Goal: Task Accomplishment & Management: Complete application form

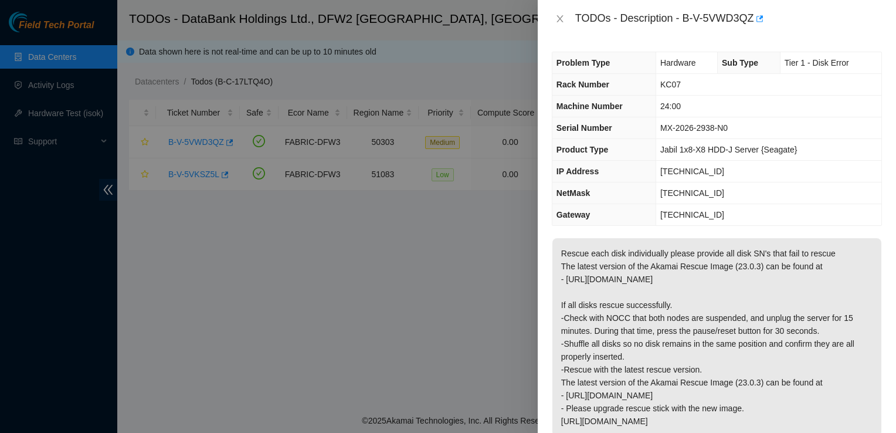
click at [130, 37] on div at bounding box center [448, 216] width 896 height 433
click at [513, 21] on div at bounding box center [448, 216] width 896 height 433
click at [801, 45] on div "Problem Type Hardware Sub Type Tier 1 - Disk Error Rack Number KC07 Machine Num…" at bounding box center [717, 235] width 358 height 395
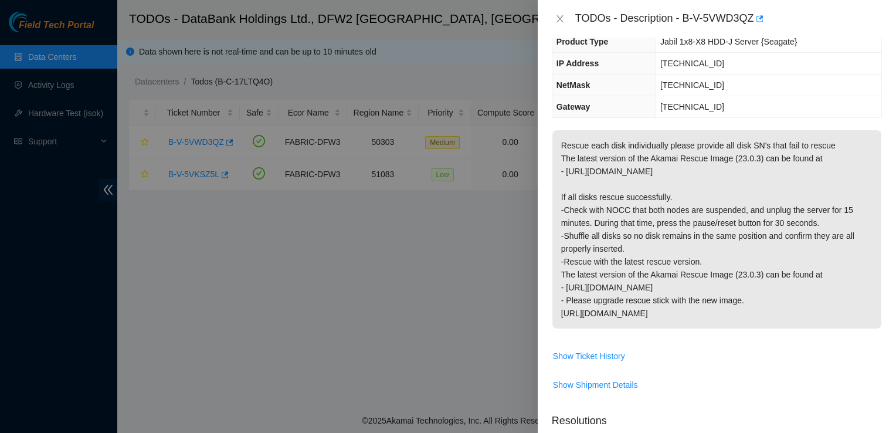
scroll to position [107, 0]
click at [767, 183] on p "Rescue each disk individually please provide all disk SN's that fail to rescue …" at bounding box center [716, 230] width 329 height 198
click at [720, 348] on span "Show Ticket History" at bounding box center [716, 356] width 329 height 19
click at [809, 95] on td "[TECHNICAL_ID]" at bounding box center [768, 86] width 226 height 22
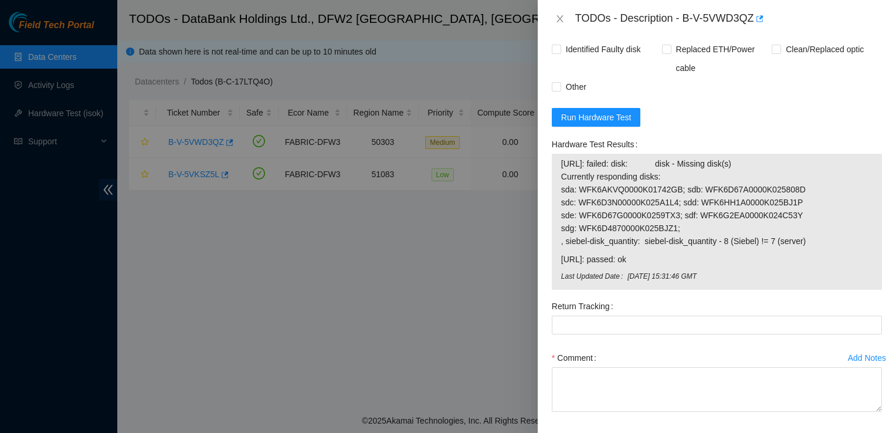
scroll to position [542, 0]
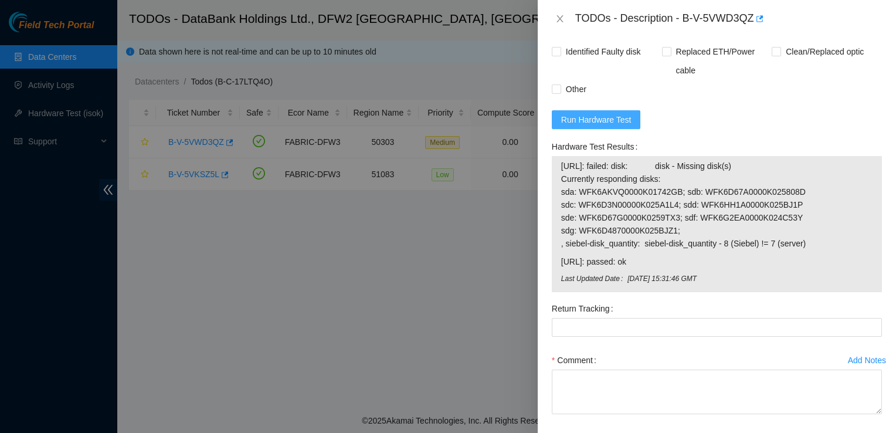
click at [604, 121] on span "Run Hardware Test" at bounding box center [596, 119] width 70 height 13
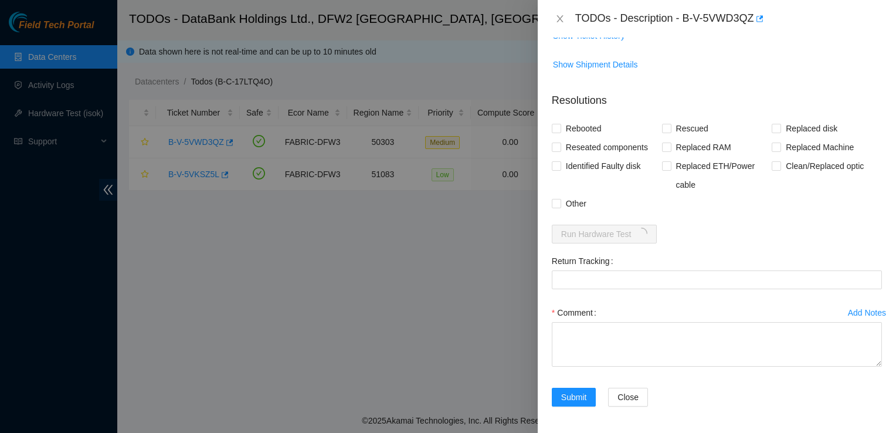
scroll to position [496, 0]
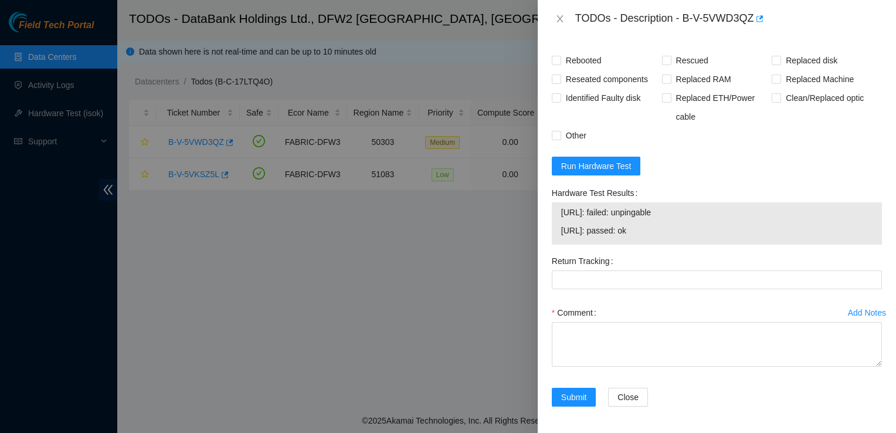
click at [593, 40] on form "Resolutions Rebooted Rescued Replaced disk Reseated components Replaced RAM Rep…" at bounding box center [717, 217] width 330 height 405
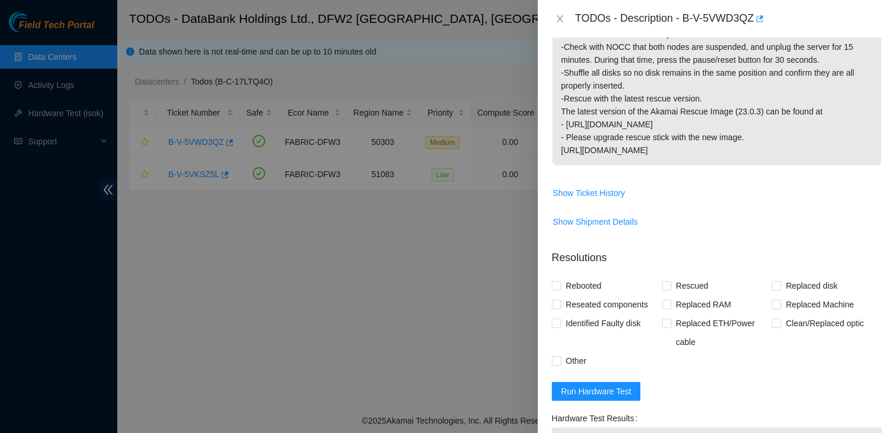
scroll to position [271, 0]
click at [558, 280] on input "Rebooted" at bounding box center [556, 284] width 8 height 8
checkbox input "true"
click at [664, 280] on input "Rescued" at bounding box center [666, 284] width 8 height 8
checkbox input "true"
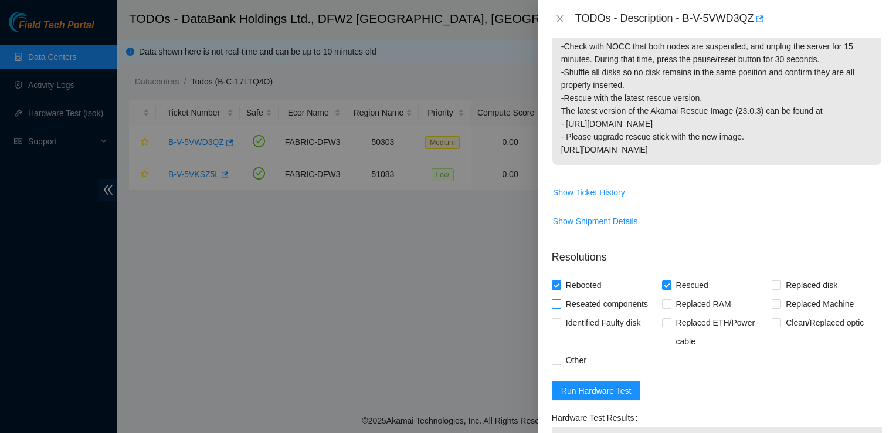
click at [556, 304] on input "Reseated components" at bounding box center [556, 303] width 8 height 8
checkbox input "true"
click at [558, 361] on input "Other" at bounding box center [556, 359] width 8 height 8
checkbox input "true"
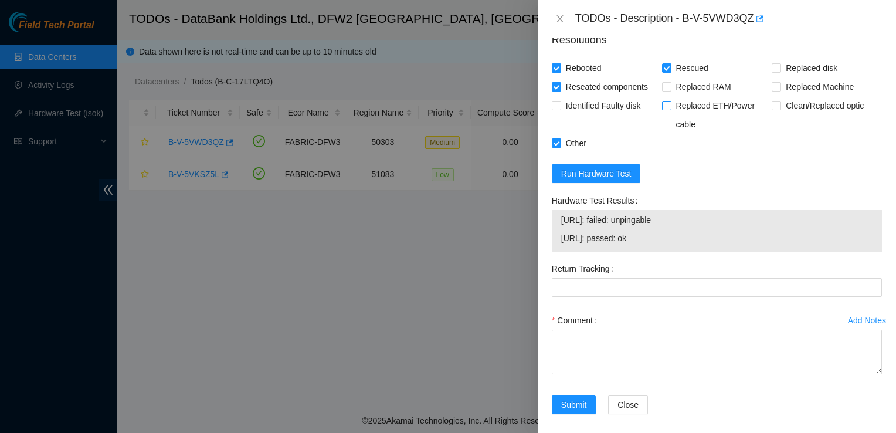
scroll to position [496, 0]
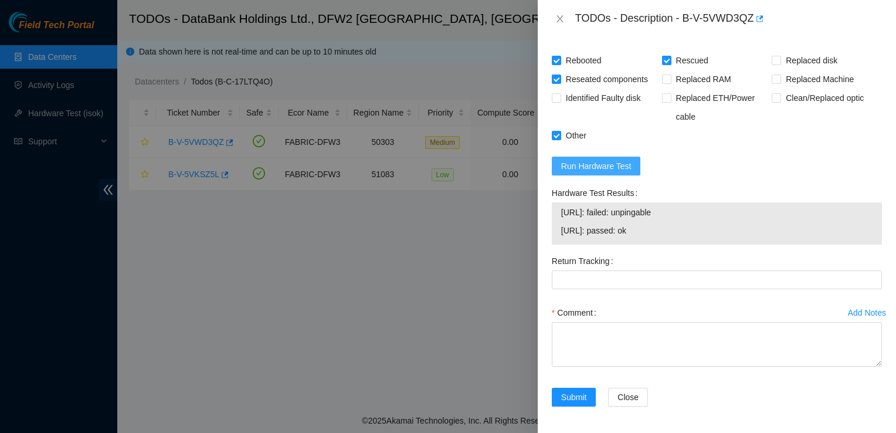
click at [576, 162] on span "Run Hardware Test" at bounding box center [596, 165] width 70 height 13
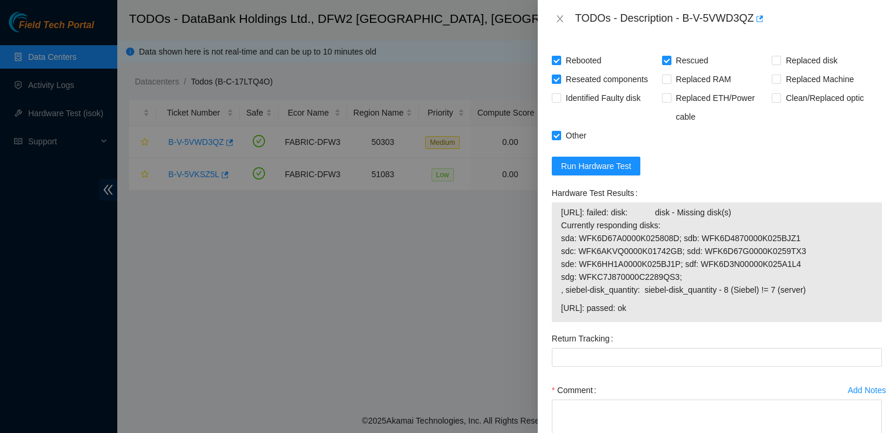
click at [848, 18] on div "TODOs - Description - B-V-5VWD3QZ" at bounding box center [728, 18] width 307 height 19
drag, startPoint x: 678, startPoint y: 310, endPoint x: 559, endPoint y: 216, distance: 151.5
click at [559, 216] on div "23.55.177.178: failed: disk: disk - Missing disk(s) Currently responding disks:…" at bounding box center [717, 262] width 330 height 120
copy tbody "23.55.177.178: failed: disk: disk - Missing disk(s) Currently responding disks:…"
click at [127, 335] on div at bounding box center [448, 216] width 896 height 433
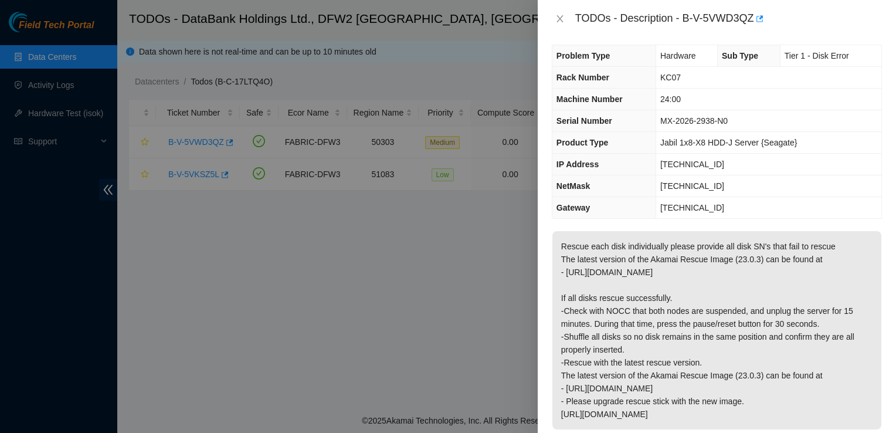
scroll to position [0, 0]
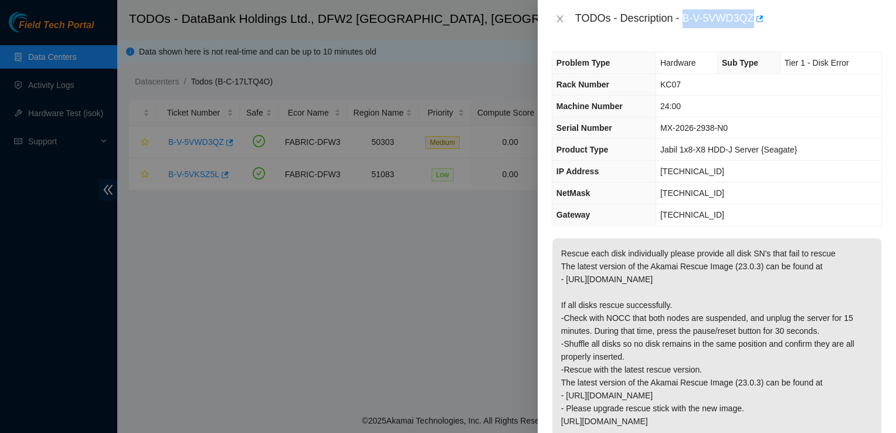
drag, startPoint x: 753, startPoint y: 16, endPoint x: 684, endPoint y: 11, distance: 70.0
click at [684, 11] on div "TODOs - Description - B-V-5VWD3QZ" at bounding box center [728, 18] width 307 height 19
copy div "B-V-5VWD3QZ"
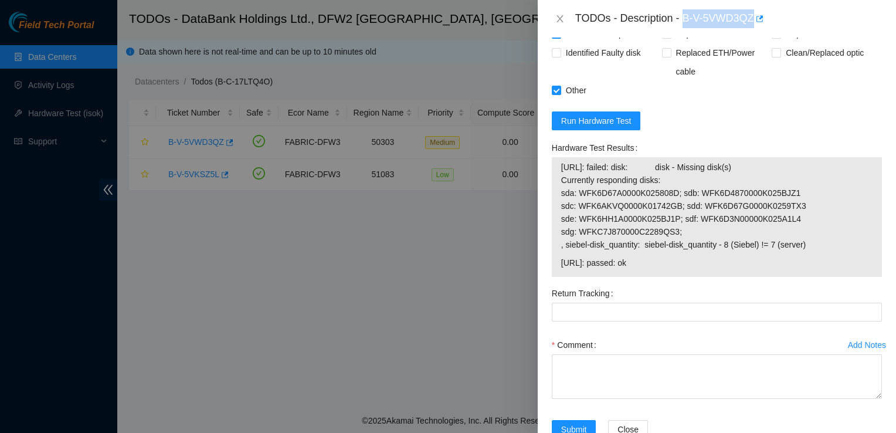
scroll to position [573, 0]
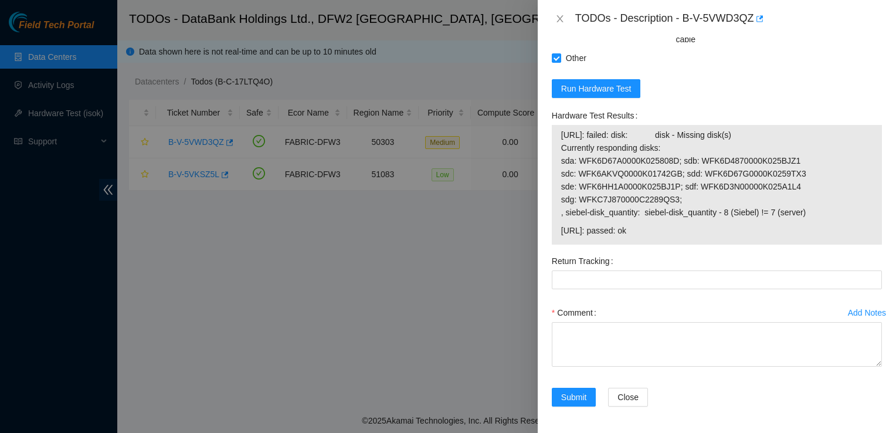
click at [230, 428] on div at bounding box center [448, 216] width 896 height 433
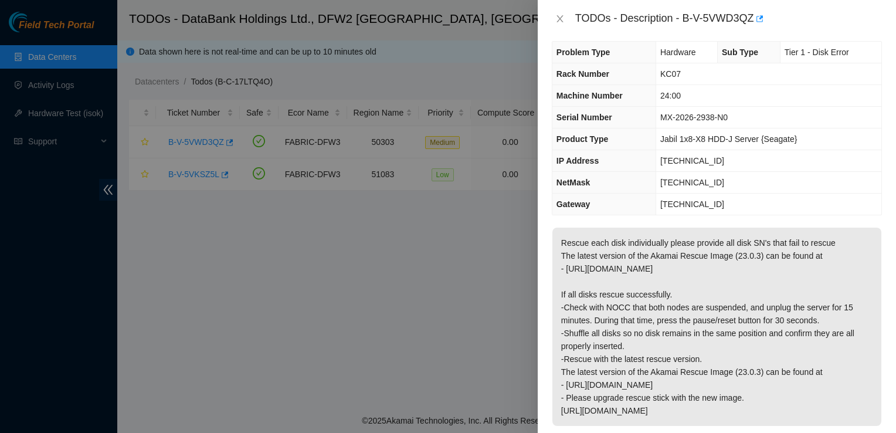
scroll to position [0, 0]
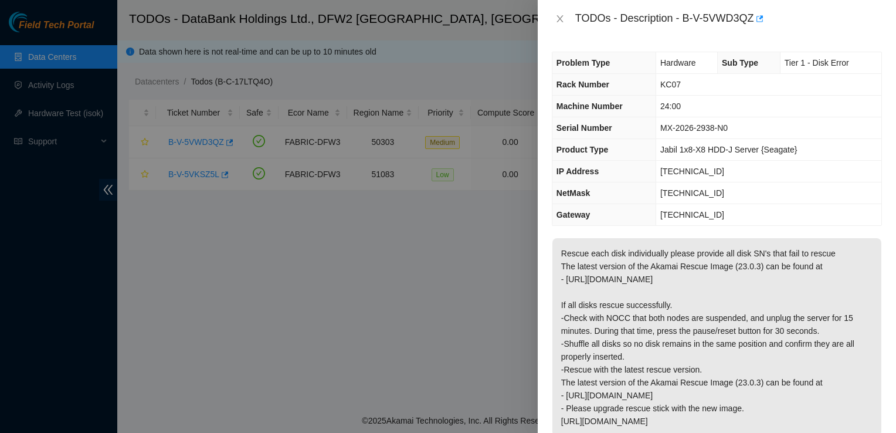
click at [766, 36] on div "TODOs - Description - B-V-5VWD3QZ" at bounding box center [717, 19] width 358 height 38
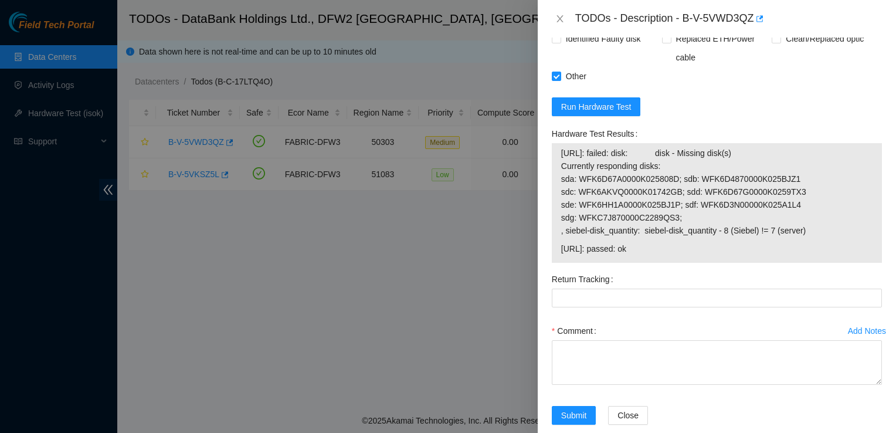
scroll to position [573, 0]
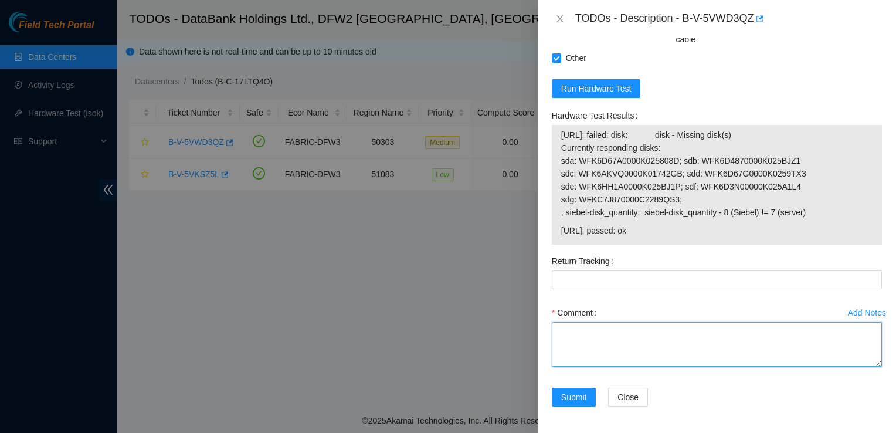
click at [577, 325] on textarea "Comment" at bounding box center [717, 344] width 330 height 45
paste textarea "Rescued each disk individually Contacted nocc and verified nodes were suspended…"
drag, startPoint x: 630, startPoint y: 341, endPoint x: 597, endPoint y: 330, distance: 34.7
click at [597, 330] on textarea "Rescued each disk individually Contacted nocc and verified nodes were suspended…" at bounding box center [717, 344] width 330 height 45
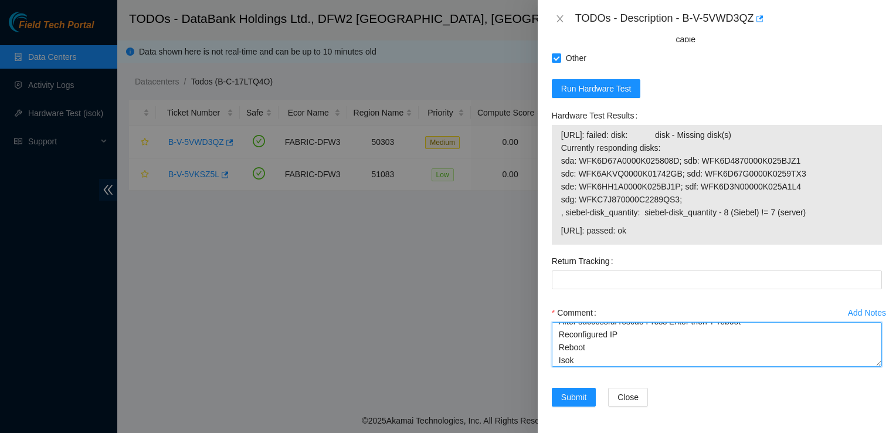
click at [610, 350] on textarea "Rescued each disk individually Contacted nocc and verified nodes were suspended…" at bounding box center [717, 344] width 330 height 45
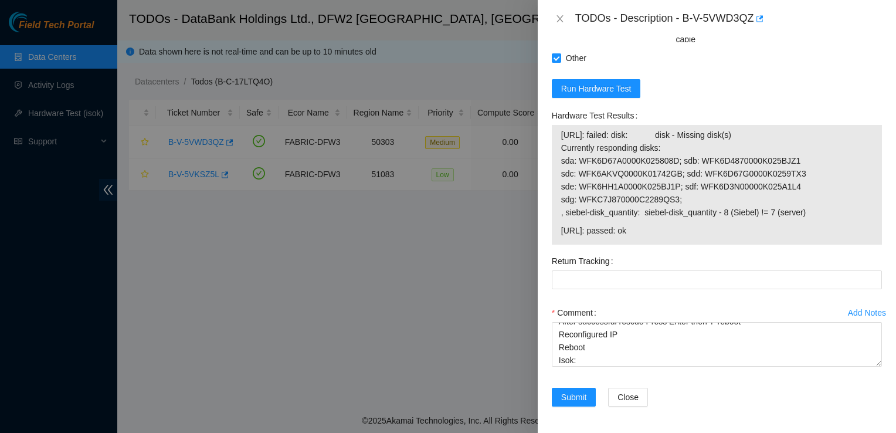
drag, startPoint x: 670, startPoint y: 226, endPoint x: 562, endPoint y: 135, distance: 141.5
click at [562, 135] on tbody "23.55.177.178: failed: disk: disk - Missing disk(s) Currently responding disks:…" at bounding box center [716, 185] width 312 height 114
copy tbody "23.55.177.178: failed: disk: disk - Missing disk(s) Currently responding disks:…"
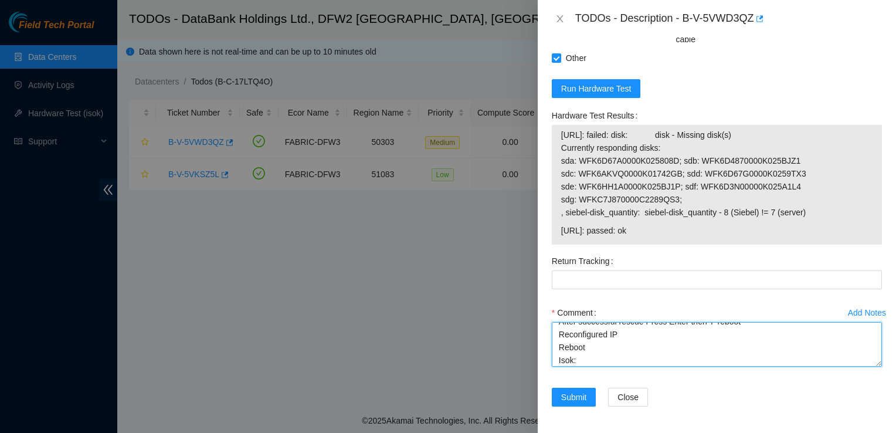
click at [591, 355] on textarea "Rescued each disk individually Contacted nocc and verified nodes were suspended…" at bounding box center [717, 344] width 330 height 45
paste textarea "23.55.177.178: failed: disk: disk - Missing disk(s) Currently responding disks:…"
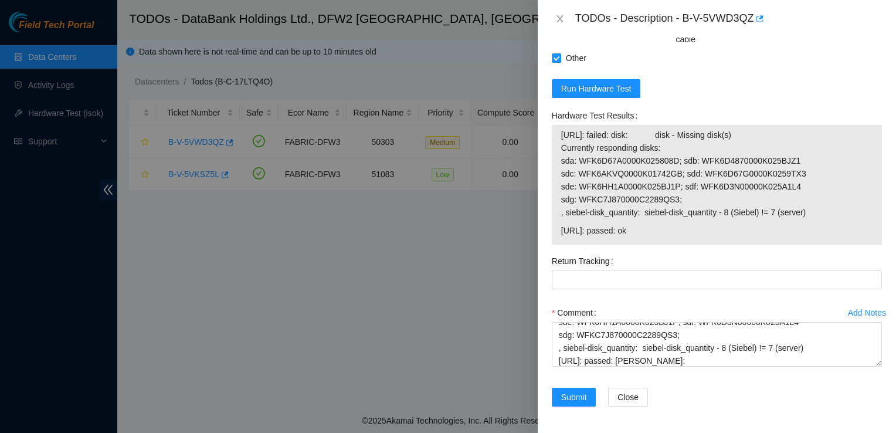
click at [691, 374] on div "Add Notes Comment Rescued each disk individually Contacted nocc and verified no…" at bounding box center [716, 345] width 339 height 84
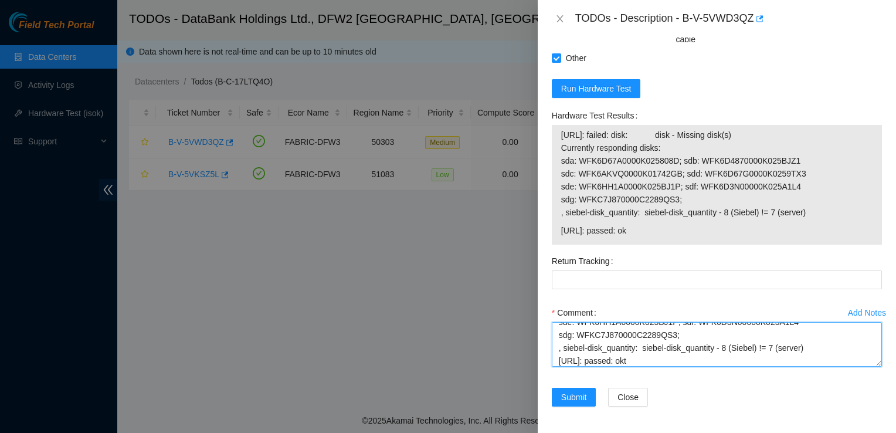
scroll to position [203, 0]
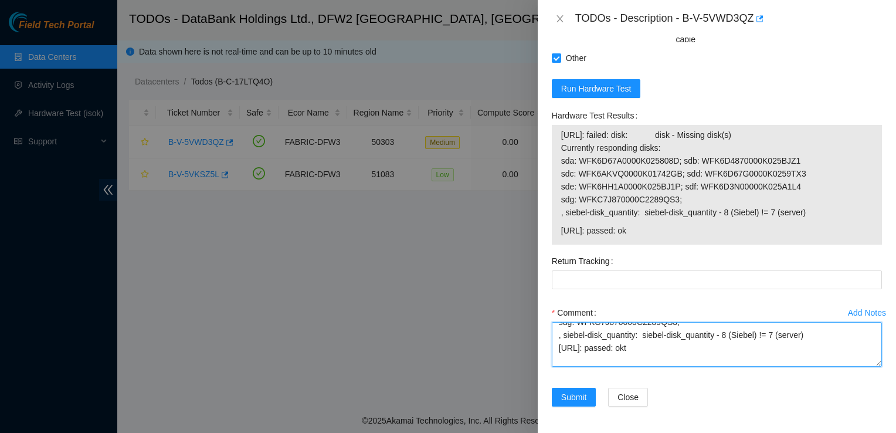
paste textarea "SN: WFK6G2EA is not responding"
type textarea "Rescued each disk individually Contacted nocc and verified nodes were suspended…"
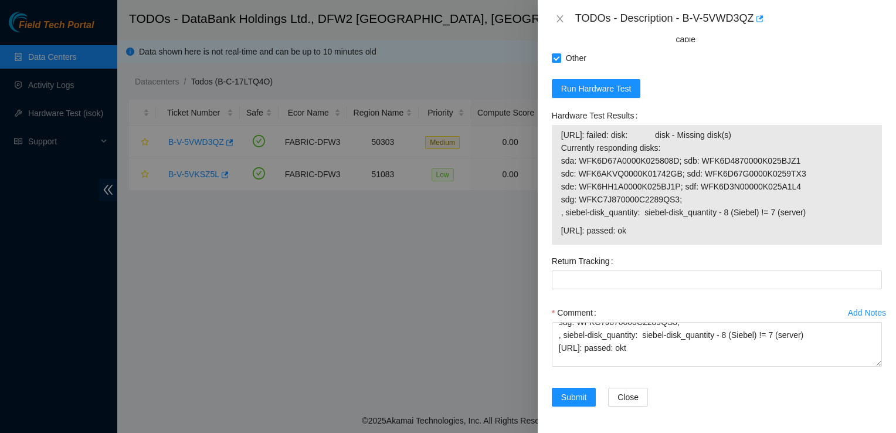
click at [804, 35] on div "TODOs - Description - B-V-5VWD3QZ" at bounding box center [717, 19] width 358 height 38
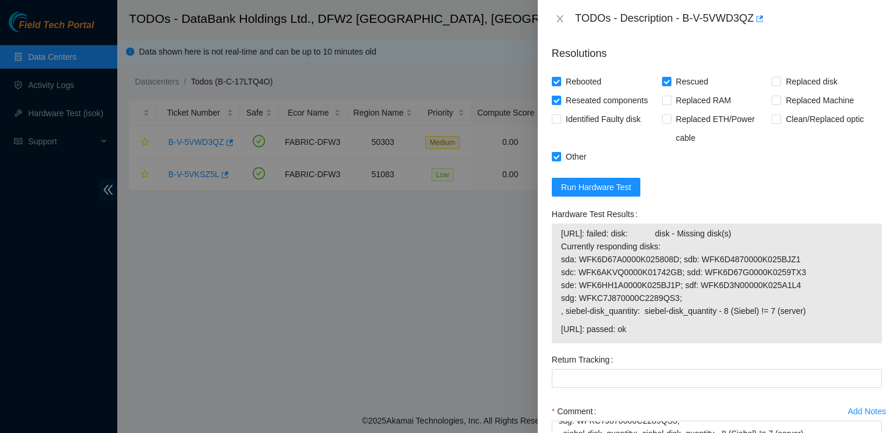
scroll to position [475, 0]
click at [607, 188] on span "Run Hardware Test" at bounding box center [596, 186] width 70 height 13
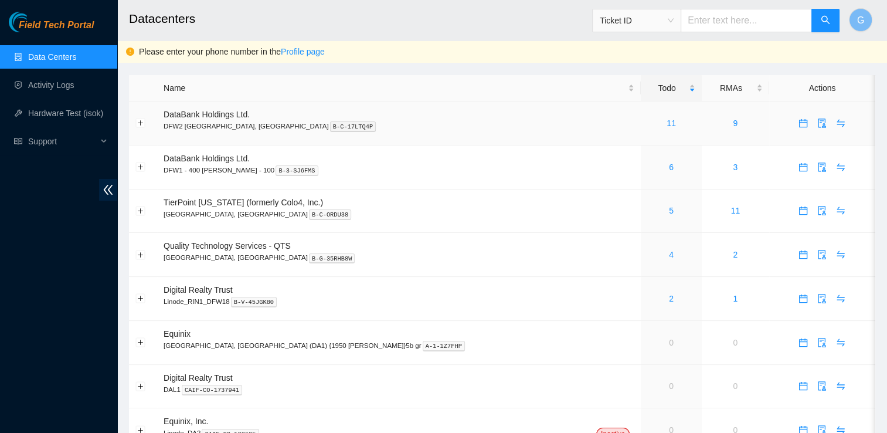
click at [647, 127] on div "11" at bounding box center [670, 123] width 47 height 13
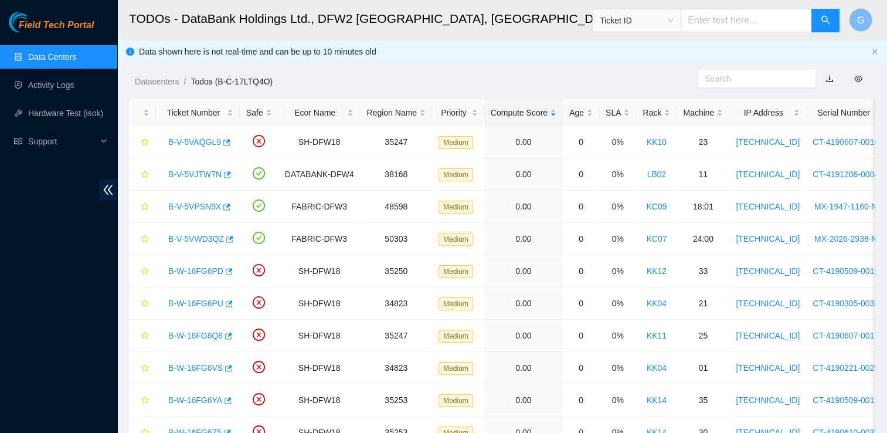
click at [511, 16] on h2 "TODOs - DataBank Holdings Ltd., DFW2 [GEOGRAPHIC_DATA], [GEOGRAPHIC_DATA]" at bounding box center [431, 19] width 604 height 38
click at [192, 239] on link "B-V-5VWD3QZ" at bounding box center [196, 238] width 56 height 9
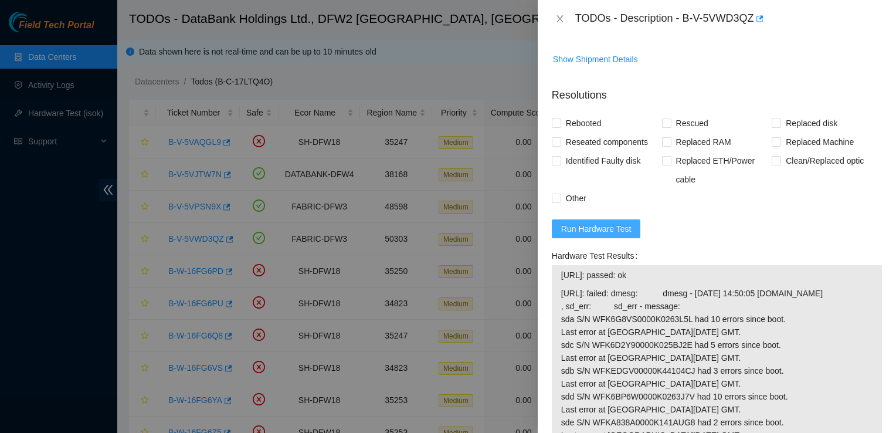
scroll to position [434, 0]
click at [588, 222] on span "Run Hardware Test" at bounding box center [596, 228] width 70 height 13
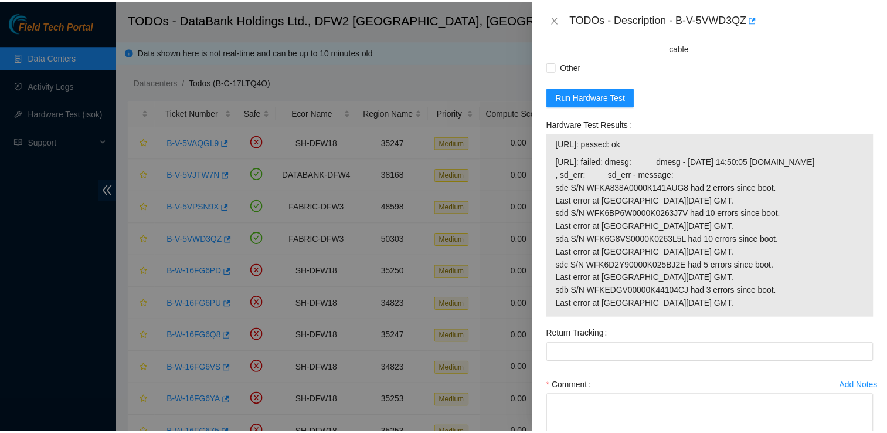
scroll to position [565, 0]
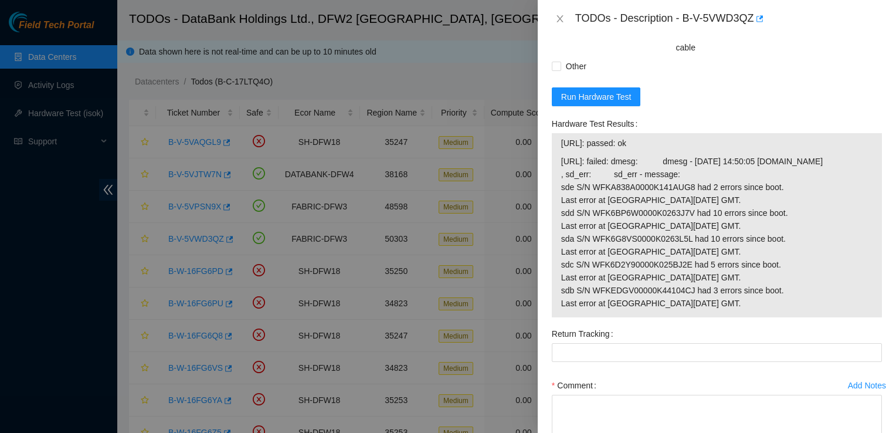
click at [135, 308] on div at bounding box center [448, 216] width 896 height 433
drag, startPoint x: 729, startPoint y: 320, endPoint x: 550, endPoint y: 158, distance: 241.2
click at [550, 158] on div "Hardware Test Results [URL]: passed: ok [URL]: failed: dmesg: dmesg - [DATE] 14…" at bounding box center [716, 219] width 339 height 210
copy tbody "[URL]: passed: ok [URL]: failed: dmesg: dmesg - [DATE] 14:50:05 [DOMAIN_NAME] ,…"
click at [134, 130] on div at bounding box center [448, 216] width 896 height 433
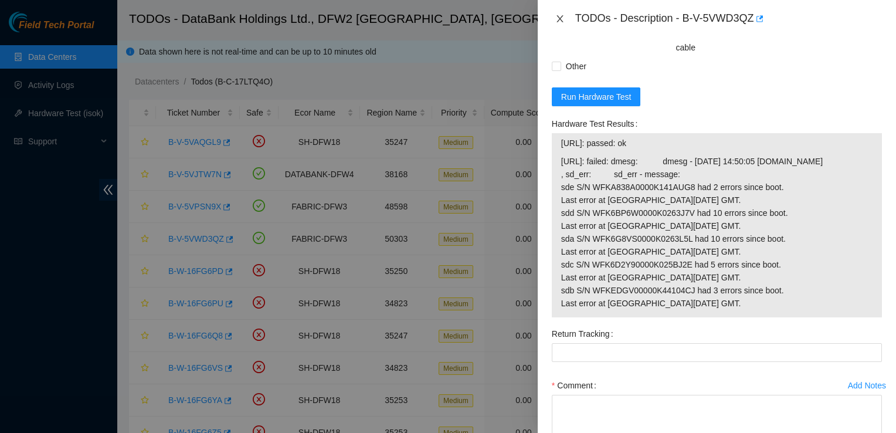
click at [560, 18] on icon "close" at bounding box center [559, 18] width 6 height 7
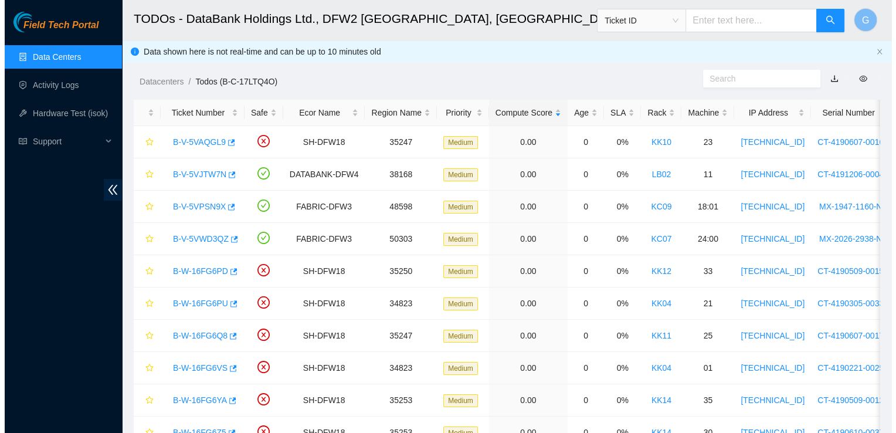
scroll to position [211, 0]
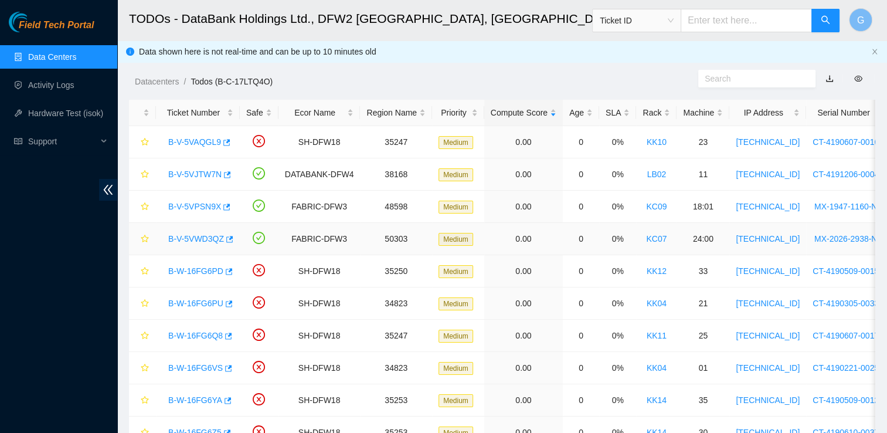
click at [211, 240] on link "B-V-5VWD3QZ" at bounding box center [196, 238] width 56 height 9
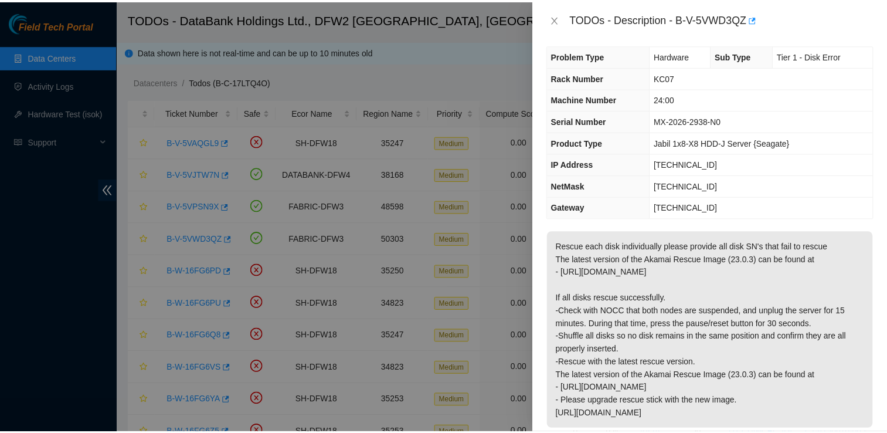
scroll to position [0, 0]
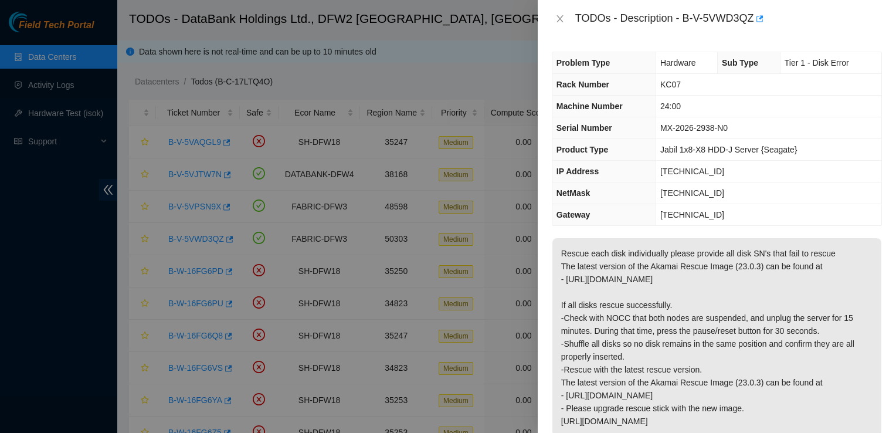
click at [502, 31] on div at bounding box center [448, 216] width 896 height 433
click at [562, 15] on icon "close" at bounding box center [559, 18] width 9 height 9
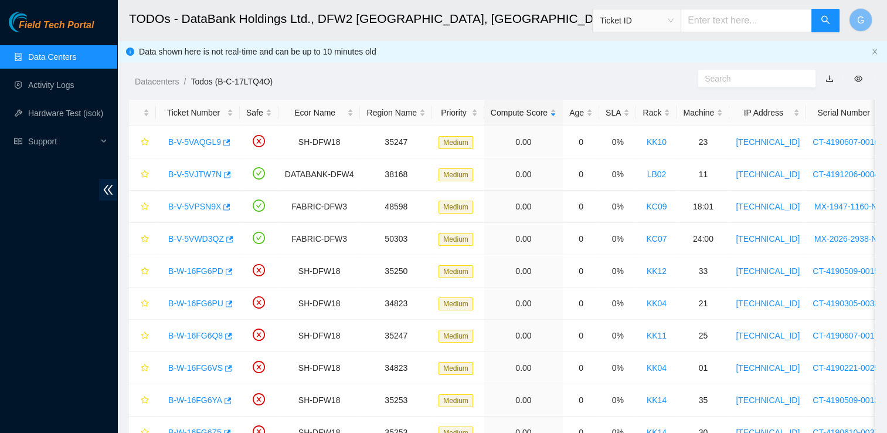
click at [507, 18] on h2 "TODOs - DataBank Holdings Ltd., DFW2 [GEOGRAPHIC_DATA], [GEOGRAPHIC_DATA]" at bounding box center [431, 19] width 604 height 38
click at [674, 15] on span "Ticket ID" at bounding box center [637, 21] width 74 height 18
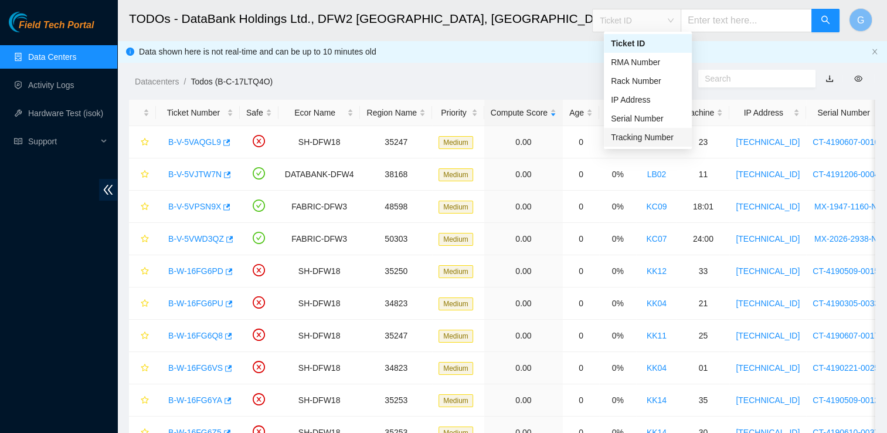
click at [662, 140] on div "Tracking Number" at bounding box center [648, 137] width 74 height 13
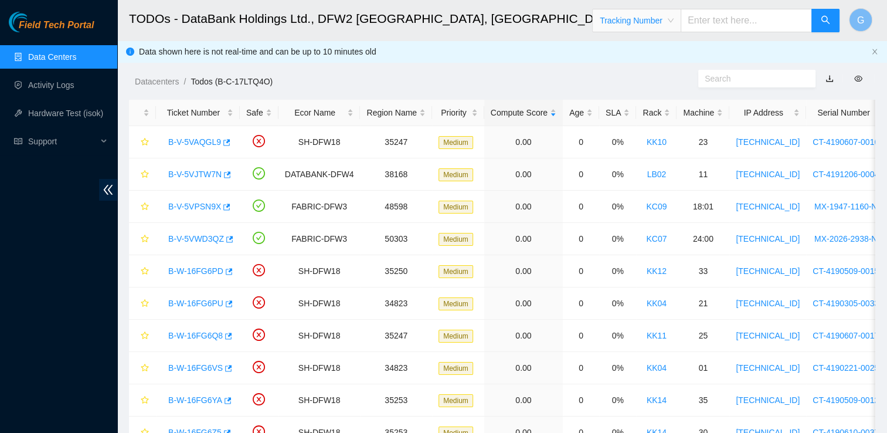
click at [727, 24] on input "text" at bounding box center [746, 20] width 131 height 23
type input "463470057013"
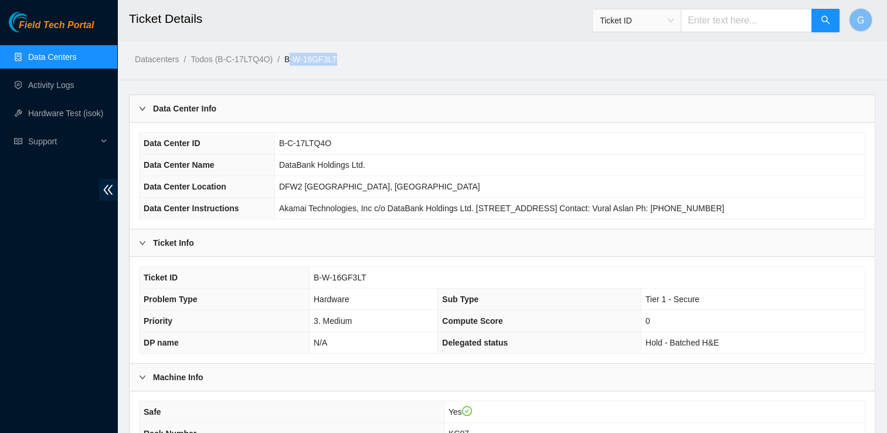
drag, startPoint x: 339, startPoint y: 59, endPoint x: 288, endPoint y: 59, distance: 51.6
click at [288, 59] on ol "Datacenters / Todos (B-C-17LTQ4O) / B-W-16GF3LT /" at bounding box center [415, 59] width 560 height 13
drag, startPoint x: 288, startPoint y: 59, endPoint x: 317, endPoint y: 137, distance: 83.3
click at [317, 137] on td "B-C-17LTQ4O" at bounding box center [569, 143] width 590 height 22
drag, startPoint x: 337, startPoint y: 62, endPoint x: 284, endPoint y: 59, distance: 52.9
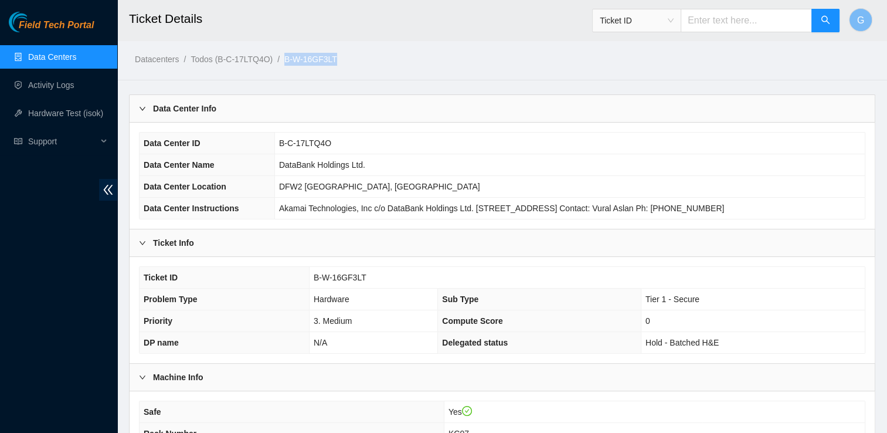
click at [284, 59] on ol "Datacenters / Todos (B-C-17LTQ4O) / B-W-16GF3LT /" at bounding box center [415, 59] width 560 height 13
copy ol "B-W-16GF3LT"
click at [63, 59] on link "Data Centers" at bounding box center [52, 56] width 48 height 9
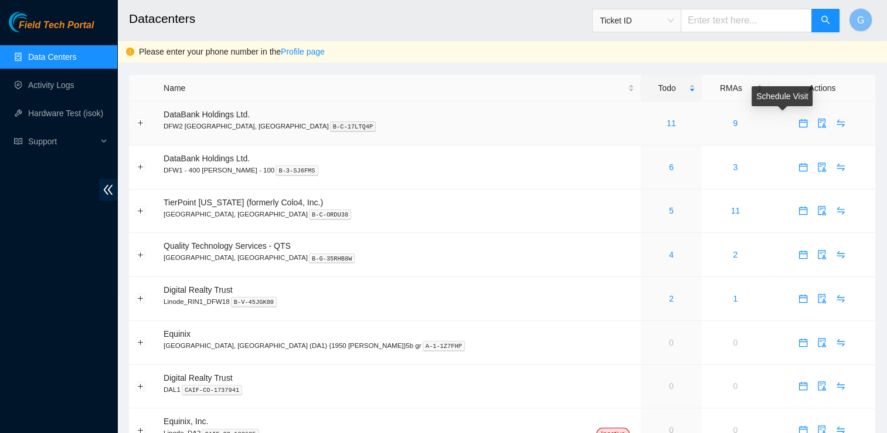
click at [800, 121] on icon "calendar" at bounding box center [803, 120] width 7 height 1
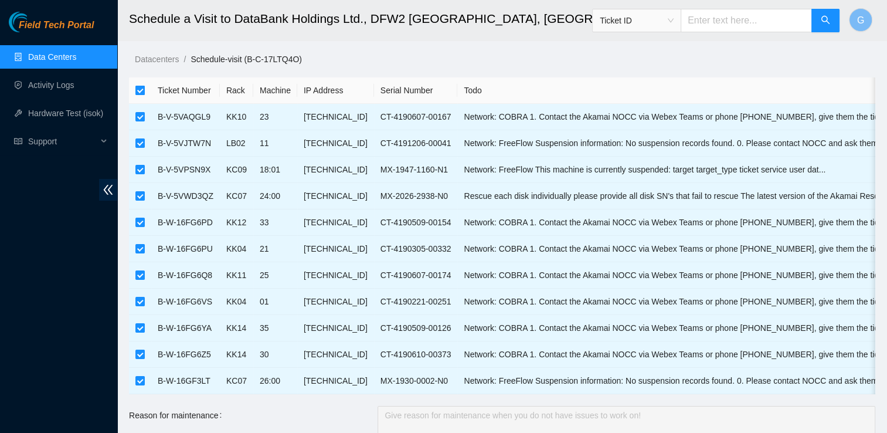
click at [136, 90] on input "checkbox" at bounding box center [139, 90] width 9 height 9
checkbox input "false"
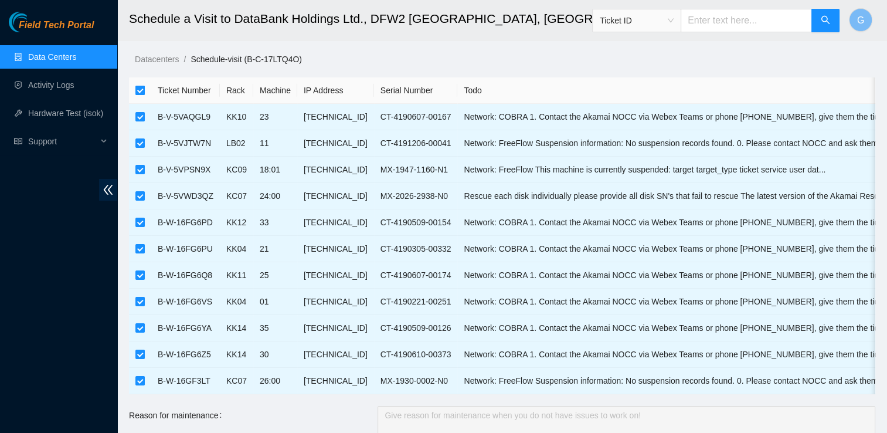
checkbox input "false"
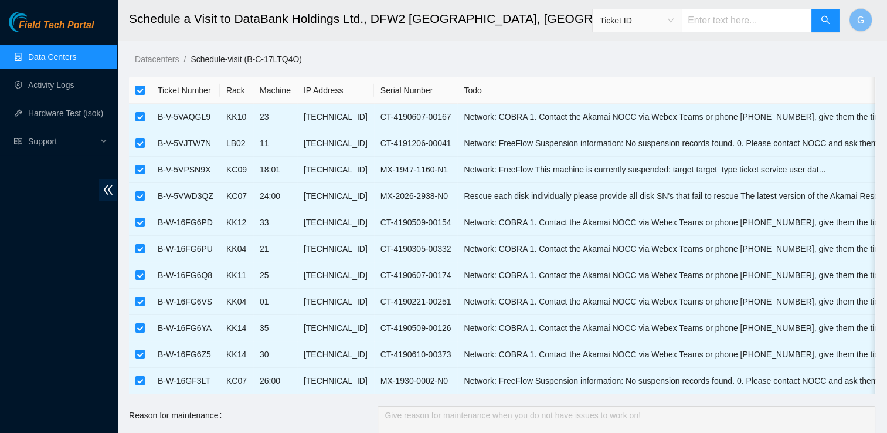
checkbox input "false"
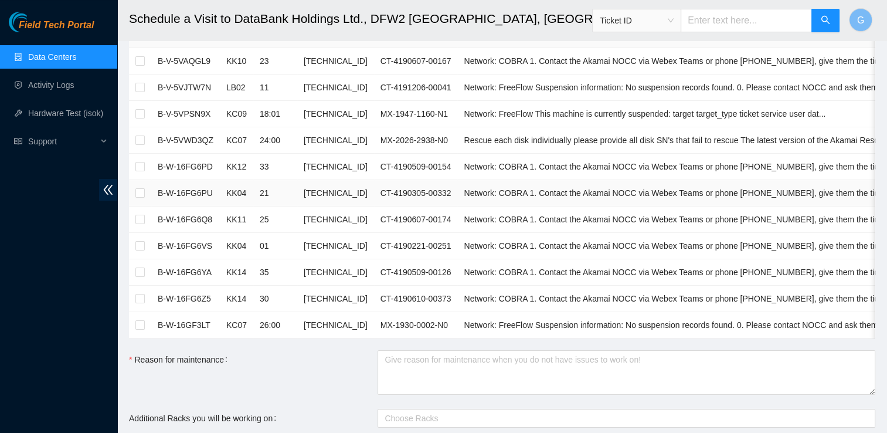
scroll to position [56, 0]
click at [141, 322] on input "checkbox" at bounding box center [139, 324] width 9 height 9
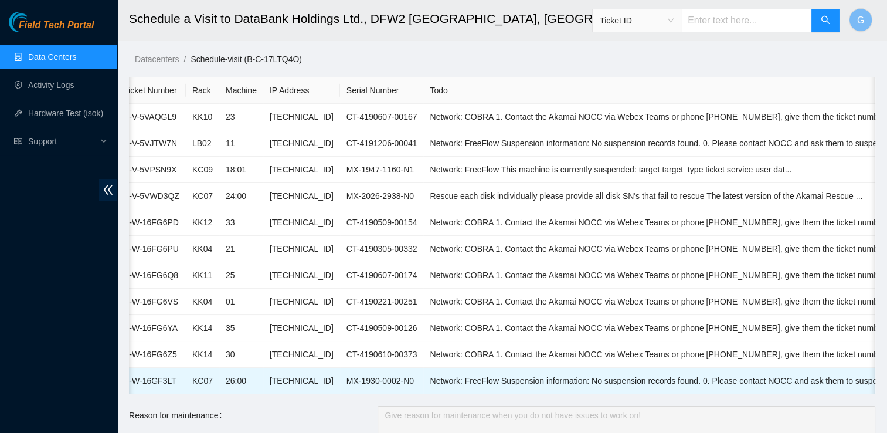
scroll to position [0, 0]
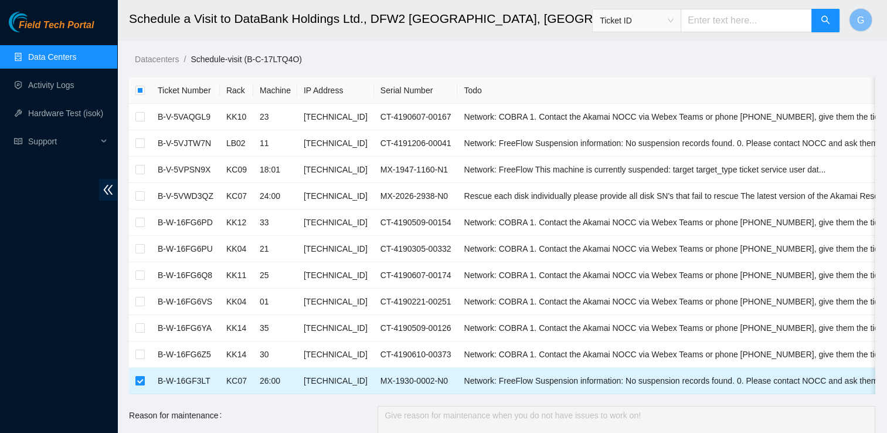
click at [140, 379] on input "checkbox" at bounding box center [139, 380] width 9 height 9
checkbox input "false"
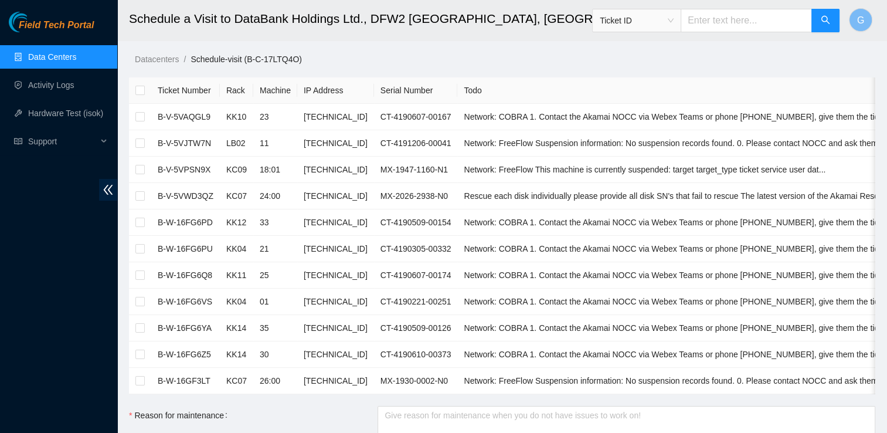
click at [21, 262] on div "Field Tech Portal Data Centers Activity Logs Hardware Test (isok) Support" at bounding box center [58, 222] width 117 height 421
click at [68, 56] on link "Data Centers" at bounding box center [52, 56] width 48 height 9
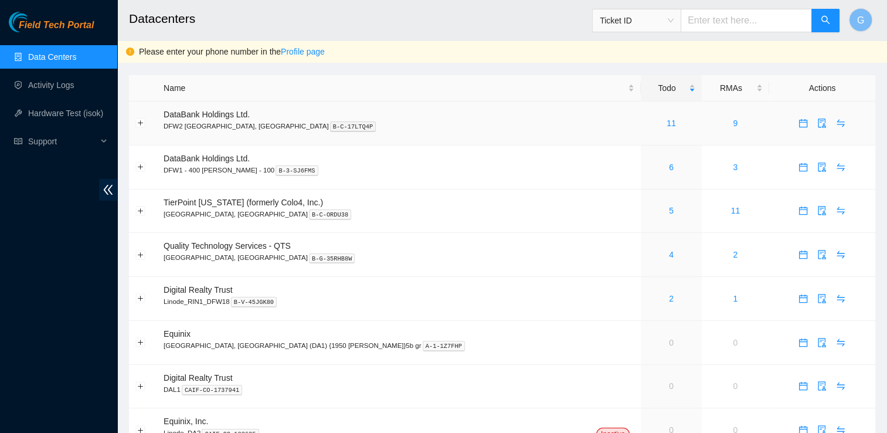
click at [185, 120] on td "DataBank Holdings Ltd. DFW2 [GEOGRAPHIC_DATA], [GEOGRAPHIC_DATA] B-C-17LTQ4P" at bounding box center [399, 123] width 484 height 44
click at [667, 127] on link "11" at bounding box center [671, 122] width 9 height 9
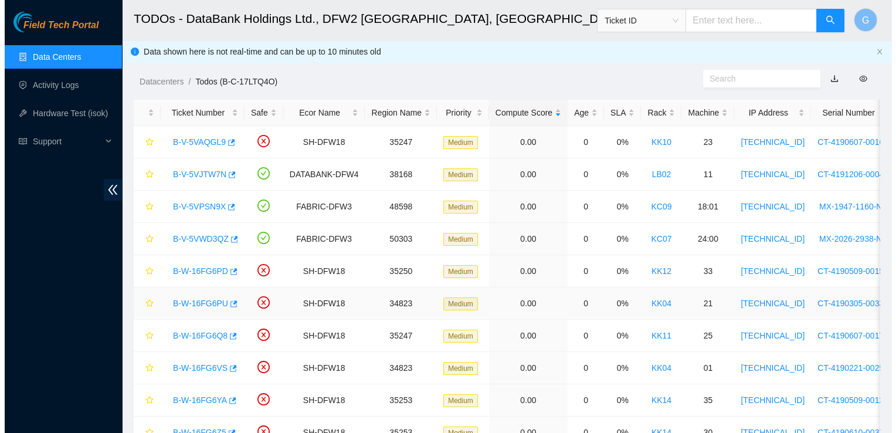
scroll to position [91, 0]
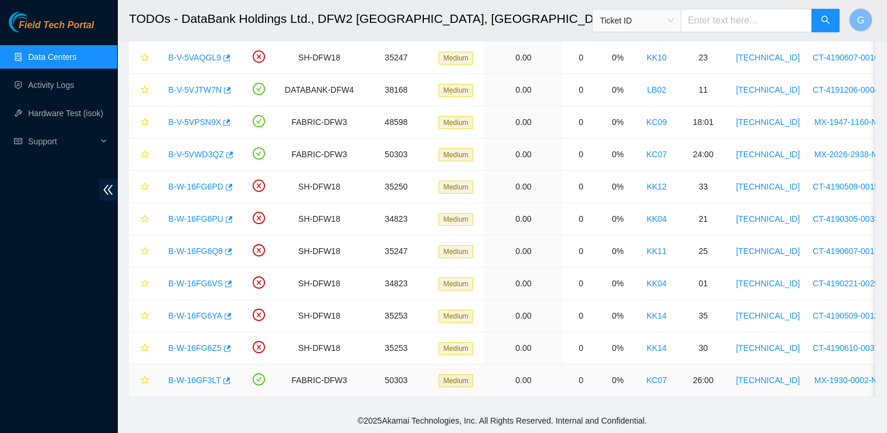
click at [205, 375] on link "B-W-16GF3LT" at bounding box center [194, 379] width 53 height 9
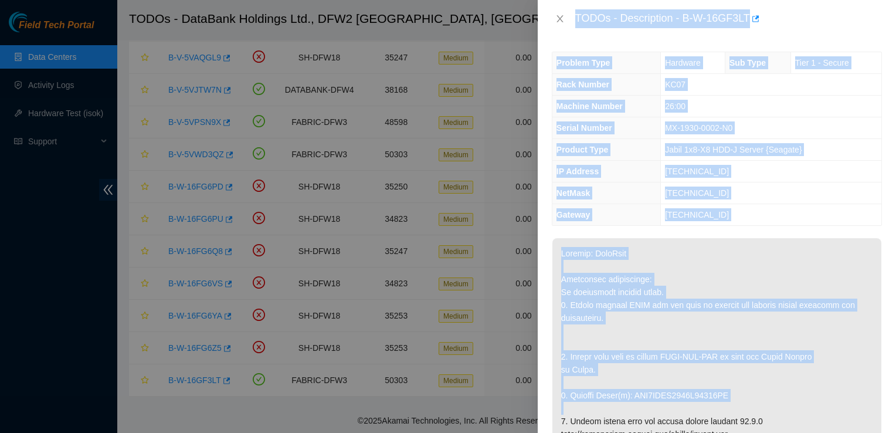
drag, startPoint x: 572, startPoint y: 15, endPoint x: 854, endPoint y: 409, distance: 484.5
click at [854, 409] on div "TODOs - Description - B-W-16GF3LT Problem Type Hardware Sub Type Tier 1 - Secur…" at bounding box center [717, 216] width 358 height 433
drag, startPoint x: 720, startPoint y: 239, endPoint x: 572, endPoint y: 6, distance: 275.2
click at [572, 6] on div "TODOs - Description - B-W-16GF3LT Problem Type Hardware Sub Type Tier 1 - Secur…" at bounding box center [717, 216] width 358 height 433
copy div "TODOs - Description - B-W-16GF3LT Problem Type Hardware Sub Type Tier 1 - Secur…"
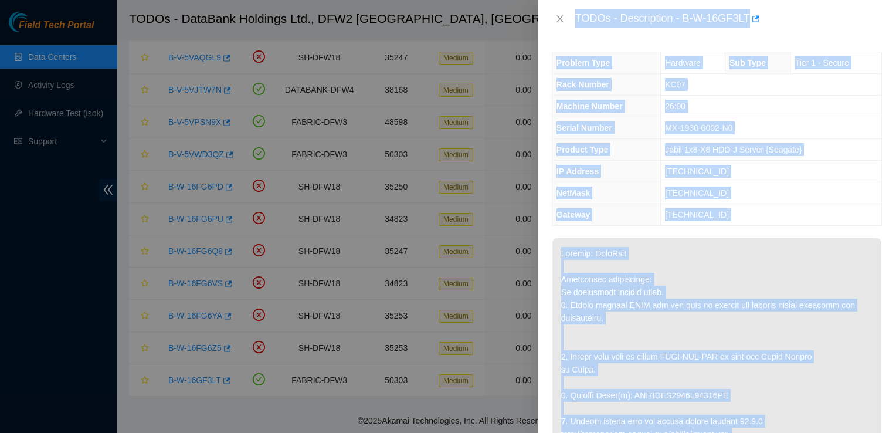
click at [813, 34] on div "TODOs - Description - B-W-16GF3LT" at bounding box center [717, 19] width 358 height 38
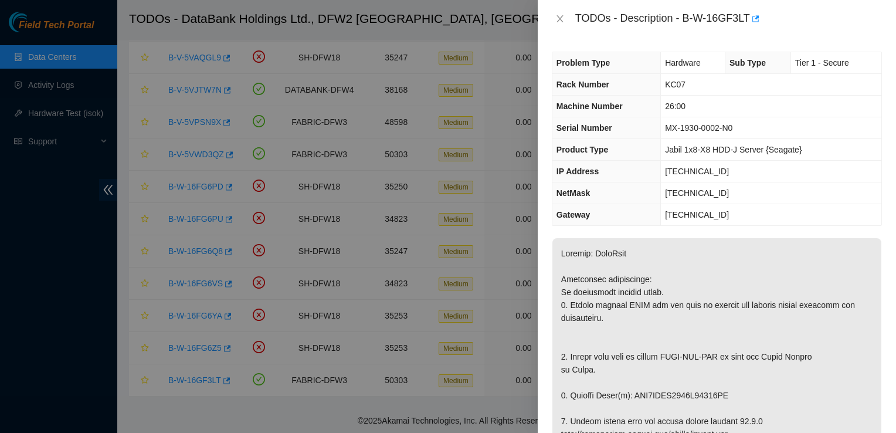
scroll to position [110, 0]
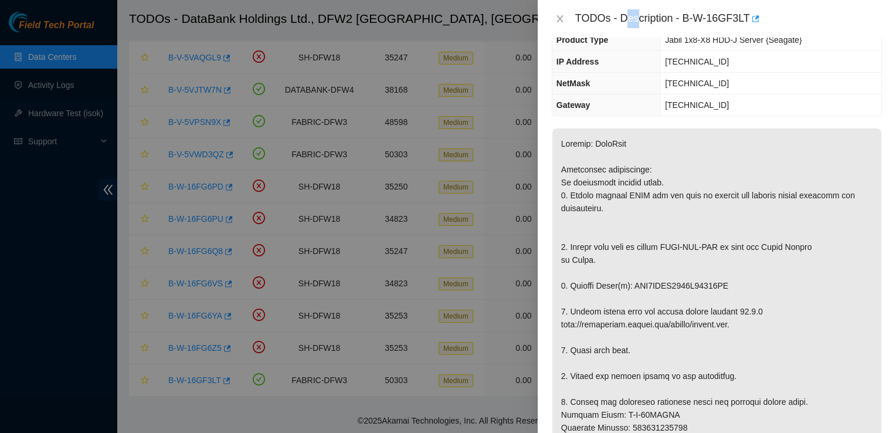
drag, startPoint x: 624, startPoint y: 32, endPoint x: 637, endPoint y: 20, distance: 17.9
click at [637, 20] on div "TODOs - Description - B-W-16GF3LT" at bounding box center [717, 19] width 358 height 38
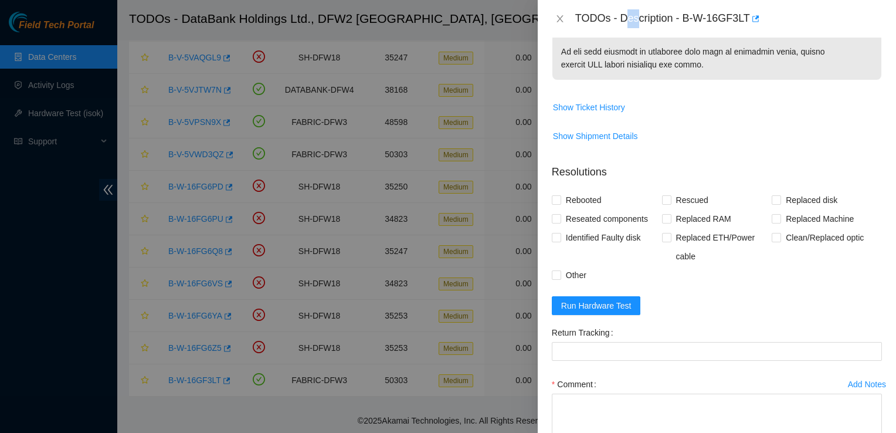
scroll to position [821, 0]
click at [550, 242] on div "Problem Type Hardware Sub Type Tier 1 - Secure Rack Number KC07 Machine Number …" at bounding box center [717, 235] width 358 height 395
click at [556, 203] on input "Rebooted" at bounding box center [556, 199] width 8 height 8
checkbox input "true"
click at [664, 209] on label "Rescued" at bounding box center [687, 200] width 51 height 19
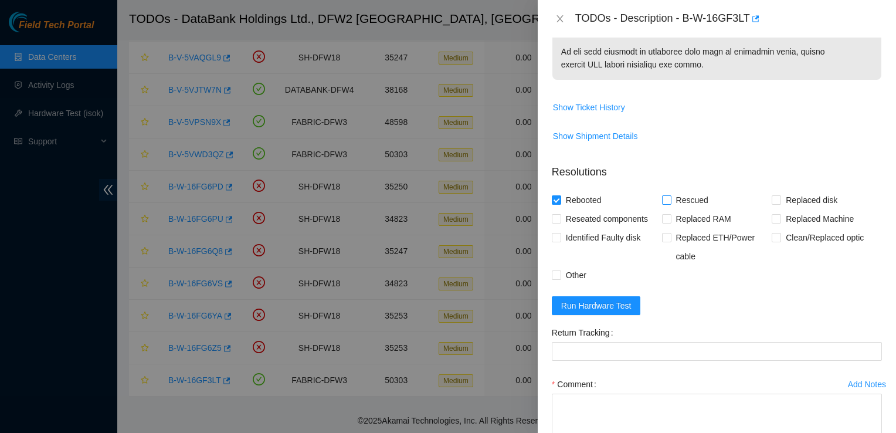
click at [664, 203] on input "Rescued" at bounding box center [666, 199] width 8 height 8
checkbox input "true"
click at [772, 203] on input "Replaced disk" at bounding box center [776, 199] width 8 height 8
checkbox input "true"
click at [552, 222] on input "Reseated components" at bounding box center [556, 218] width 8 height 8
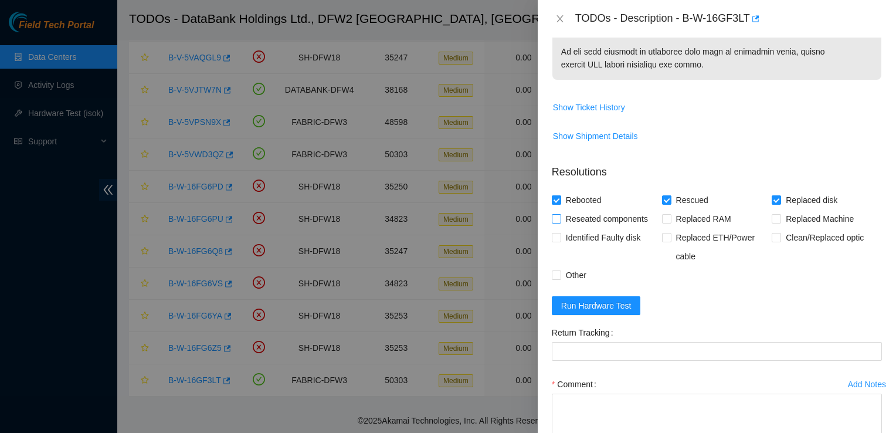
checkbox input "true"
click at [552, 278] on input "Other" at bounding box center [556, 274] width 8 height 8
checkbox input "true"
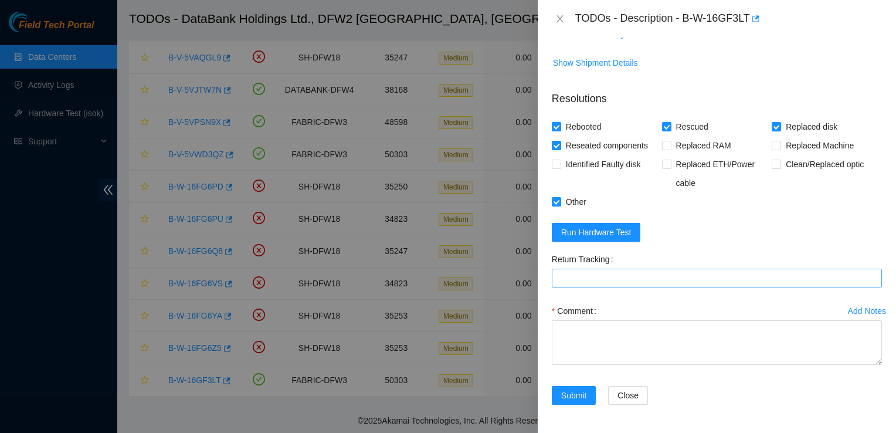
scroll to position [931, 0]
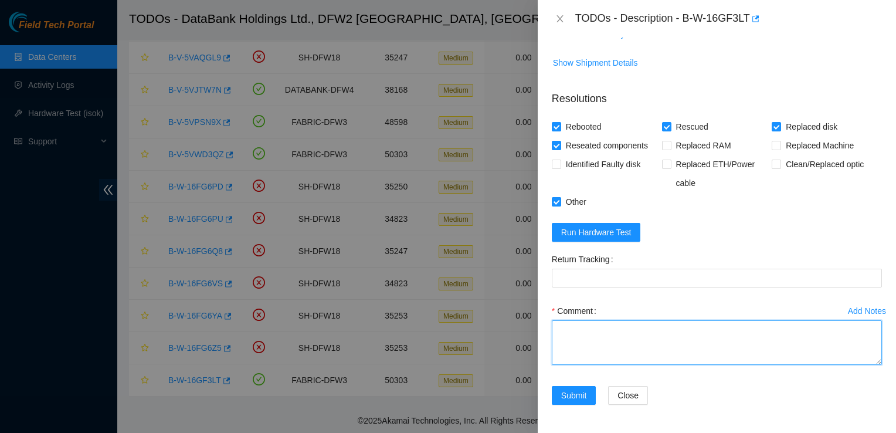
click at [599, 341] on textarea "Comment" at bounding box center [717, 342] width 330 height 45
paste textarea "New SN: Bad SN:"
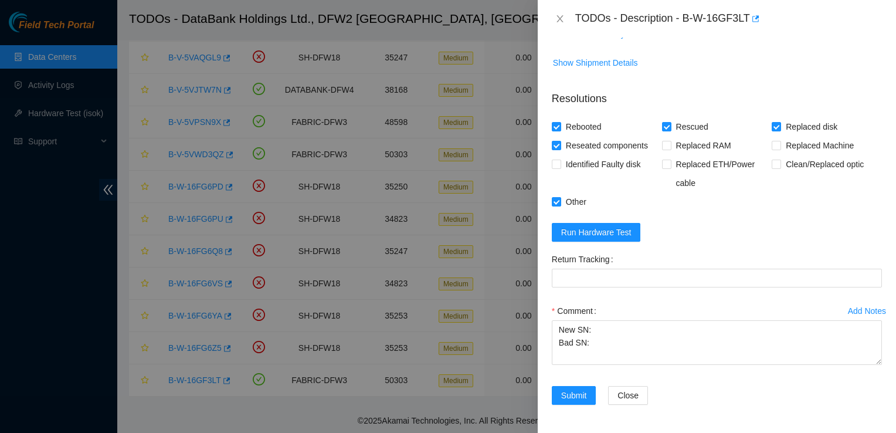
click at [713, 44] on td "Show Ticket History" at bounding box center [717, 38] width 330 height 29
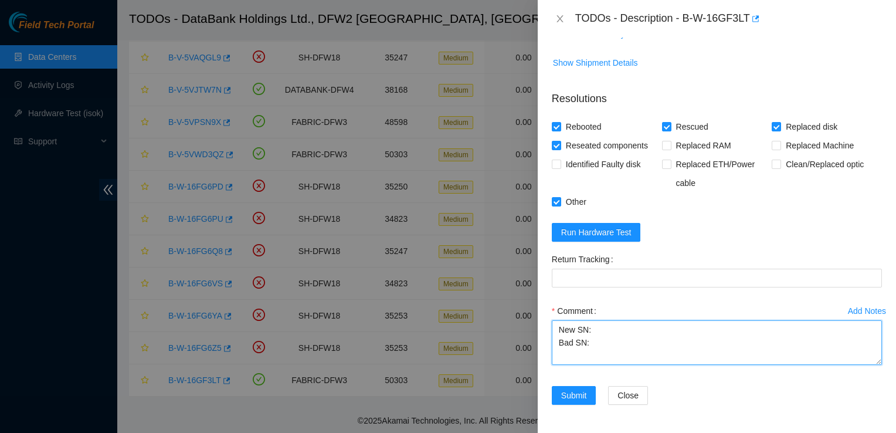
click at [624, 326] on textarea "New SN: Bad SN:" at bounding box center [717, 342] width 330 height 45
paste textarea "WFKA498Q"
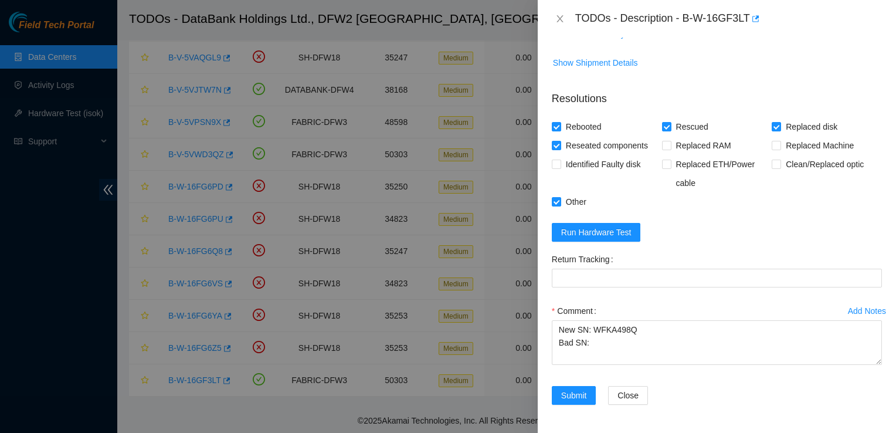
click at [678, 49] on td "Show Ticket History" at bounding box center [717, 38] width 330 height 29
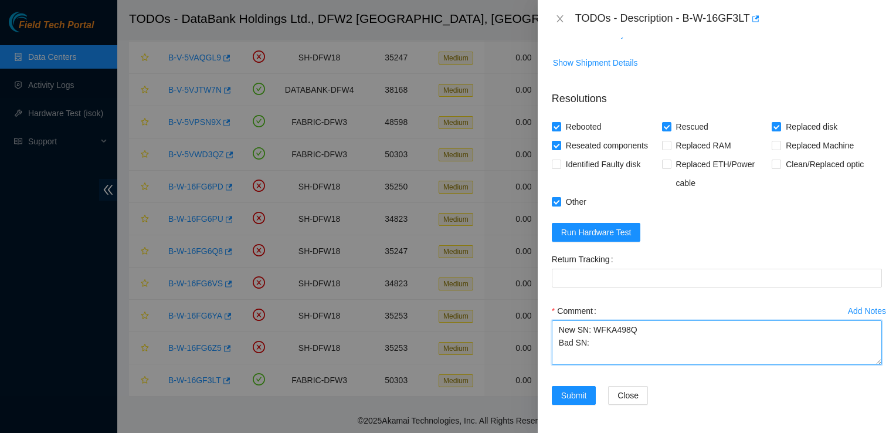
click at [607, 344] on textarea "New SN: WFKA498Q Bad SN:" at bounding box center [717, 342] width 330 height 45
click at [640, 338] on textarea "New SN: WFKA498Q Bad SN:" at bounding box center [717, 342] width 330 height 45
paste textarea "WFK4CNBP"
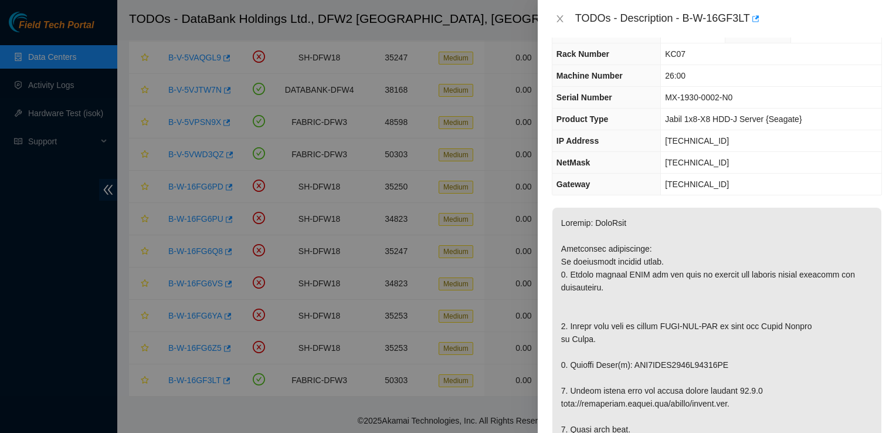
scroll to position [0, 0]
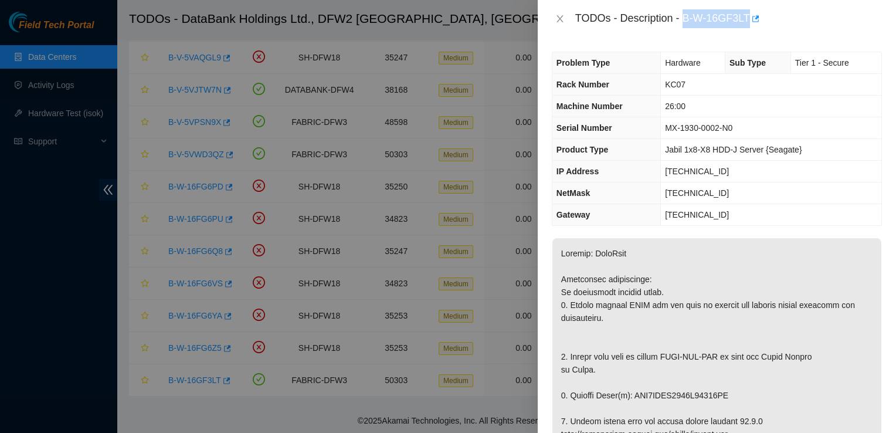
drag, startPoint x: 684, startPoint y: 22, endPoint x: 746, endPoint y: 27, distance: 62.9
click at [746, 27] on div "TODOs - Description - B-W-16GF3LT" at bounding box center [728, 18] width 307 height 19
copy div "B-W-16GF3LT"
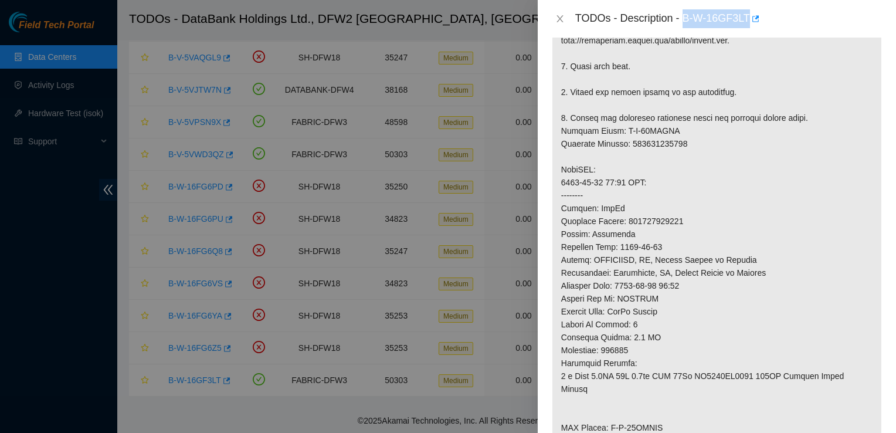
scroll to position [417, 0]
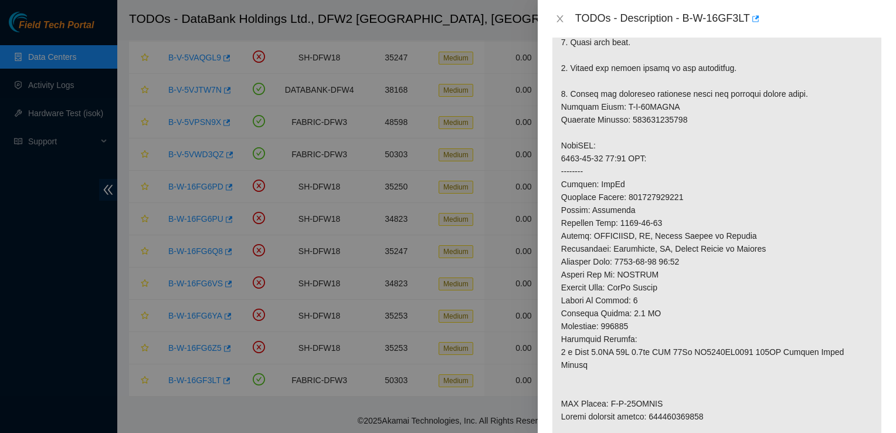
click at [809, 27] on div "TODOs - Description - B-W-16GF3LT" at bounding box center [728, 18] width 307 height 19
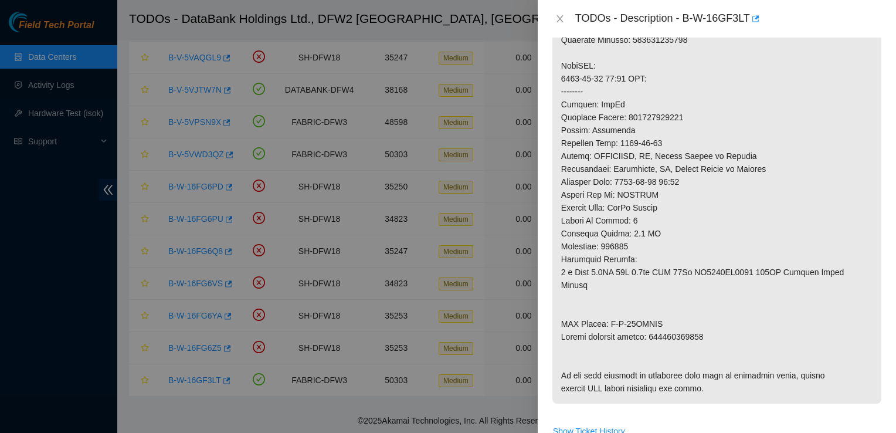
scroll to position [497, 0]
drag, startPoint x: 679, startPoint y: 114, endPoint x: 624, endPoint y: 115, distance: 55.1
click at [624, 115] on p at bounding box center [716, 72] width 329 height 662
copy p "463470057013"
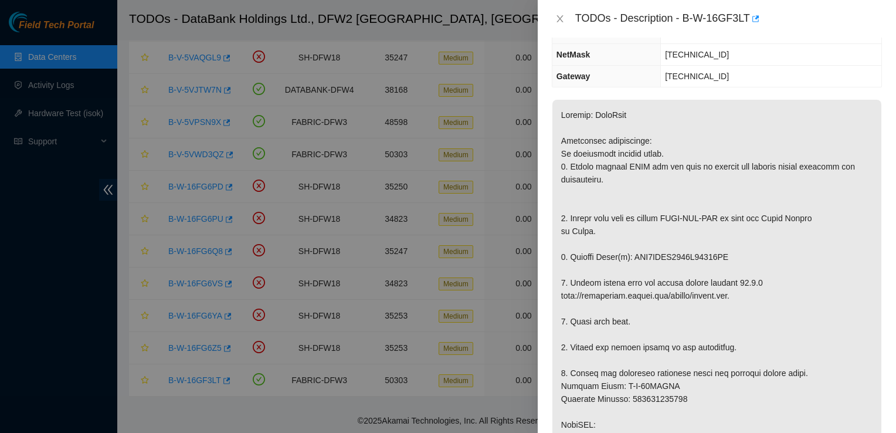
scroll to position [218, 0]
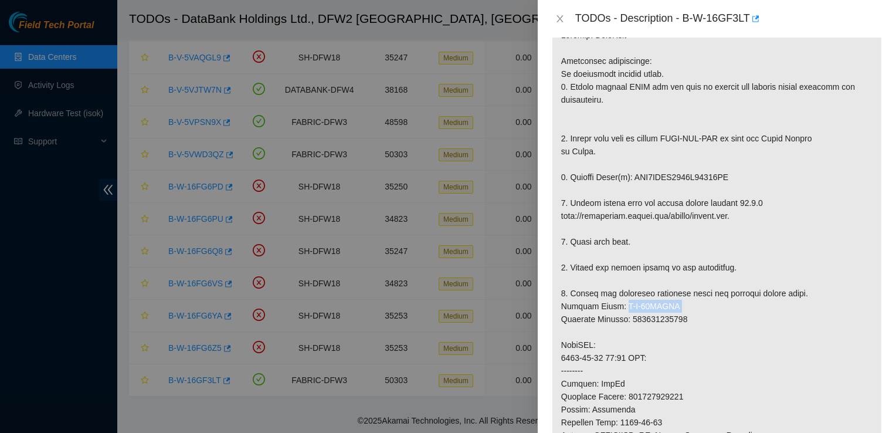
drag, startPoint x: 669, startPoint y: 301, endPoint x: 612, endPoint y: 312, distance: 57.8
click at [612, 312] on p at bounding box center [716, 351] width 329 height 662
drag, startPoint x: 612, startPoint y: 312, endPoint x: 678, endPoint y: 308, distance: 65.8
click at [678, 308] on p at bounding box center [716, 351] width 329 height 662
drag, startPoint x: 670, startPoint y: 304, endPoint x: 616, endPoint y: 304, distance: 53.9
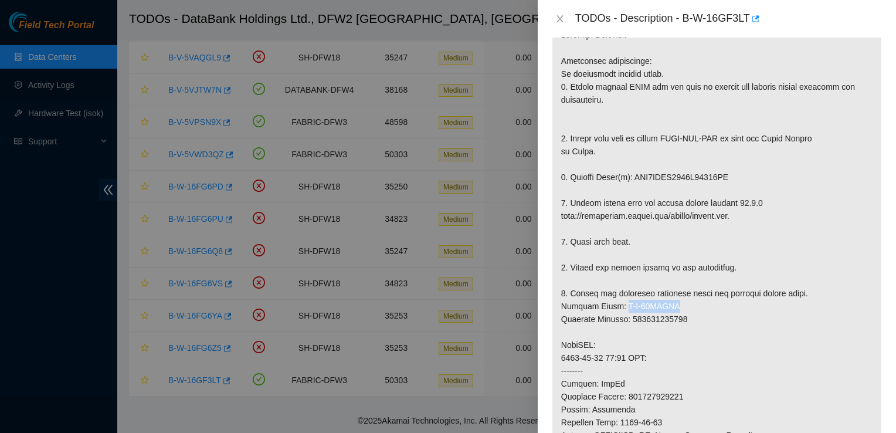
click at [616, 304] on p at bounding box center [716, 351] width 329 height 662
copy p "B-W-16HRJGG"
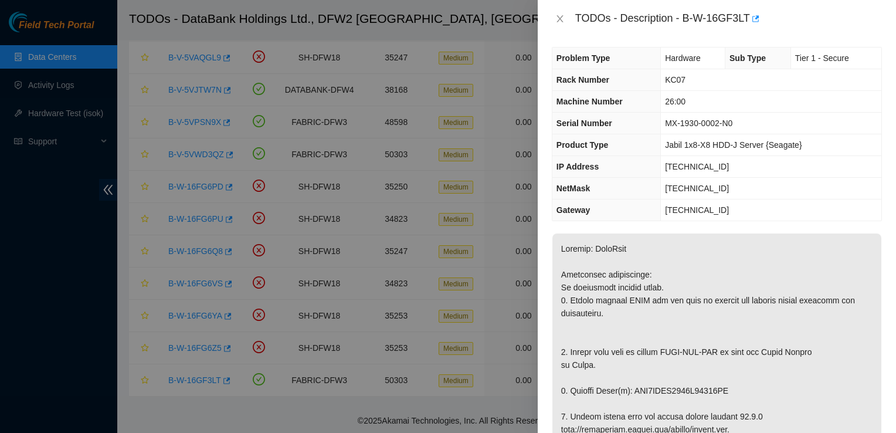
scroll to position [0, 0]
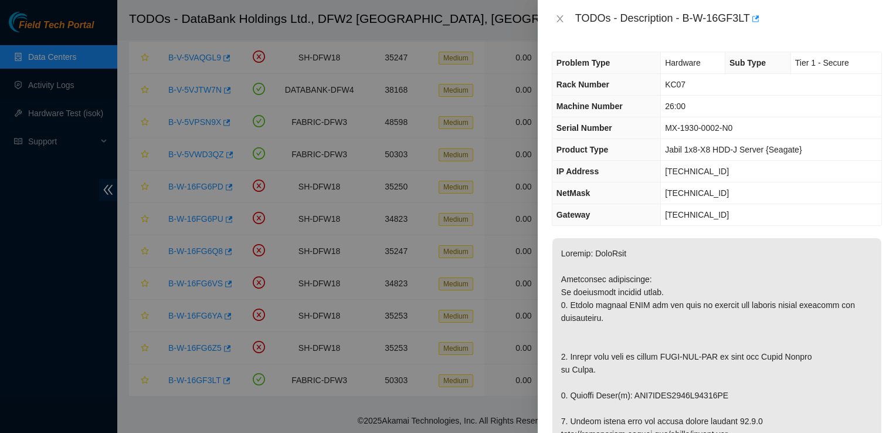
click at [556, 205] on th "Gateway" at bounding box center [606, 215] width 108 height 22
click at [868, 174] on td "[TECHNICAL_ID]" at bounding box center [771, 172] width 220 height 22
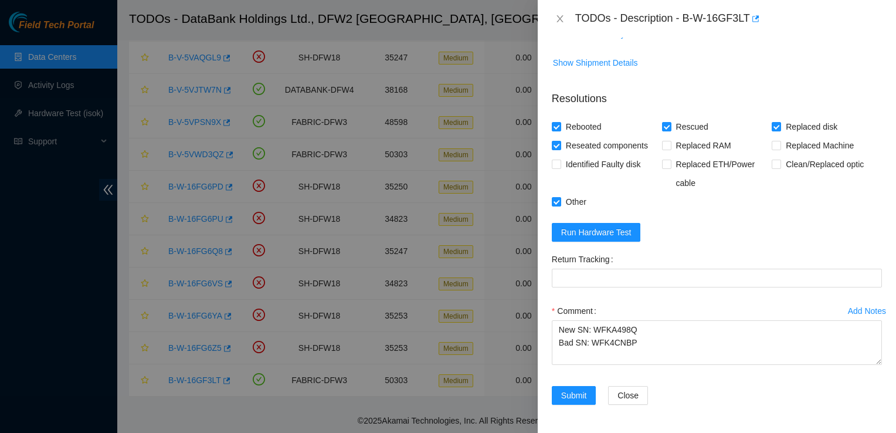
scroll to position [929, 0]
click at [744, 46] on td "Show Ticket History" at bounding box center [717, 38] width 330 height 29
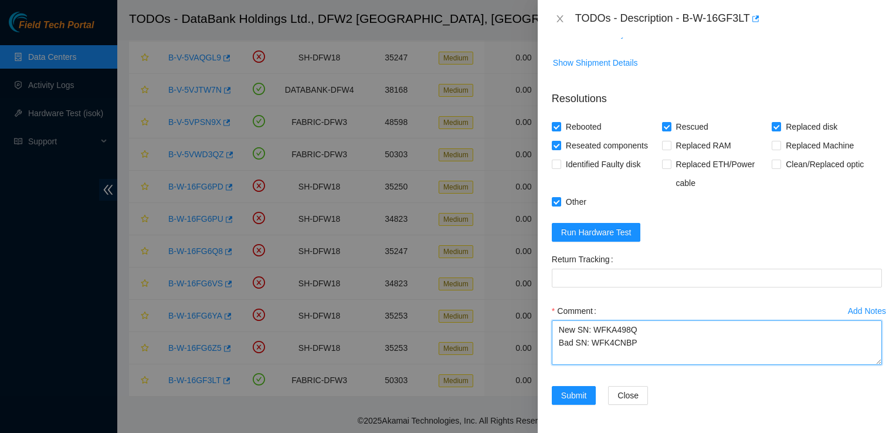
click at [558, 333] on textarea "New SN: WFKA498Q Bad SN: WFK4CNBP" at bounding box center [717, 342] width 330 height 45
click at [558, 329] on textarea "New SN: WFKA498Q Bad SN: WFK4CNBP" at bounding box center [717, 342] width 330 height 45
paste textarea "Powered down Replaced old SN: WFK4CNBP New SN: WFKA498Q Rescue Reboot Refigure …"
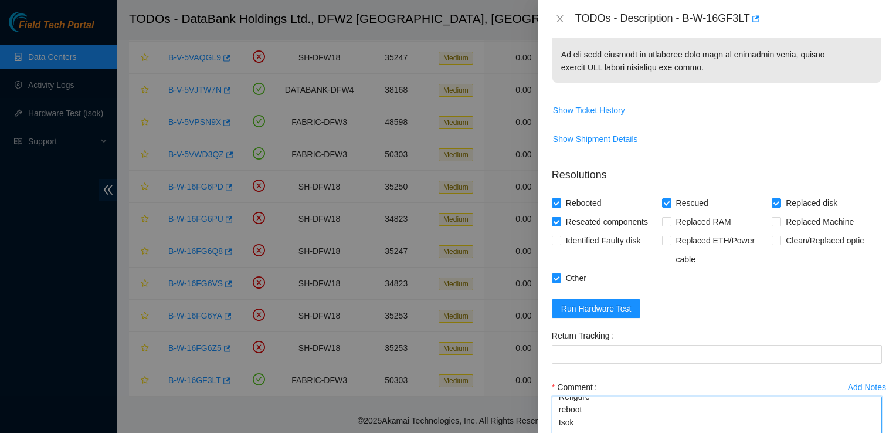
scroll to position [841, 0]
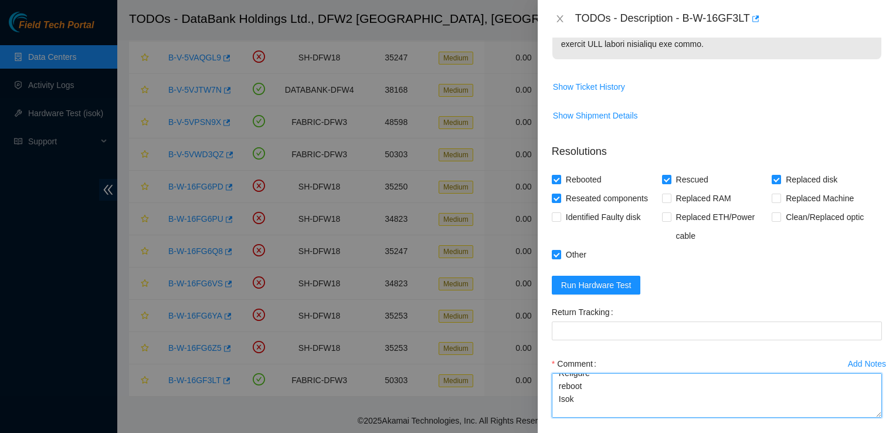
type textarea "Powered down Replaced old SN: WFK4CNBP New SN: WFKA498Q Rescue Reboot Refigure …"
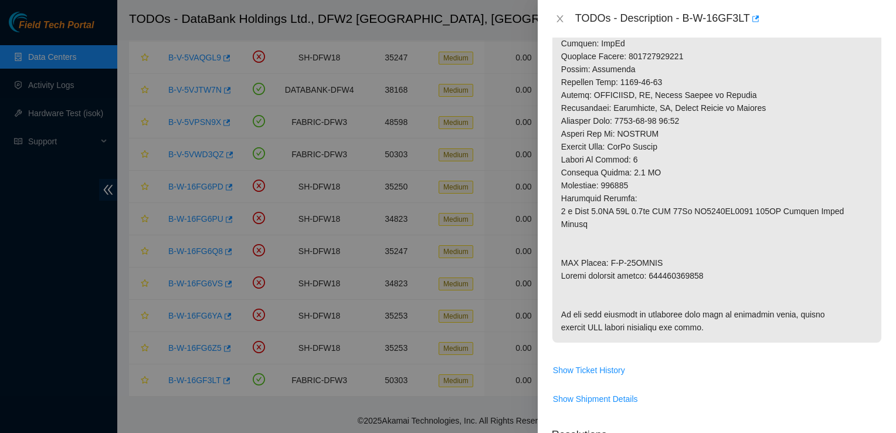
scroll to position [556, 0]
drag, startPoint x: 670, startPoint y: 249, endPoint x: 610, endPoint y: 250, distance: 60.4
click at [610, 250] on p at bounding box center [716, 13] width 329 height 662
copy p "B-W-16HRJGP"
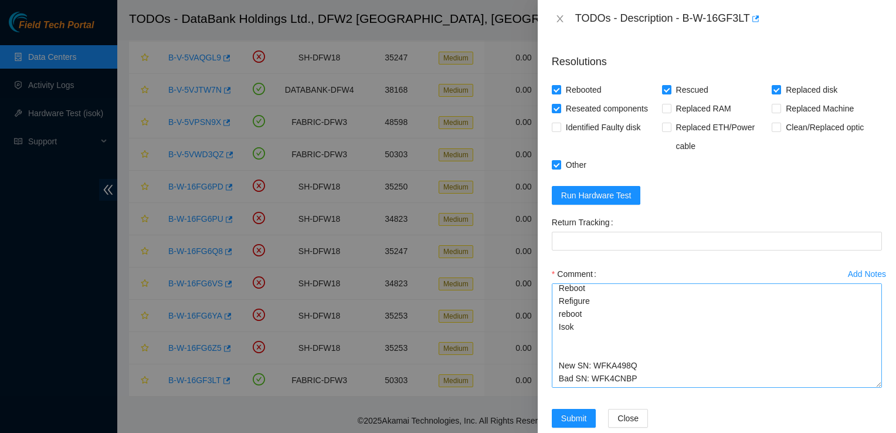
scroll to position [56, 0]
drag, startPoint x: 867, startPoint y: 363, endPoint x: 866, endPoint y: 424, distance: 60.4
click at [866, 388] on textarea "Powered down Replaced old SN: WFK4CNBP New SN: WFKA498Q Rescue Reboot Refigure …" at bounding box center [717, 335] width 330 height 104
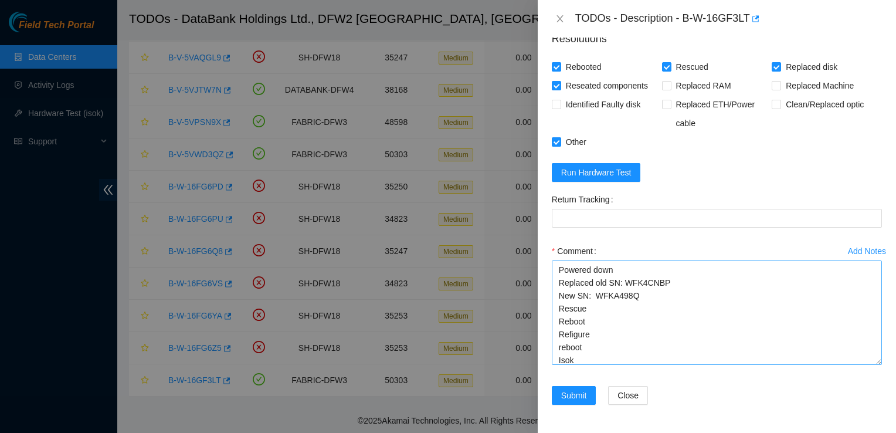
scroll to position [991, 0]
drag, startPoint x: 866, startPoint y: 424, endPoint x: 718, endPoint y: 308, distance: 188.0
click at [718, 308] on textarea "Powered down Replaced old SN: WFK4CNBP New SN: WFKA498Q Rescue Reboot Refigure …" at bounding box center [717, 312] width 330 height 104
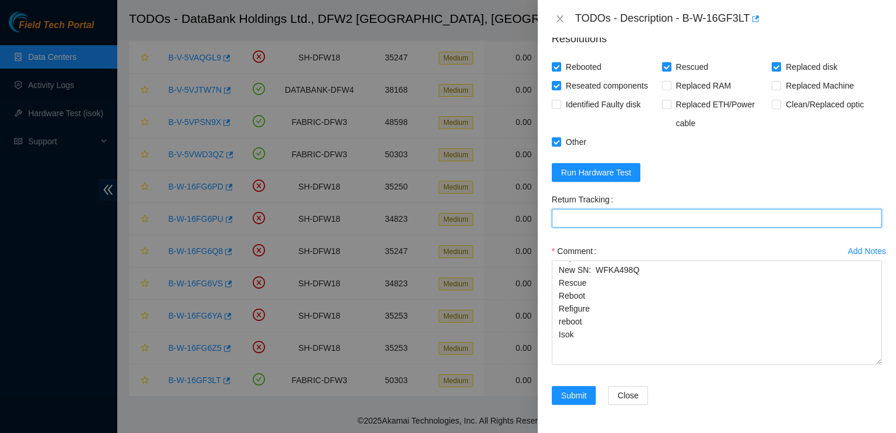
click at [609, 223] on Tracking "Return Tracking" at bounding box center [717, 218] width 330 height 19
paste Tracking "463470057024"
type Tracking "463470057024"
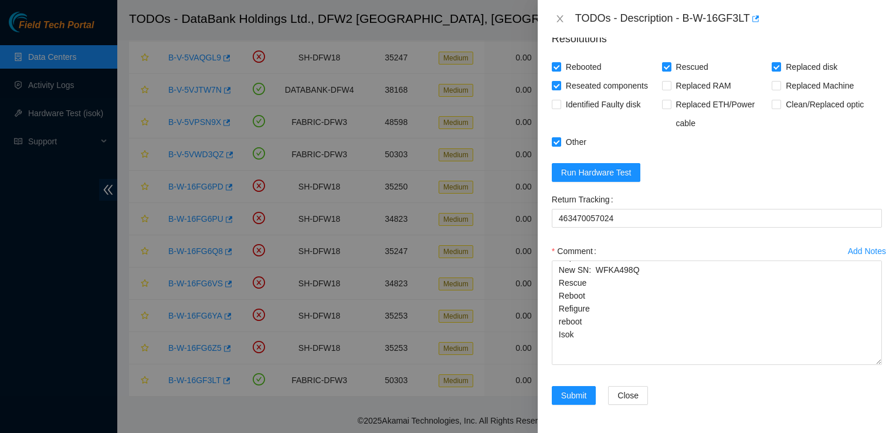
click at [671, 22] on div "TODOs - Description - B-W-16GF3LT" at bounding box center [728, 18] width 307 height 19
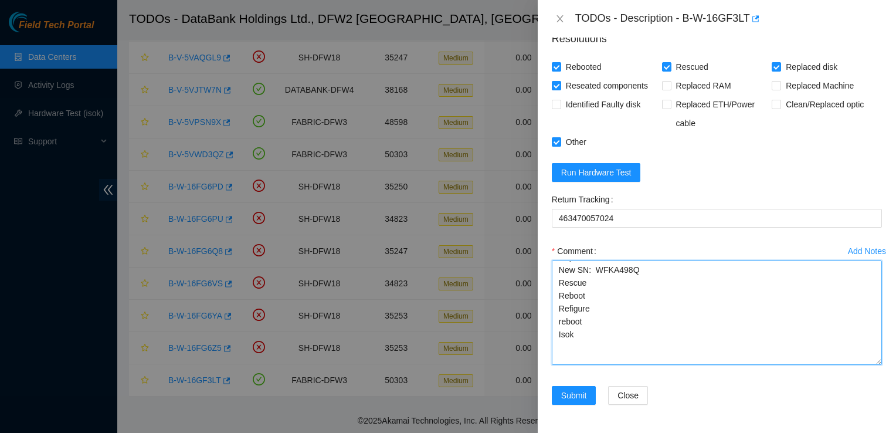
click at [713, 314] on textarea "Powered down Replaced old SN: WFK4CNBP New SN: WFKA498Q Rescue Reboot Refigure …" at bounding box center [717, 312] width 330 height 104
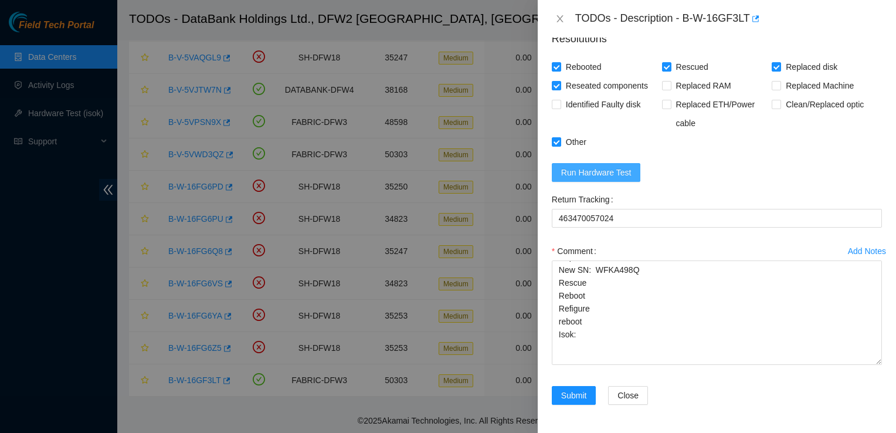
click at [583, 173] on span "Run Hardware Test" at bounding box center [596, 172] width 70 height 13
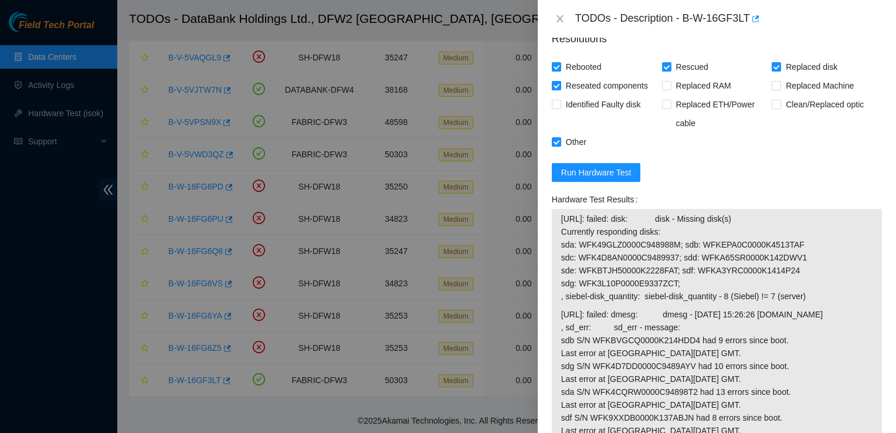
scroll to position [954, 0]
click at [607, 178] on span "Run Hardware Test" at bounding box center [596, 171] width 70 height 13
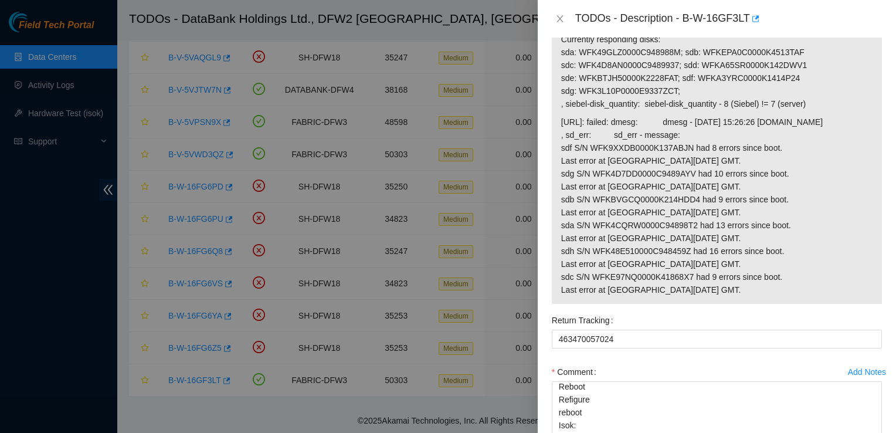
scroll to position [1139, 0]
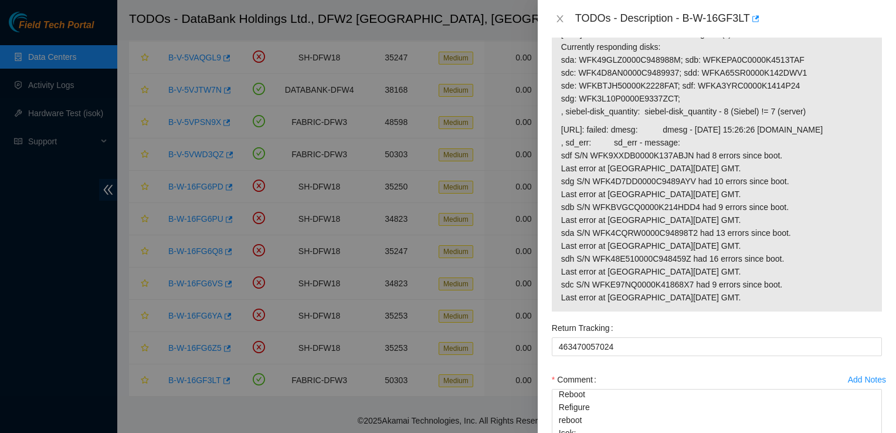
click at [734, 337] on div "Return Tracking" at bounding box center [717, 327] width 330 height 19
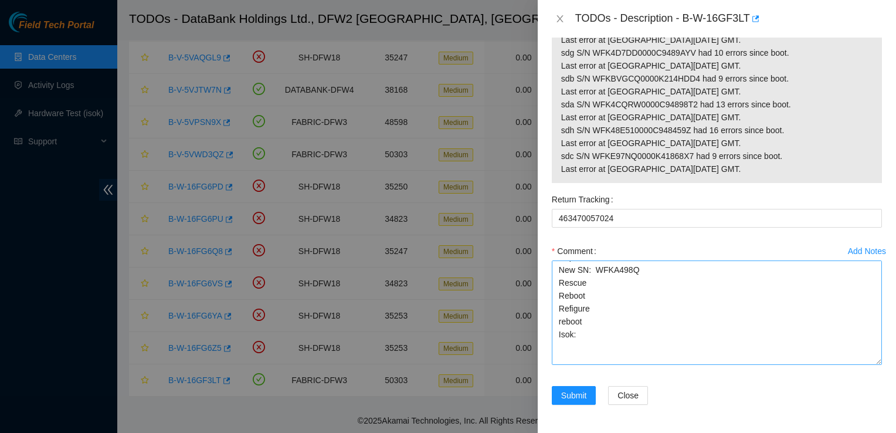
scroll to position [56, 0]
drag, startPoint x: 692, startPoint y: 363, endPoint x: 609, endPoint y: 337, distance: 87.2
click at [609, 337] on textarea "Powered down Replaced old SN: WFK4CNBP New SN: WFKA498Q Rescue Reboot Refigure …" at bounding box center [717, 312] width 330 height 104
type textarea "Powered down Replaced old SN: WFK4CNBP New SN: WFKA498Q Rescue Reboot Refigure …"
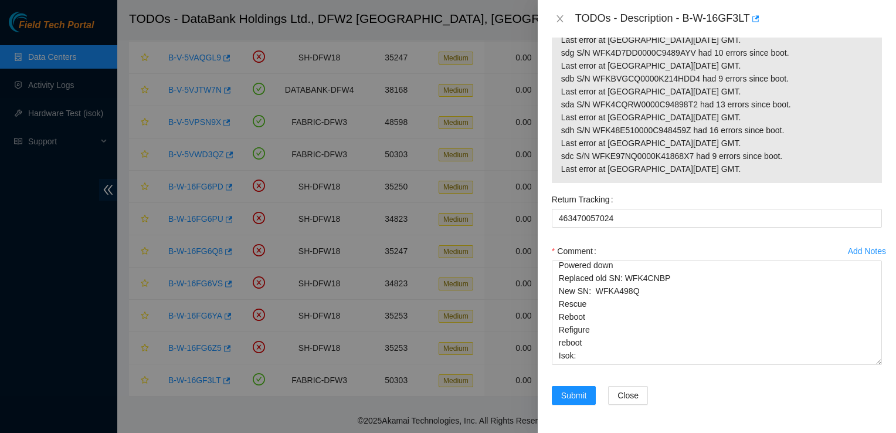
click at [872, 320] on div "Add Notes Comment Powered down Replaced old SN: WFK4CNBP New SN: WFKA498Q Rescu…" at bounding box center [716, 314] width 339 height 144
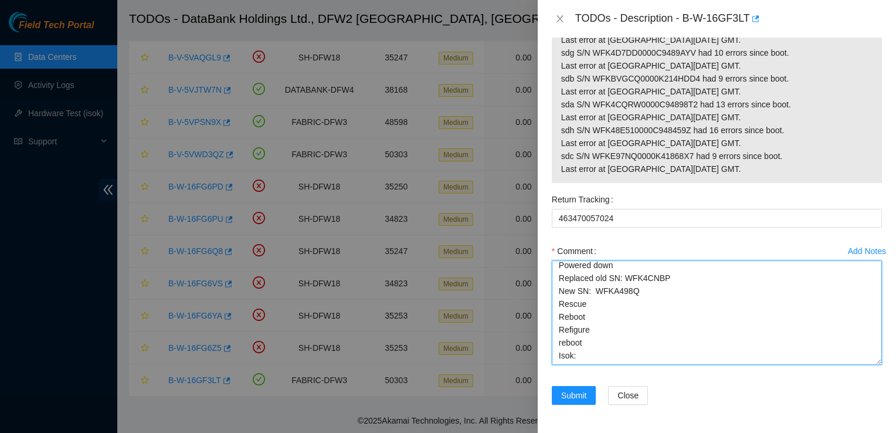
scroll to position [0, 0]
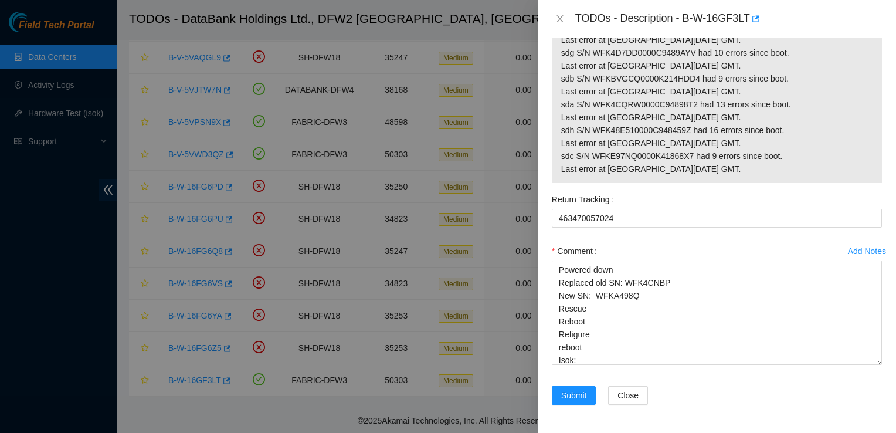
click at [125, 158] on div at bounding box center [448, 216] width 896 height 433
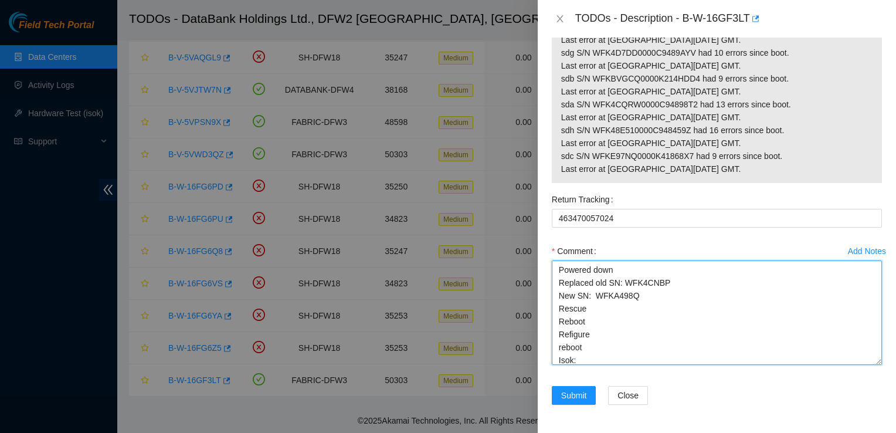
click at [602, 342] on textarea "Powered down Replaced old SN: WFK4CNBP New SN: WFKA498Q Rescue Reboot Refigure …" at bounding box center [717, 312] width 330 height 104
drag, startPoint x: 607, startPoint y: 361, endPoint x: 502, endPoint y: 64, distance: 314.9
click at [502, 64] on div "TODOs - Description - B-W-16GF3LT Problem Type Hardware Sub Type Tier 1 - Secur…" at bounding box center [448, 216] width 896 height 433
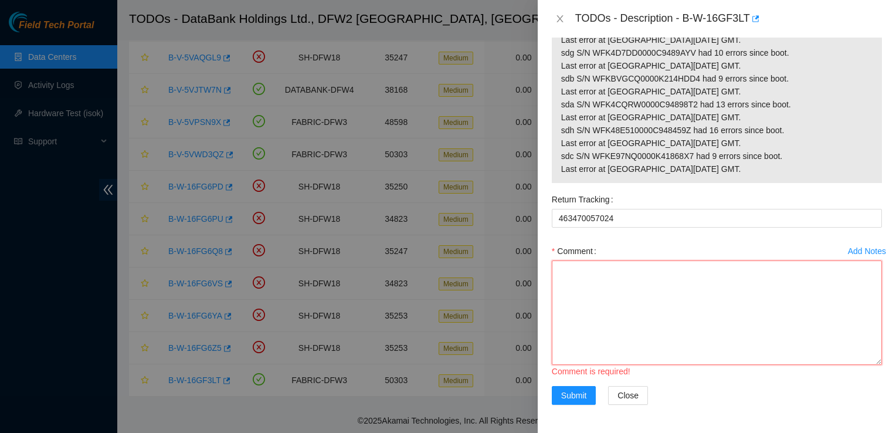
paste textarea "Shut down machine properly, located faulty disk and replaced with new disk (S/N…"
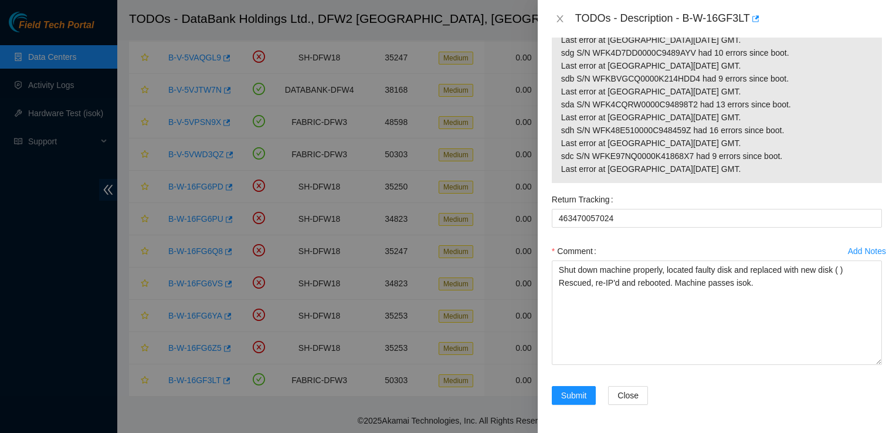
click at [763, 23] on div "TODOs - Description - B-W-16GF3LT" at bounding box center [728, 18] width 307 height 19
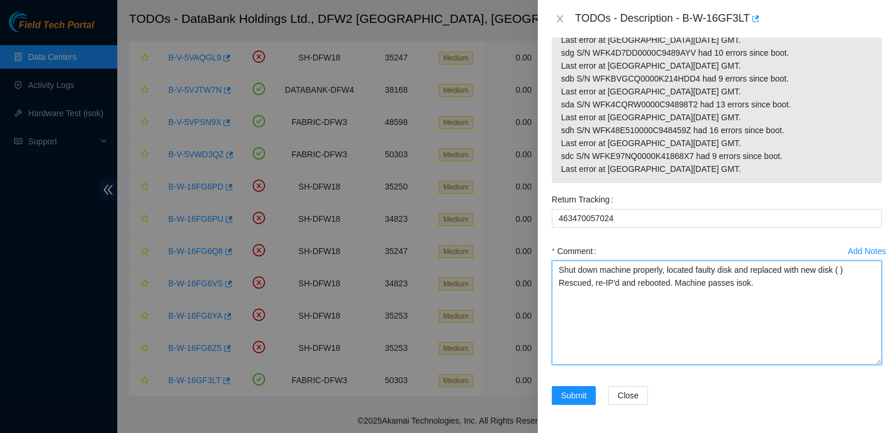
click at [839, 264] on textarea "Shut down machine properly, located faulty disk and replaced with new disk ( ) …" at bounding box center [717, 312] width 330 height 104
paste textarea "WFKA498Q"
click at [767, 280] on textarea "Shut down machine properly, located faulty disk and replaced with new disk (WFK…" at bounding box center [717, 312] width 330 height 104
click at [803, 285] on textarea "Shut down machine properly, located faulty disk and replaced with new disk (WFK…" at bounding box center [717, 312] width 330 height 104
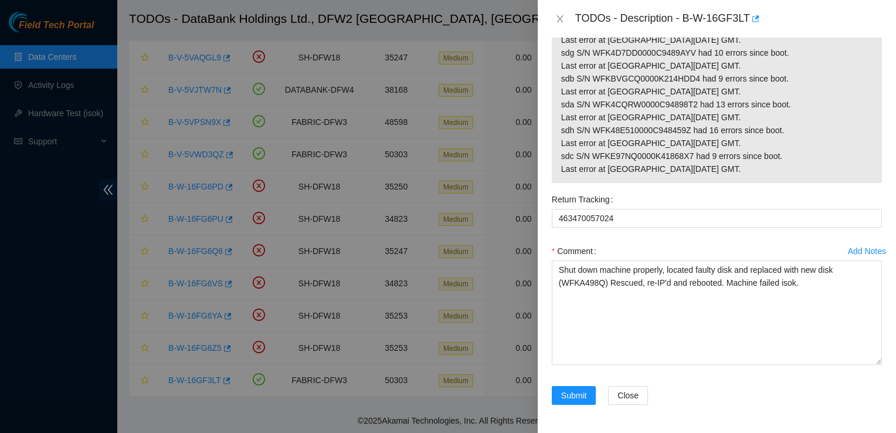
click at [701, 236] on div "Return Tracking 463470057024" at bounding box center [716, 216] width 339 height 52
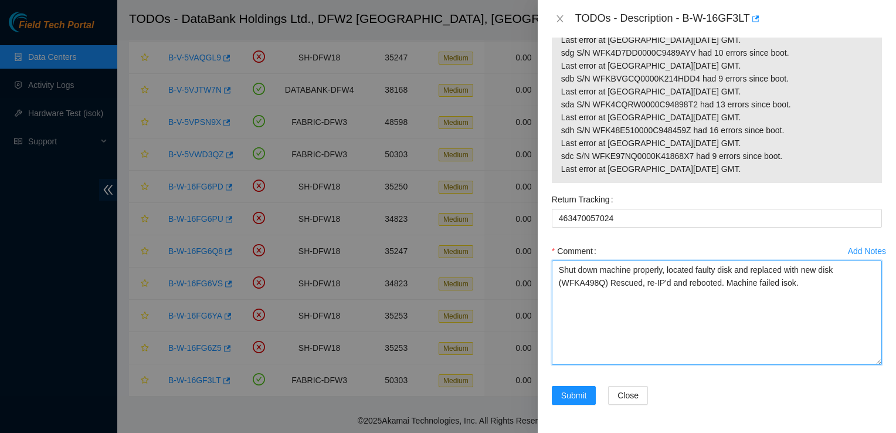
click at [621, 335] on textarea "Shut down machine properly, located faulty disk and replaced with new disk (WFK…" at bounding box center [717, 312] width 330 height 104
click at [574, 307] on textarea "Shut down machine properly, located faulty disk and replaced with new disk (WFK…" at bounding box center [717, 312] width 330 height 104
click at [631, 338] on textarea "Shut down machine properly, located faulty disk and replaced with new disk (WFK…" at bounding box center [717, 312] width 330 height 104
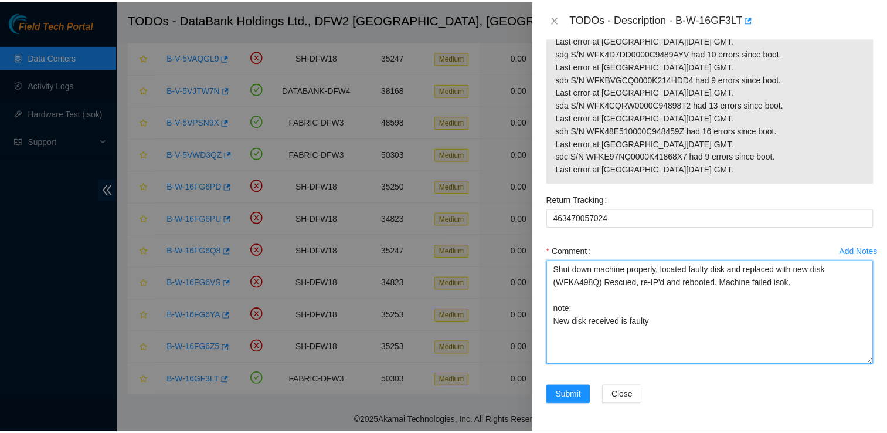
scroll to position [1317, 0]
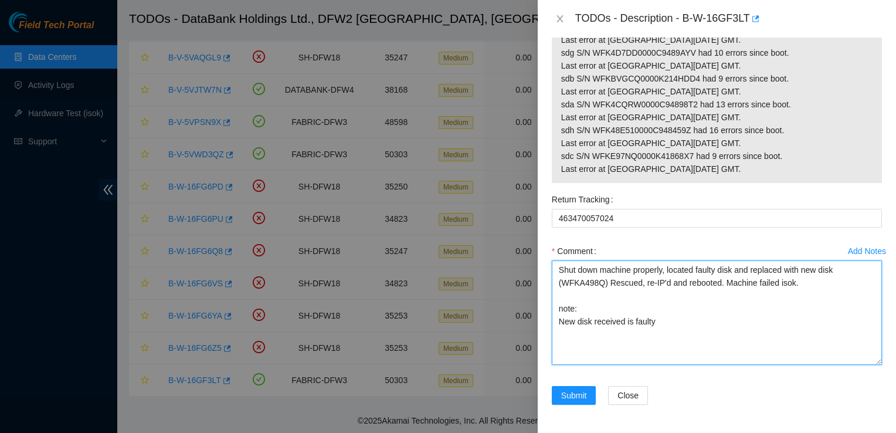
drag, startPoint x: 602, startPoint y: 283, endPoint x: 560, endPoint y: 283, distance: 42.2
click at [560, 283] on textarea "Shut down machine properly, located faulty disk and replaced with new disk (WFK…" at bounding box center [717, 312] width 330 height 104
click at [688, 321] on textarea "Shut down machine properly, located faulty disk and replaced with new disk (WFK…" at bounding box center [717, 312] width 330 height 104
paste textarea "WFKA498Q"
click at [726, 301] on textarea "Shut down machine properly, located faulty disk and replaced with new disk (WFK…" at bounding box center [717, 312] width 330 height 104
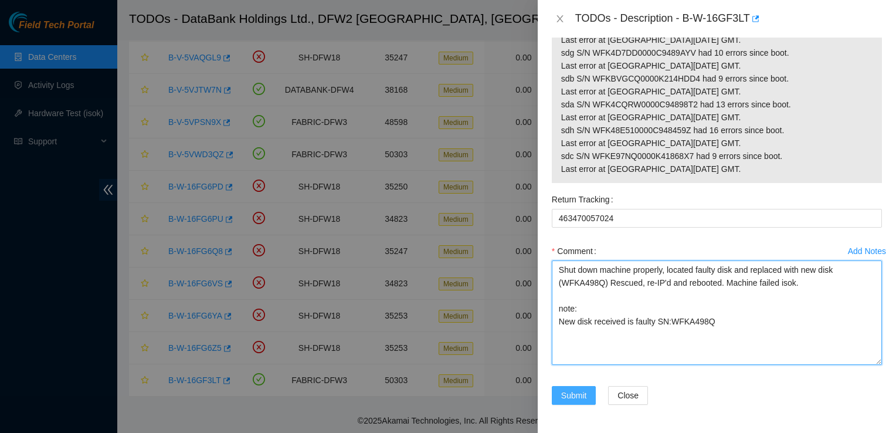
type textarea "Shut down machine properly, located faulty disk and replaced with new disk (WFK…"
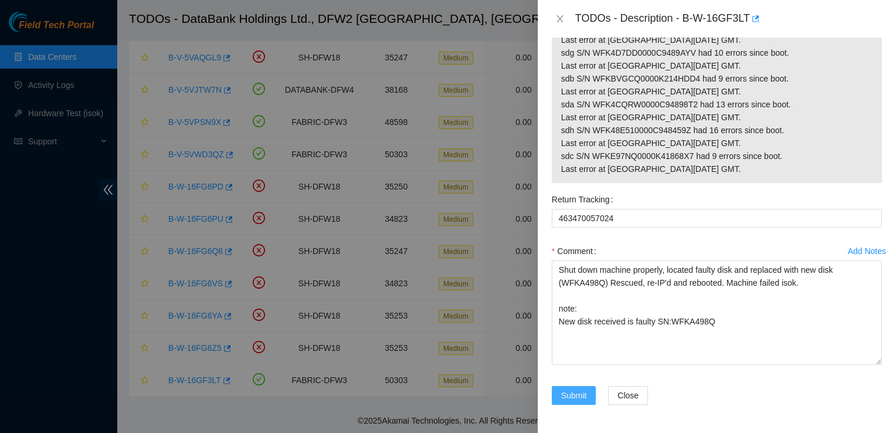
click at [577, 397] on span "Submit" at bounding box center [574, 395] width 26 height 13
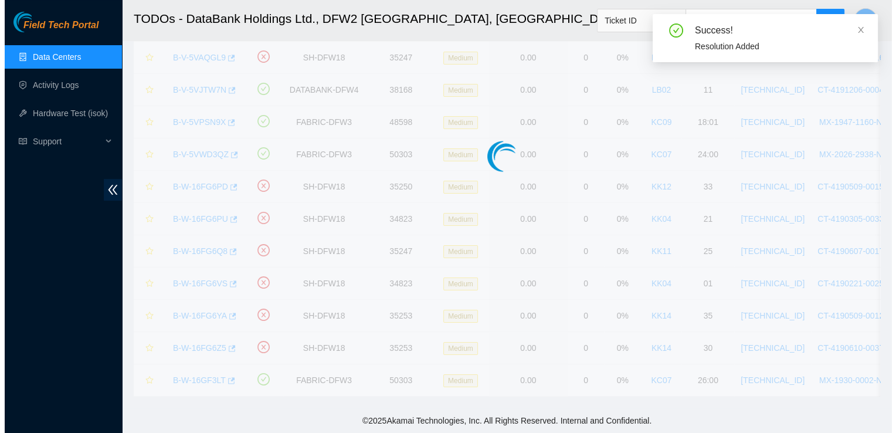
scroll to position [28, 0]
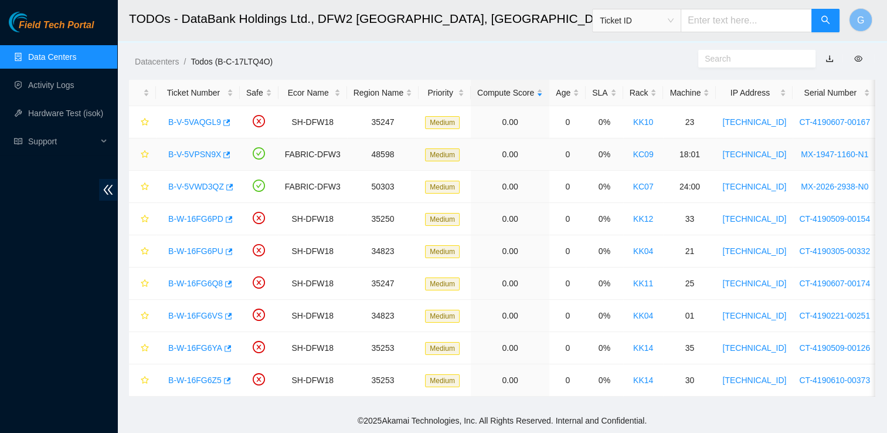
click at [183, 149] on link "B-V-5VPSN9X" at bounding box center [194, 153] width 53 height 9
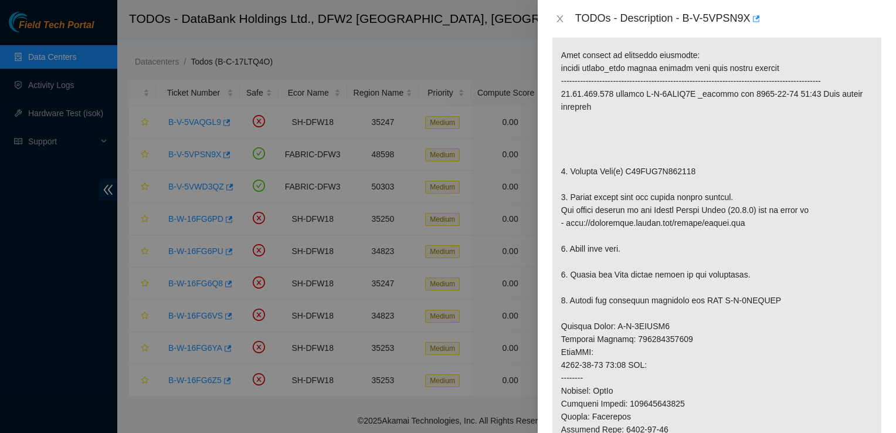
scroll to position [225, 0]
drag, startPoint x: 675, startPoint y: 338, endPoint x: 615, endPoint y: 338, distance: 60.4
click at [615, 338] on p at bounding box center [716, 331] width 329 height 637
copy p "B-V-5VQMSJ3"
drag, startPoint x: 748, startPoint y: 22, endPoint x: 682, endPoint y: 11, distance: 67.2
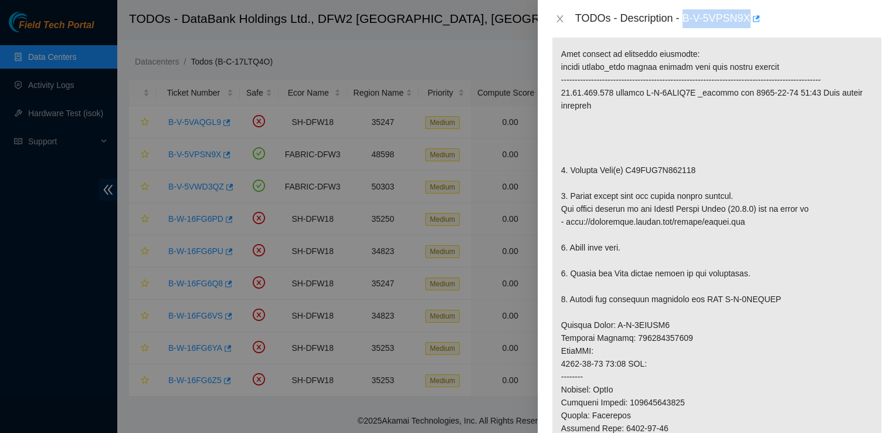
click at [682, 11] on div "TODOs - Description - B-V-5VPSN9X" at bounding box center [728, 18] width 307 height 19
copy div "B-V-5VPSN9X"
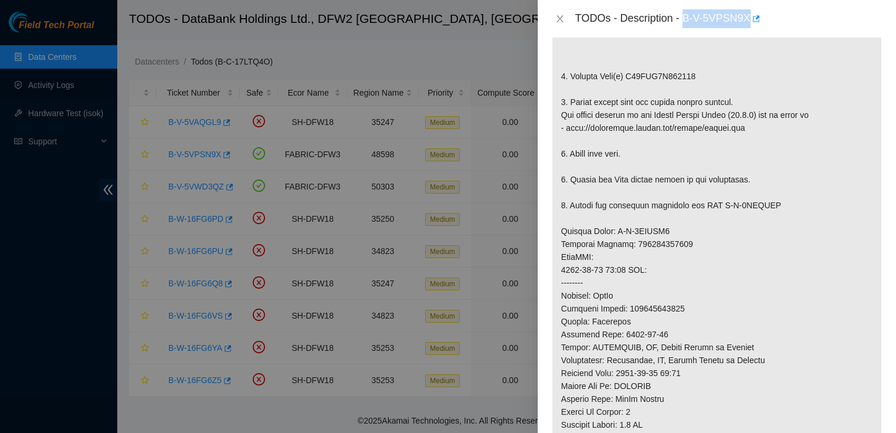
scroll to position [320, 0]
drag, startPoint x: 667, startPoint y: 241, endPoint x: 615, endPoint y: 244, distance: 51.7
click at [615, 244] on p at bounding box center [716, 236] width 329 height 637
copy p "B-V-5VQMSJ3"
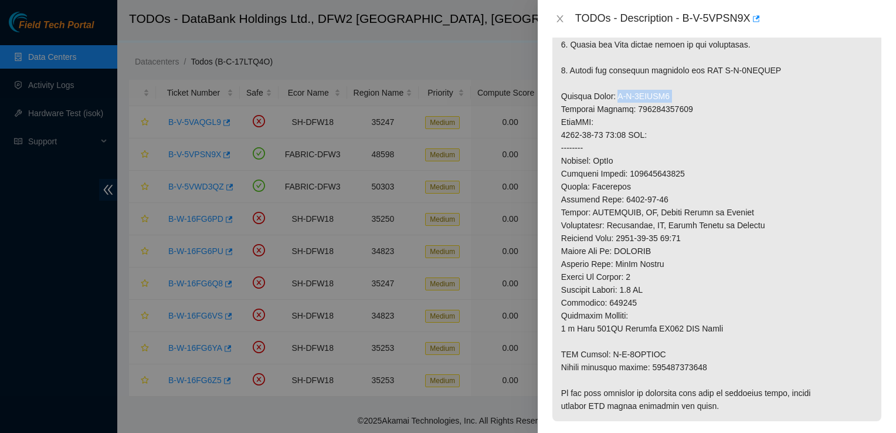
scroll to position [465, 0]
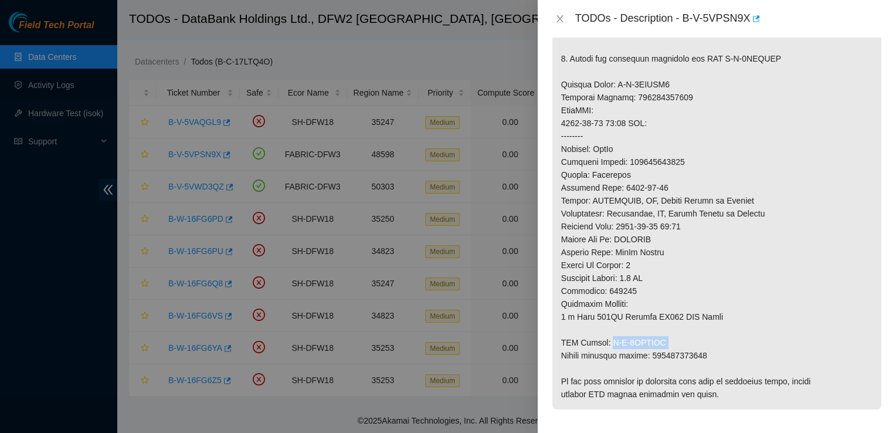
drag, startPoint x: 671, startPoint y: 353, endPoint x: 609, endPoint y: 359, distance: 61.8
click at [609, 359] on p at bounding box center [716, 91] width 329 height 637
click at [685, 380] on p at bounding box center [716, 91] width 329 height 637
drag, startPoint x: 708, startPoint y: 366, endPoint x: 653, endPoint y: 369, distance: 55.2
click at [653, 369] on p at bounding box center [716, 91] width 329 height 637
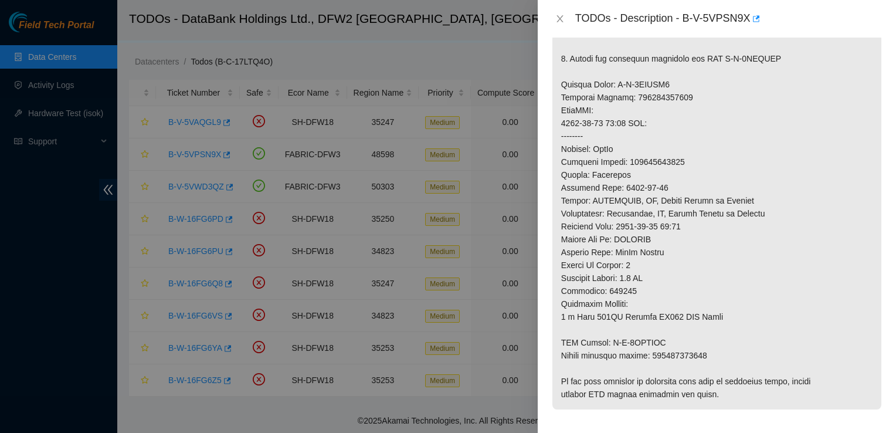
click at [650, 369] on p at bounding box center [716, 91] width 329 height 637
drag, startPoint x: 650, startPoint y: 369, endPoint x: 704, endPoint y: 369, distance: 53.9
click at [704, 369] on p at bounding box center [716, 91] width 329 height 637
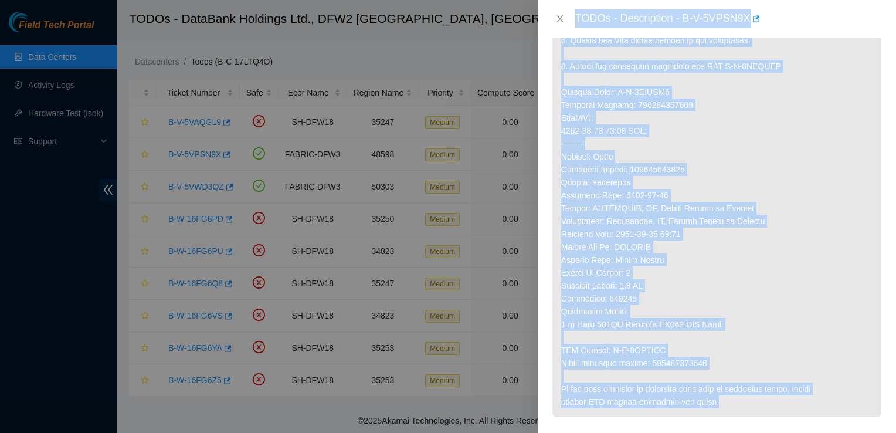
scroll to position [504, 0]
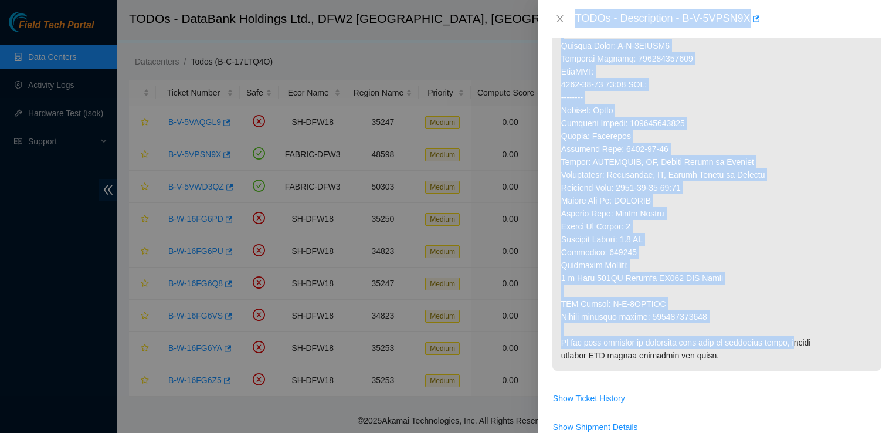
drag, startPoint x: 575, startPoint y: 14, endPoint x: 793, endPoint y: 358, distance: 407.4
click at [793, 358] on div "TODOs - Description - B-V-5VPSN9X Problem Type Hardware Sub Type Tier 1 - Disk …" at bounding box center [717, 216] width 358 height 433
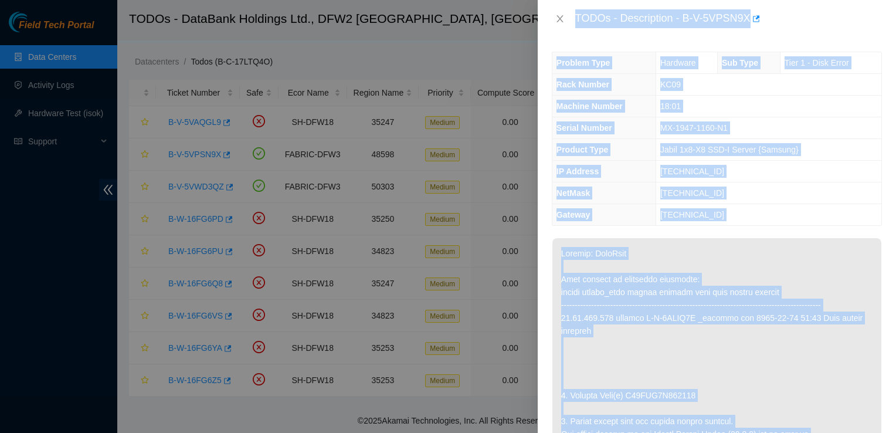
scroll to position [0, 0]
drag, startPoint x: 793, startPoint y: 358, endPoint x: 577, endPoint y: 22, distance: 399.2
click at [577, 22] on div "TODOs - Description - B-V-5VPSN9X Problem Type Hardware Sub Type Tier 1 - Disk …" at bounding box center [717, 216] width 358 height 433
click at [807, 28] on div "TODOs - Description - B-V-5VPSN9X" at bounding box center [728, 18] width 307 height 19
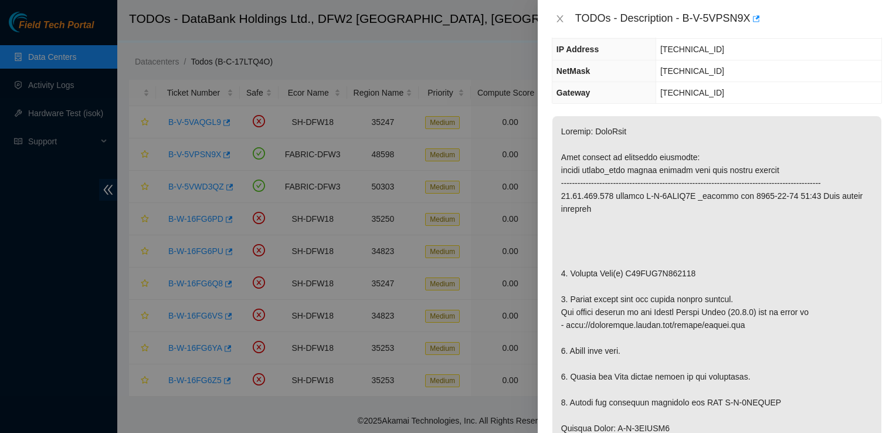
scroll to position [141, 0]
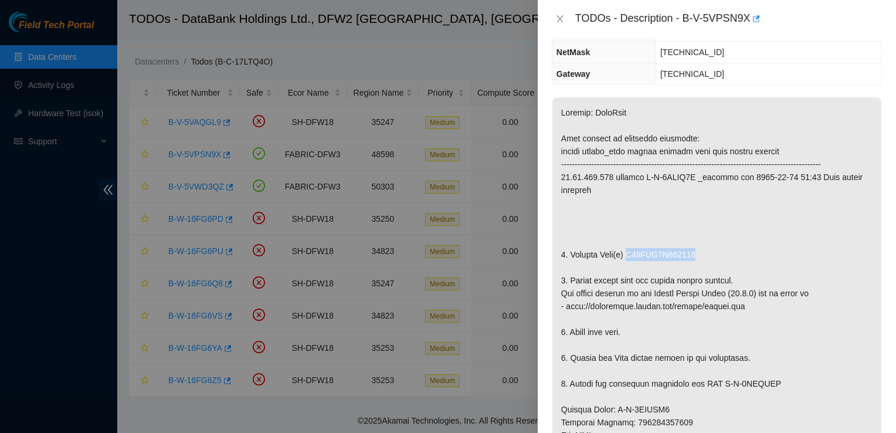
drag, startPoint x: 702, startPoint y: 263, endPoint x: 628, endPoint y: 263, distance: 73.9
click at [628, 263] on p at bounding box center [716, 415] width 329 height 637
drag, startPoint x: 628, startPoint y: 263, endPoint x: 743, endPoint y: 242, distance: 116.8
click at [743, 242] on p at bounding box center [716, 415] width 329 height 637
drag, startPoint x: 666, startPoint y: 269, endPoint x: 626, endPoint y: 272, distance: 40.0
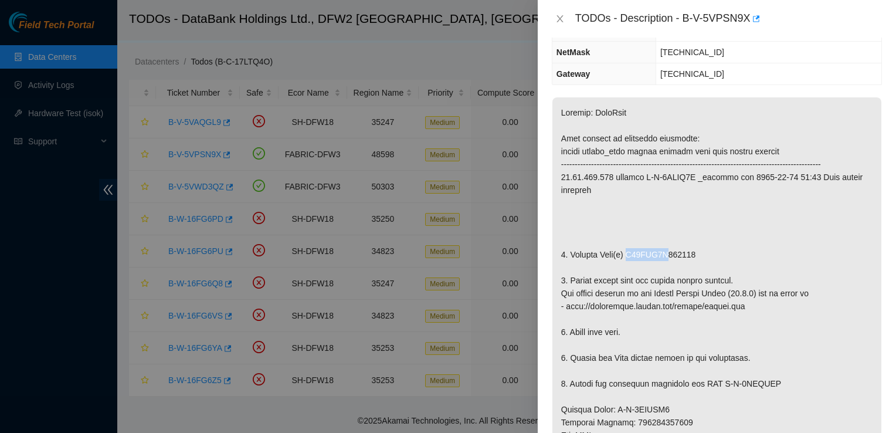
click at [626, 272] on p at bounding box center [716, 415] width 329 height 637
drag, startPoint x: 696, startPoint y: 266, endPoint x: 627, endPoint y: 261, distance: 69.9
click at [627, 261] on p at bounding box center [716, 415] width 329 height 637
click at [570, 181] on p at bounding box center [716, 415] width 329 height 637
click at [696, 270] on p at bounding box center [716, 415] width 329 height 637
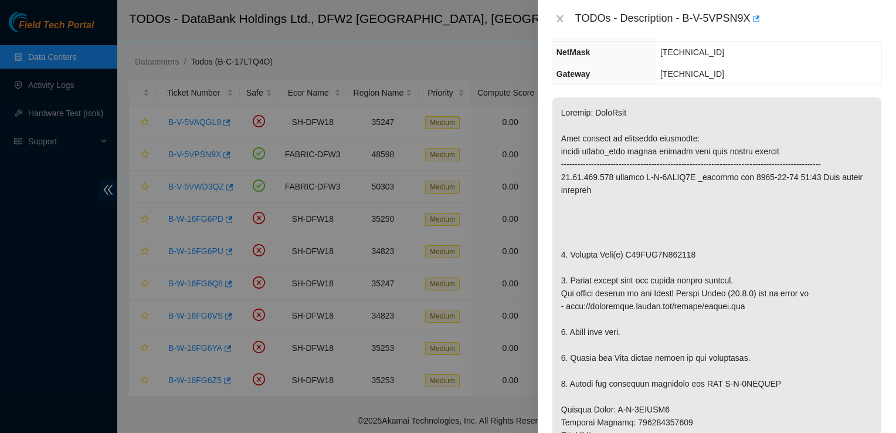
click at [699, 259] on p at bounding box center [716, 415] width 329 height 637
click at [697, 276] on p at bounding box center [716, 415] width 329 height 637
drag, startPoint x: 700, startPoint y: 263, endPoint x: 626, endPoint y: 269, distance: 74.1
click at [626, 269] on p at bounding box center [716, 415] width 329 height 637
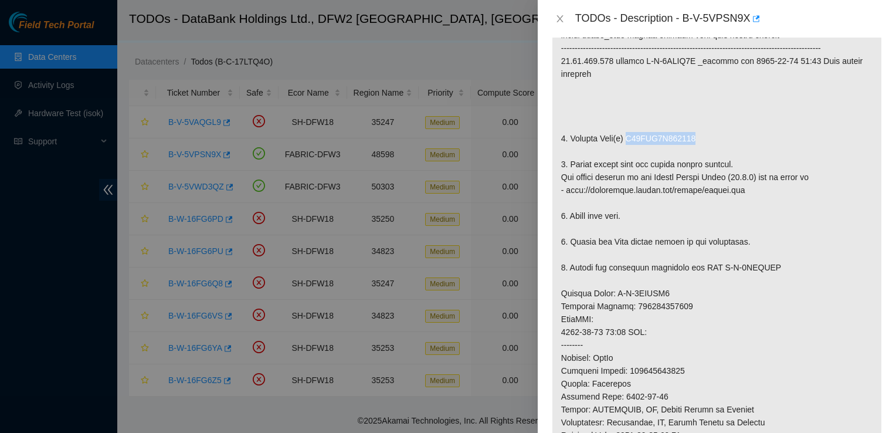
scroll to position [258, 0]
drag, startPoint x: 689, startPoint y: 316, endPoint x: 632, endPoint y: 315, distance: 57.5
click at [632, 315] on p at bounding box center [716, 298] width 329 height 637
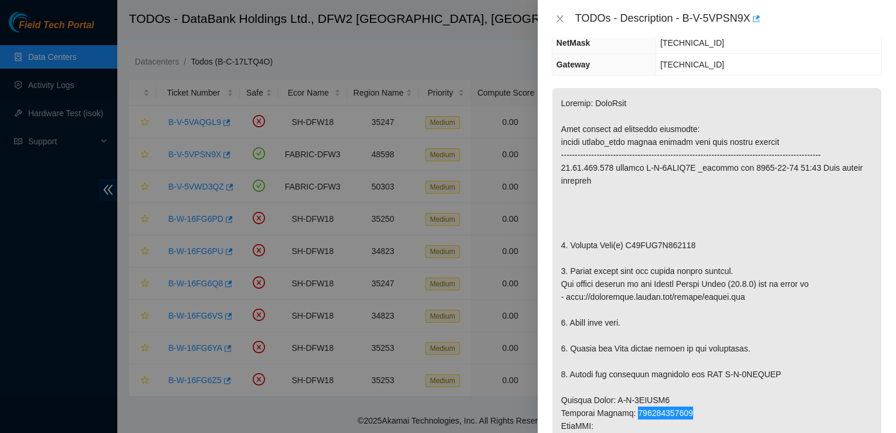
scroll to position [149, 0]
click at [743, 422] on p at bounding box center [716, 407] width 329 height 637
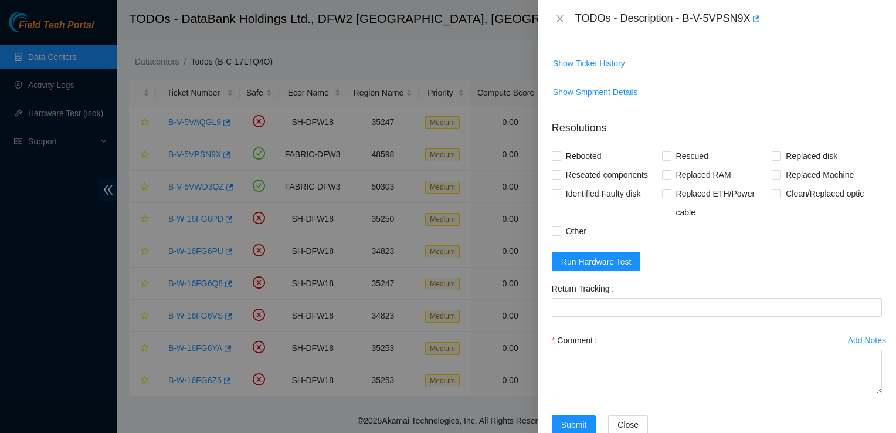
scroll to position [879, 0]
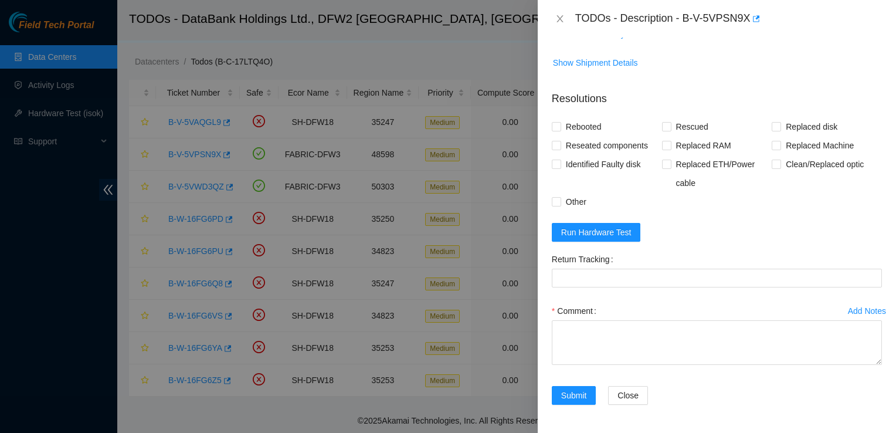
click at [89, 224] on div at bounding box center [448, 216] width 896 height 433
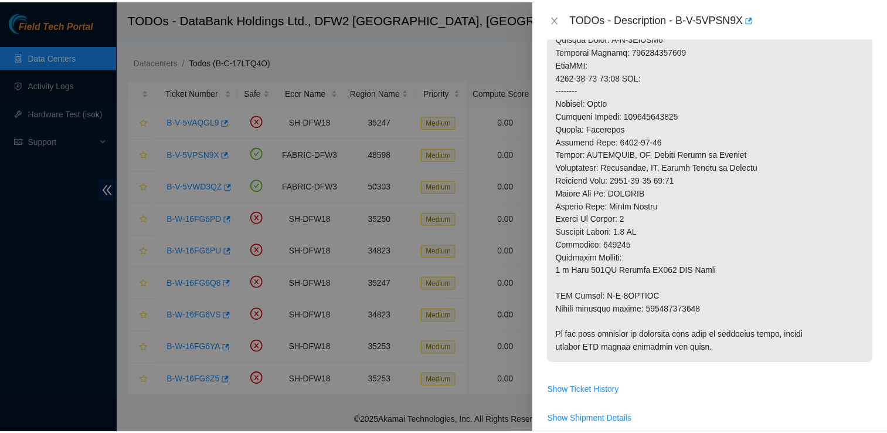
scroll to position [467, 0]
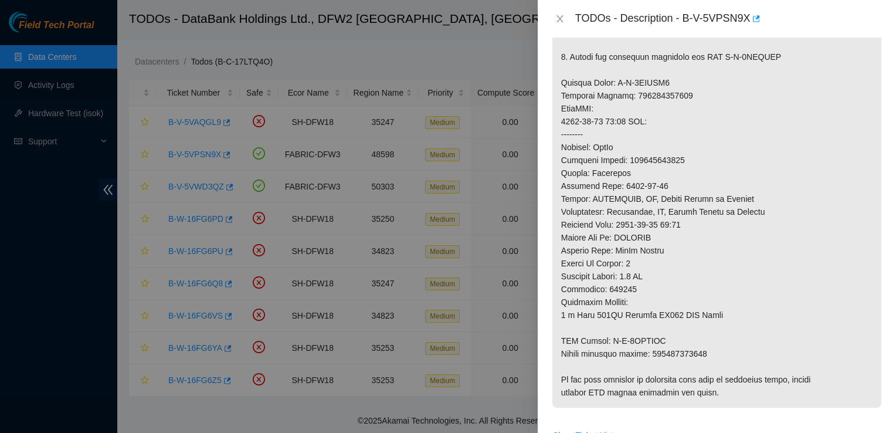
click at [36, 81] on div at bounding box center [448, 216] width 896 height 433
click at [89, 90] on div at bounding box center [448, 216] width 896 height 433
click at [556, 20] on icon "close" at bounding box center [559, 18] width 9 height 9
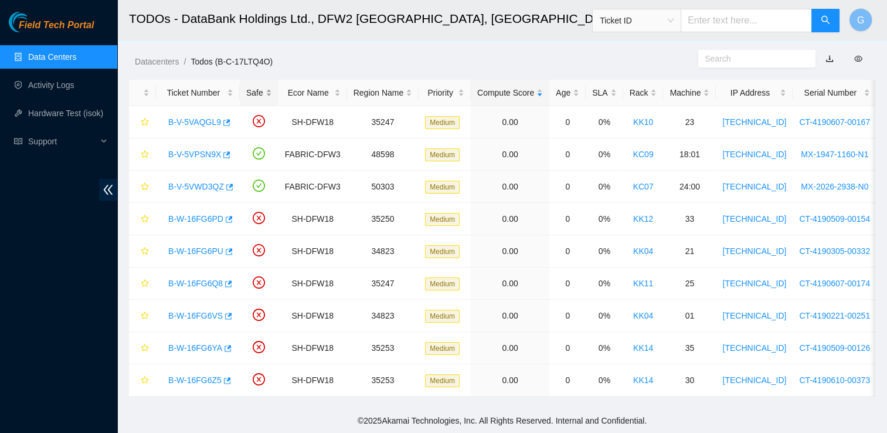
scroll to position [340, 0]
click at [72, 89] on link "Activity Logs" at bounding box center [51, 84] width 46 height 9
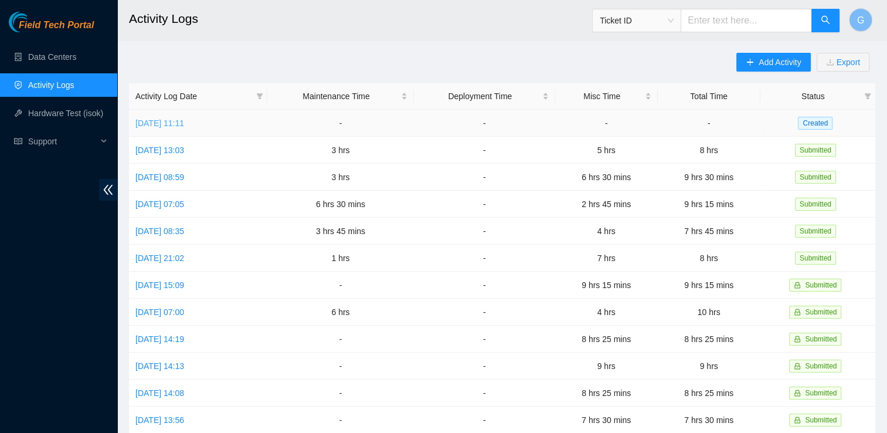
click at [150, 123] on link "[DATE] 11:11" at bounding box center [159, 122] width 49 height 9
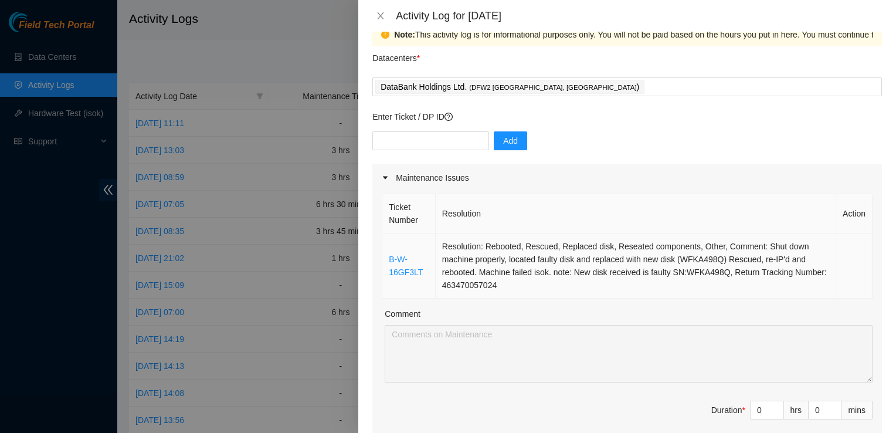
scroll to position [23, 0]
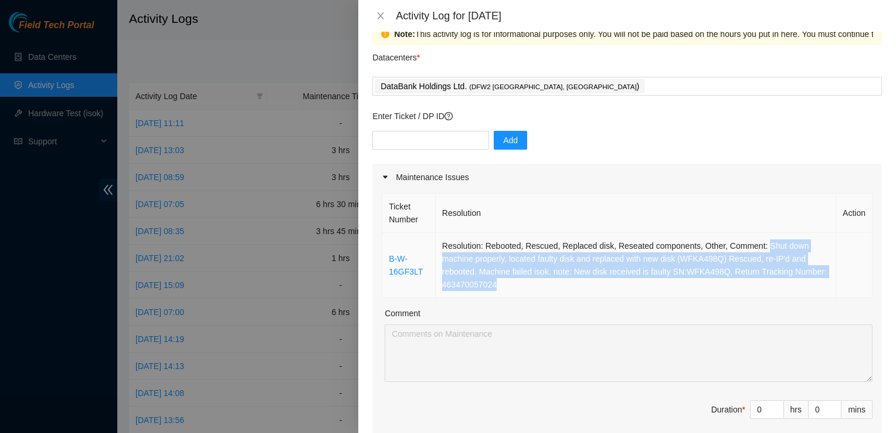
drag, startPoint x: 512, startPoint y: 290, endPoint x: 757, endPoint y: 243, distance: 249.5
click at [757, 243] on td "Resolution: Rebooted, Rescued, Replaced disk, Reseated components, Other, Comme…" at bounding box center [636, 265] width 400 height 65
click at [384, 17] on icon "close" at bounding box center [380, 15] width 9 height 9
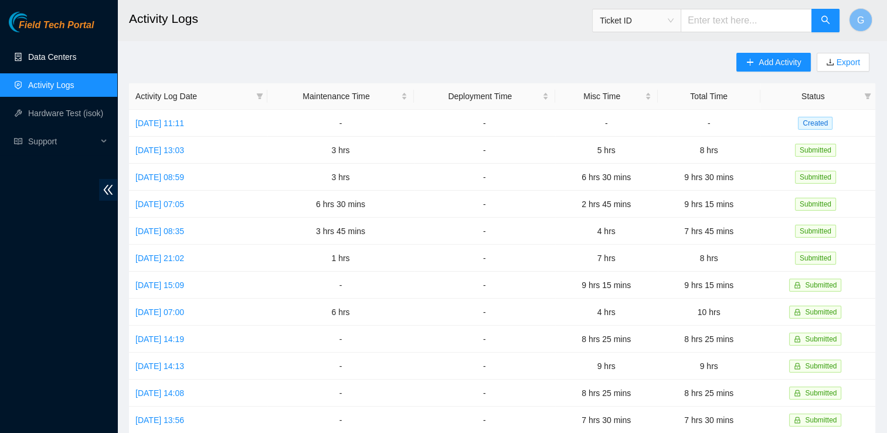
click at [53, 62] on link "Data Centers" at bounding box center [52, 56] width 48 height 9
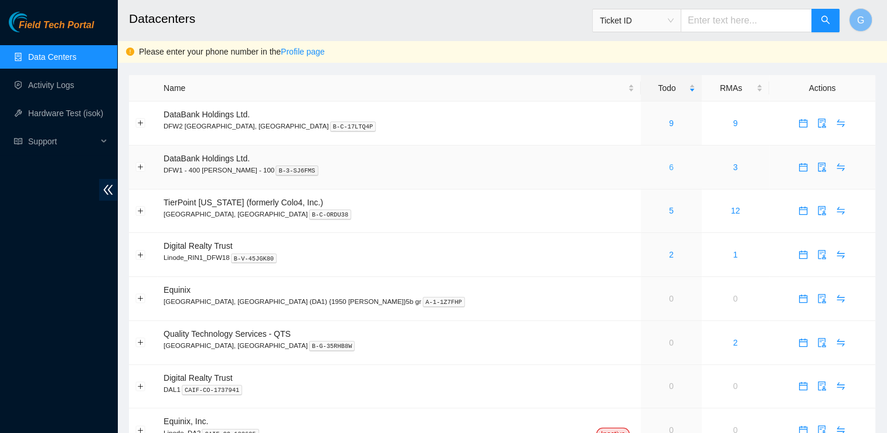
click at [669, 167] on link "6" at bounding box center [671, 166] width 5 height 9
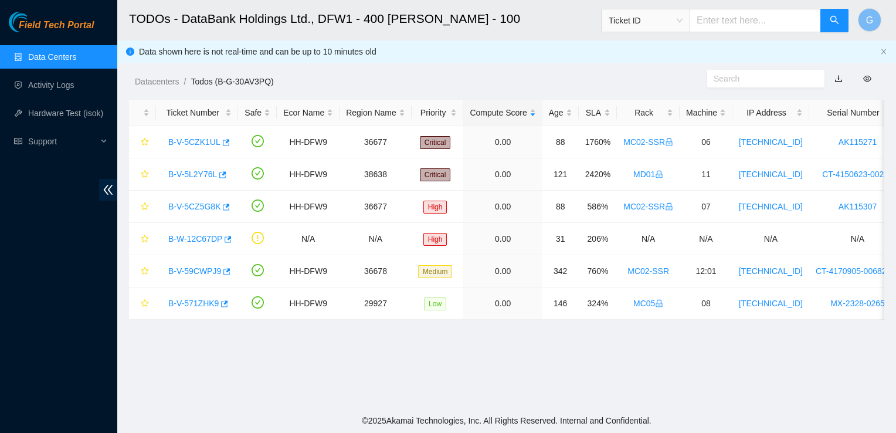
click at [59, 62] on link "Data Centers" at bounding box center [52, 56] width 48 height 9
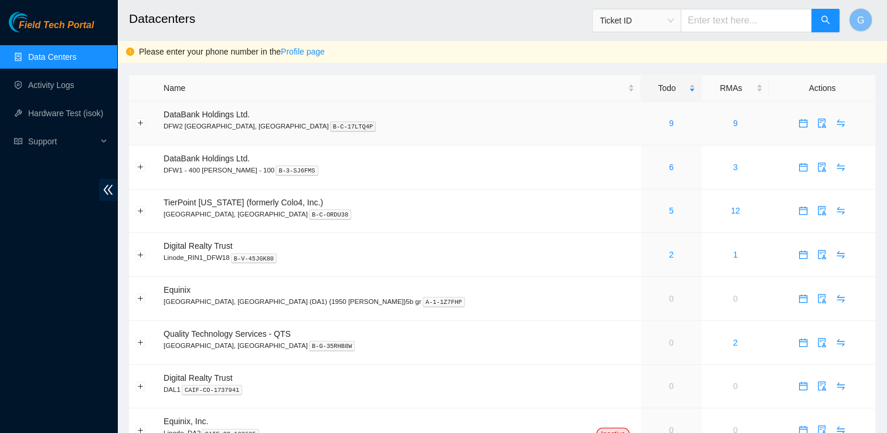
click at [202, 121] on p "DFW2 [GEOGRAPHIC_DATA], [GEOGRAPHIC_DATA] B-C-17LTQ4P" at bounding box center [399, 126] width 471 height 11
click at [669, 121] on link "9" at bounding box center [671, 122] width 5 height 9
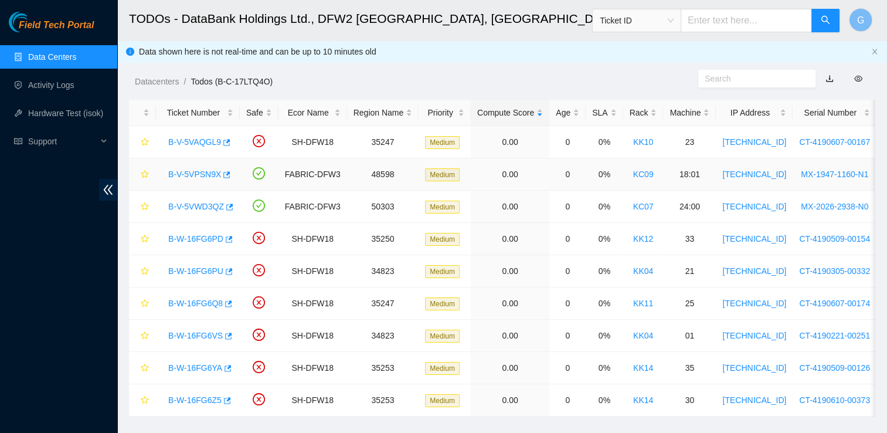
click at [210, 172] on link "B-V-5VPSN9X" at bounding box center [194, 173] width 53 height 9
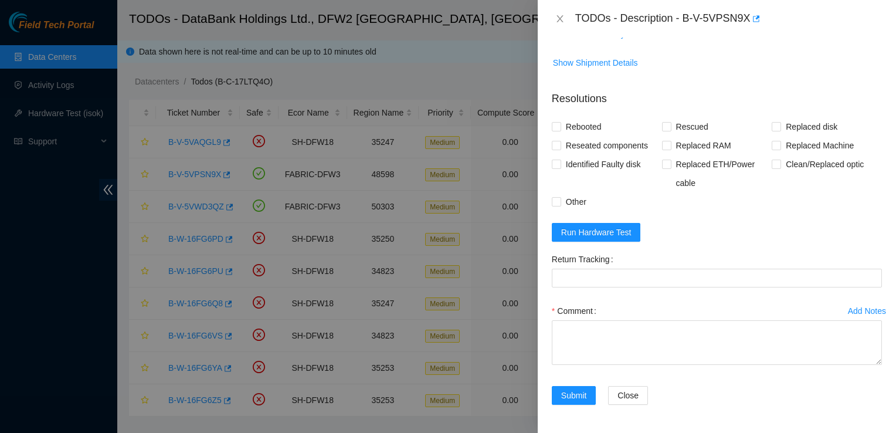
scroll to position [879, 0]
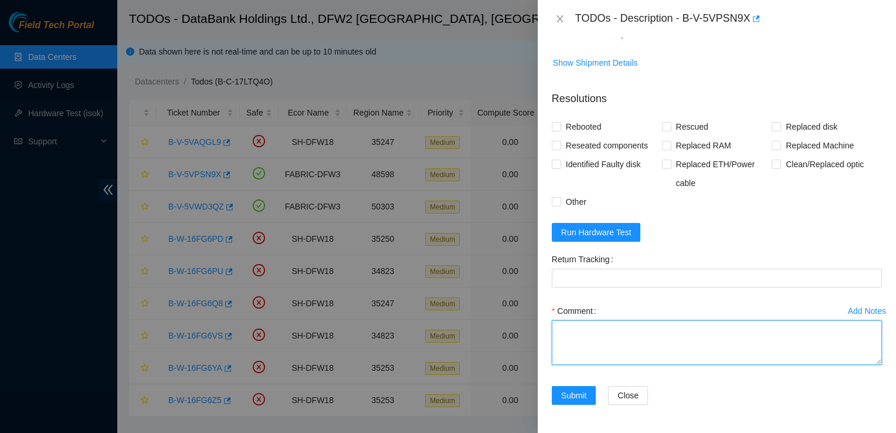
click at [653, 334] on textarea "Comment" at bounding box center [717, 342] width 330 height 45
paste textarea "Shut down machine properly, located faulty disk and replaced with new disk (WFK…"
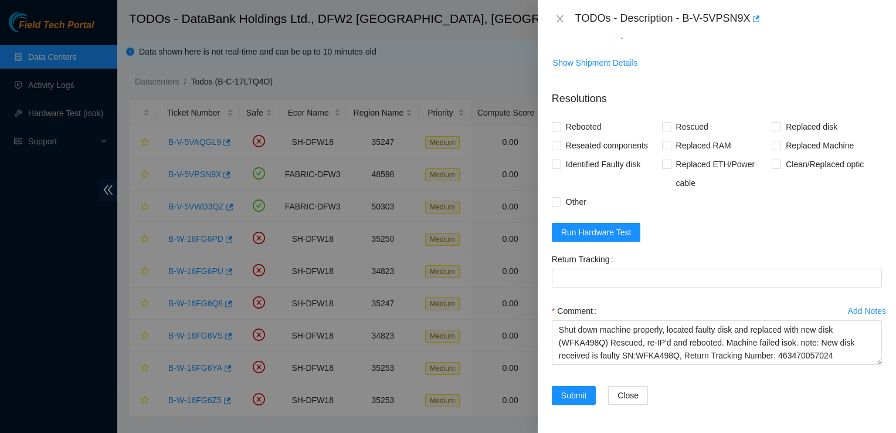
click at [654, 50] on td "Show Ticket History" at bounding box center [717, 38] width 330 height 29
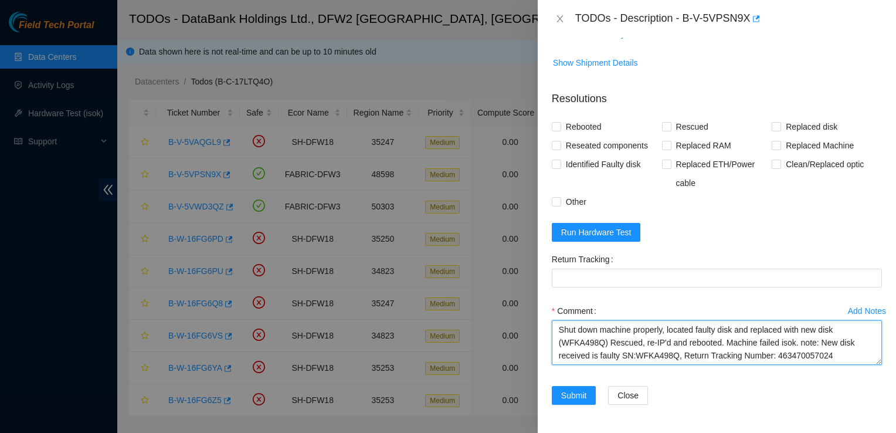
drag, startPoint x: 844, startPoint y: 358, endPoint x: 772, endPoint y: 360, distance: 72.1
click at [772, 360] on textarea "Shut down machine properly, located faulty disk and replaced with new disk (WFK…" at bounding box center [717, 342] width 330 height 45
paste textarea "8260"
drag, startPoint x: 671, startPoint y: 359, endPoint x: 795, endPoint y: 344, distance: 124.6
click at [795, 344] on textarea "Shut down machine properly, located faulty disk and replaced with new disk (WFK…" at bounding box center [717, 342] width 330 height 45
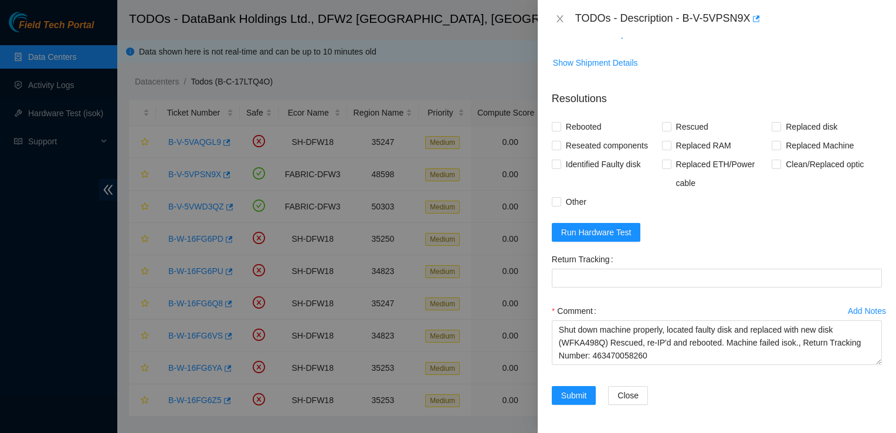
click at [837, 266] on div "Return Tracking" at bounding box center [717, 259] width 330 height 19
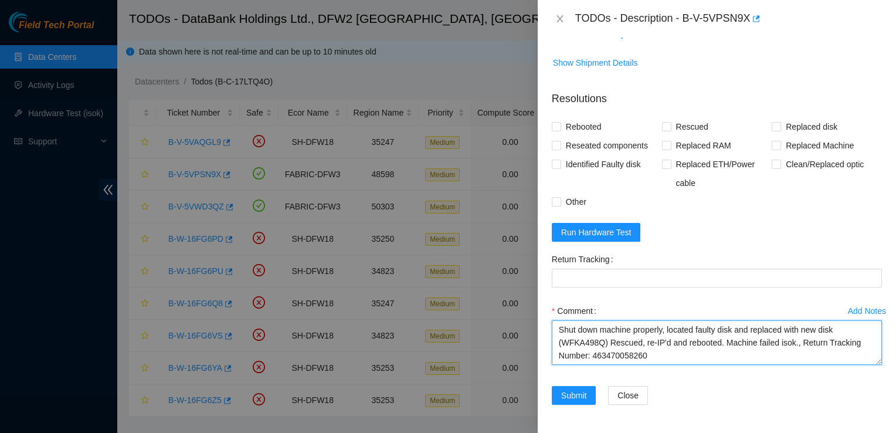
click at [801, 324] on textarea "Shut down machine properly, located faulty disk and replaced with new disk (WFK…" at bounding box center [717, 342] width 330 height 45
click at [772, 343] on textarea "Shut down machine properly, located faulty disk and replaced with new disk (WFK…" at bounding box center [717, 342] width 330 height 45
click at [800, 346] on textarea "Shut down machine properly, located faulty disk and replaced with new disk (WFK…" at bounding box center [717, 342] width 330 height 45
click at [579, 332] on textarea "Shut down machine properly, located faulty disk and replaced with new disk (WFK…" at bounding box center [717, 342] width 330 height 45
click at [580, 343] on textarea "Shut down machine properly, located faulty disk and replaced with new disk (WFK…" at bounding box center [717, 342] width 330 height 45
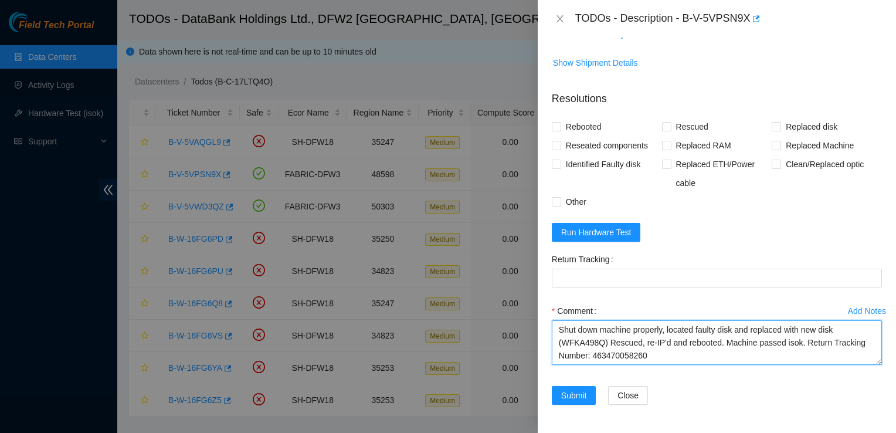
click at [580, 343] on textarea "Shut down machine properly, located faulty disk and replaced with new disk (WFK…" at bounding box center [717, 342] width 330 height 45
paste textarea "S45NNA0N601829"
drag, startPoint x: 698, startPoint y: 355, endPoint x: 624, endPoint y: 359, distance: 74.0
click at [624, 359] on textarea "Shut down machine properly, located faulty disk and replaced with new disk (S45…" at bounding box center [717, 342] width 330 height 45
type textarea "Shut down machine properly, located faulty disk and replaced with new disk (S45…"
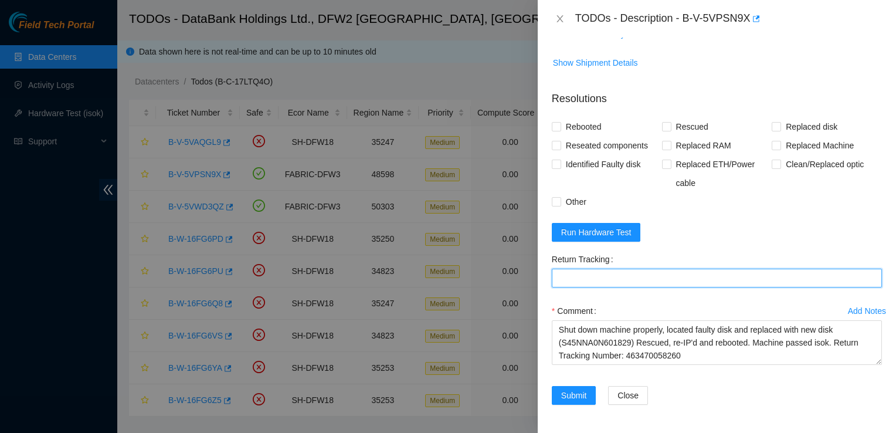
click at [603, 270] on Tracking "Return Tracking" at bounding box center [717, 278] width 330 height 19
paste Tracking "463470058260"
type Tracking "463470058260"
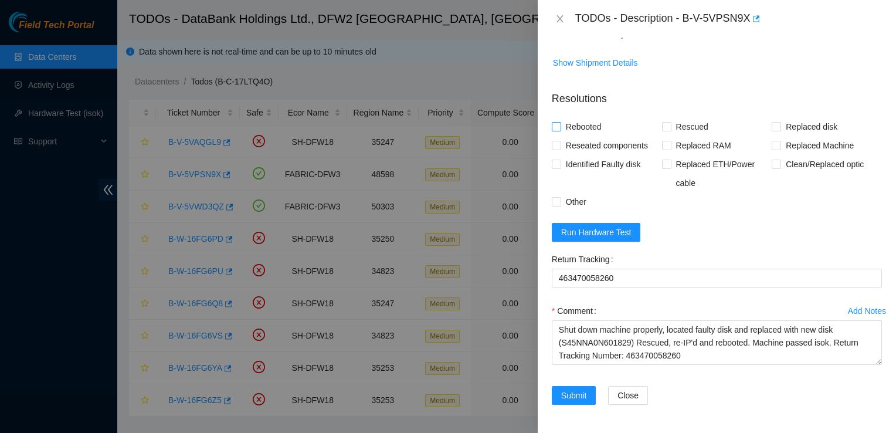
click at [558, 128] on input "Rebooted" at bounding box center [556, 126] width 8 height 8
checkbox input "true"
click at [671, 127] on span "Rescued" at bounding box center [692, 126] width 42 height 19
click at [669, 127] on input "Rescued" at bounding box center [666, 126] width 8 height 8
checkbox input "true"
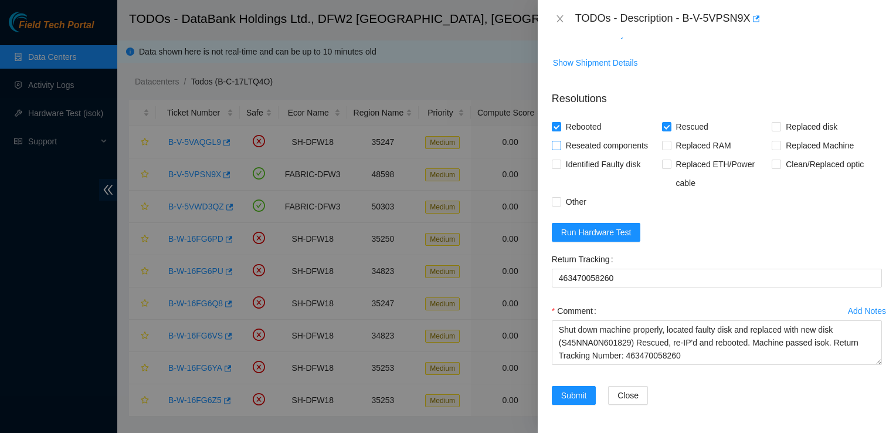
click at [558, 148] on input "Reseated components" at bounding box center [556, 145] width 8 height 8
checkbox input "true"
click at [559, 202] on input "Other" at bounding box center [556, 201] width 8 height 8
checkbox input "true"
click at [586, 236] on span "Run Hardware Test" at bounding box center [596, 232] width 70 height 13
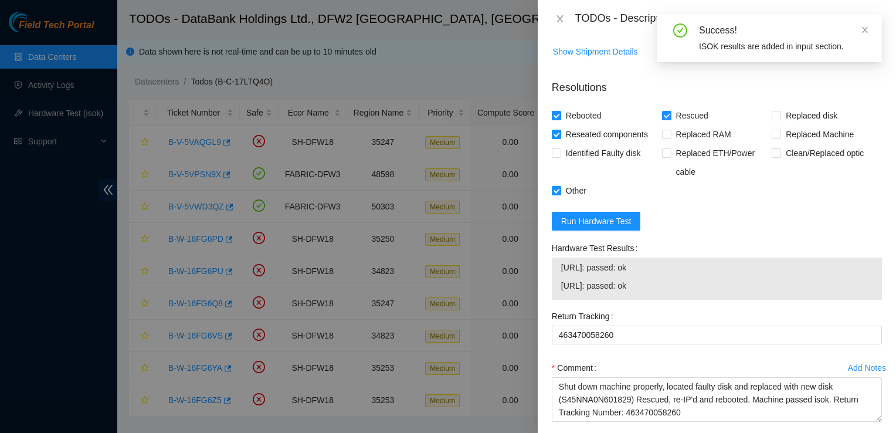
scroll to position [947, 0]
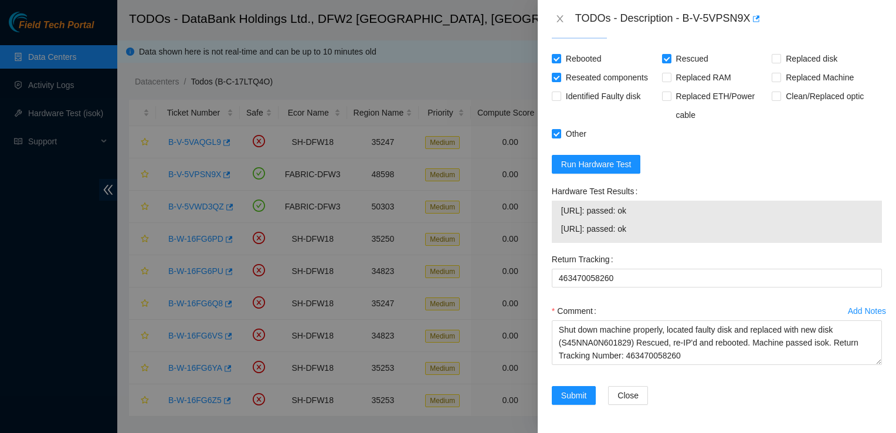
drag, startPoint x: 763, startPoint y: 42, endPoint x: 770, endPoint y: 34, distance: 11.2
click at [770, 34] on div "TODOs - Description - B-V-5VPSN9X Problem Type Hardware Sub Type Tier 1 - Disk …" at bounding box center [717, 216] width 358 height 433
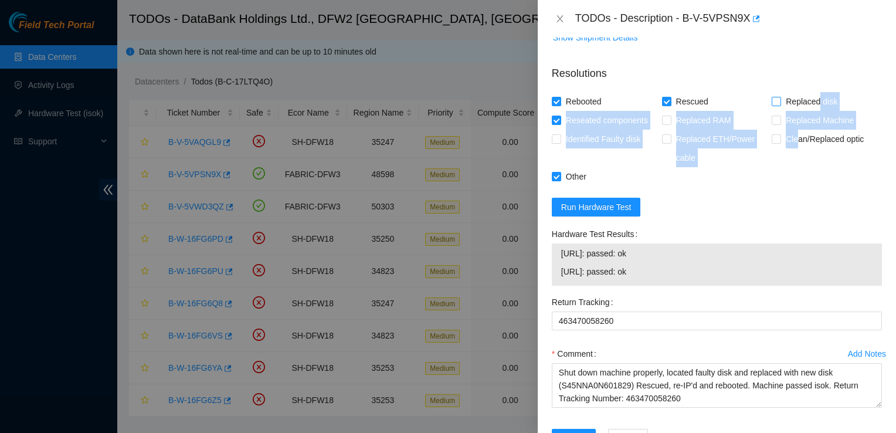
drag, startPoint x: 791, startPoint y: 154, endPoint x: 810, endPoint y: 119, distance: 39.9
click at [810, 119] on div "Rebooted Rescued Replaced disk Reseated components Replaced RAM Replaced Machin…" at bounding box center [717, 139] width 330 height 94
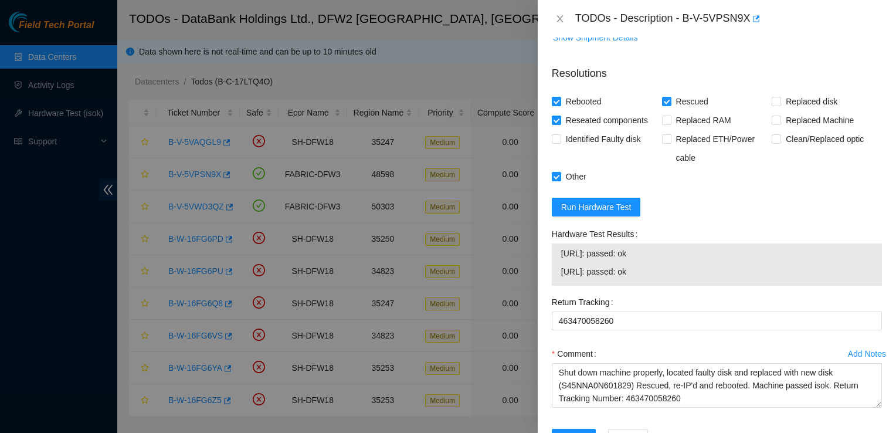
drag, startPoint x: 810, startPoint y: 119, endPoint x: 751, endPoint y: 69, distance: 77.8
click at [751, 69] on p "Resolutions" at bounding box center [717, 68] width 330 height 25
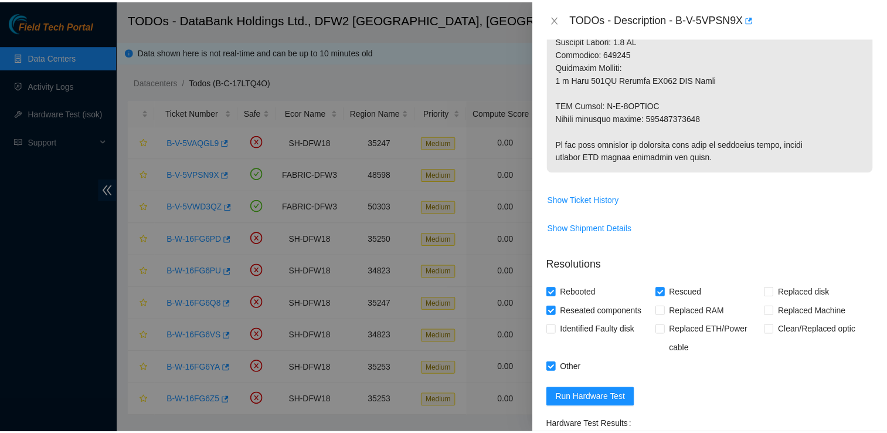
scroll to position [947, 0]
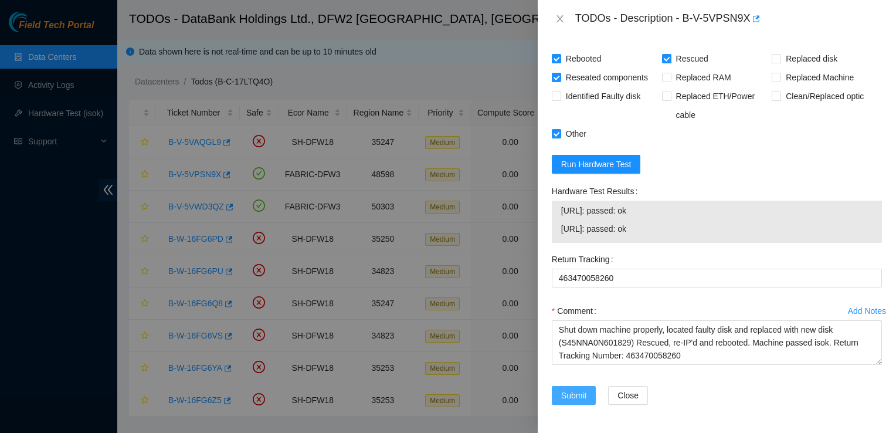
click at [579, 392] on span "Submit" at bounding box center [574, 395] width 26 height 13
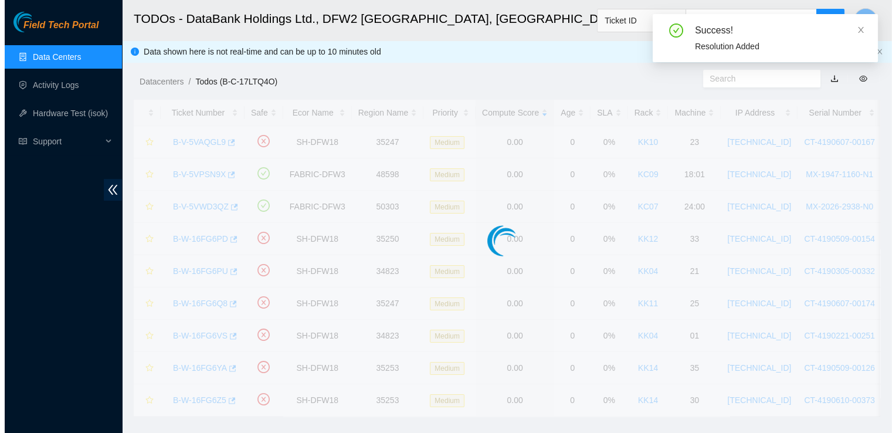
scroll to position [333, 0]
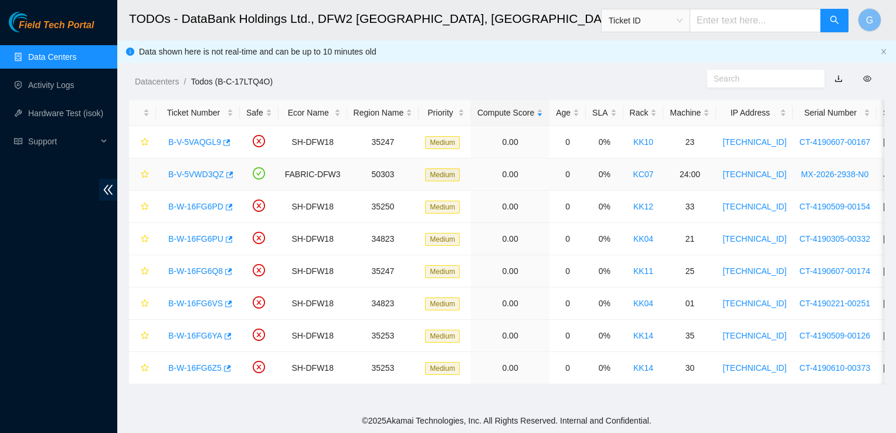
click at [192, 175] on link "B-V-5VWD3QZ" at bounding box center [196, 173] width 56 height 9
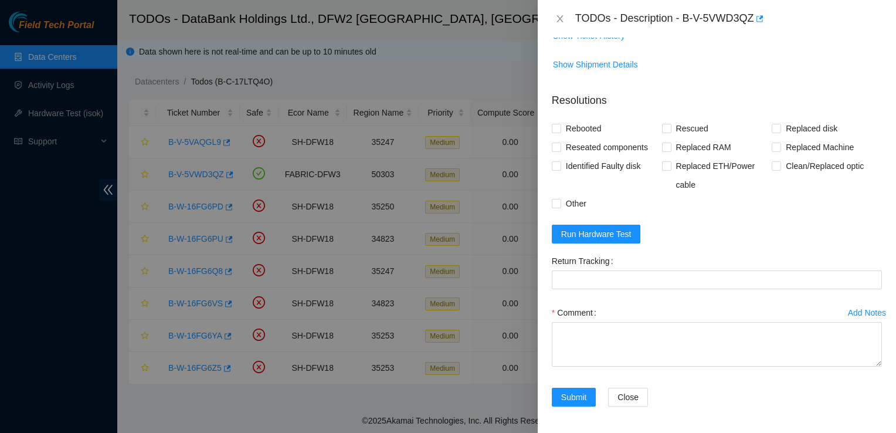
scroll to position [497, 0]
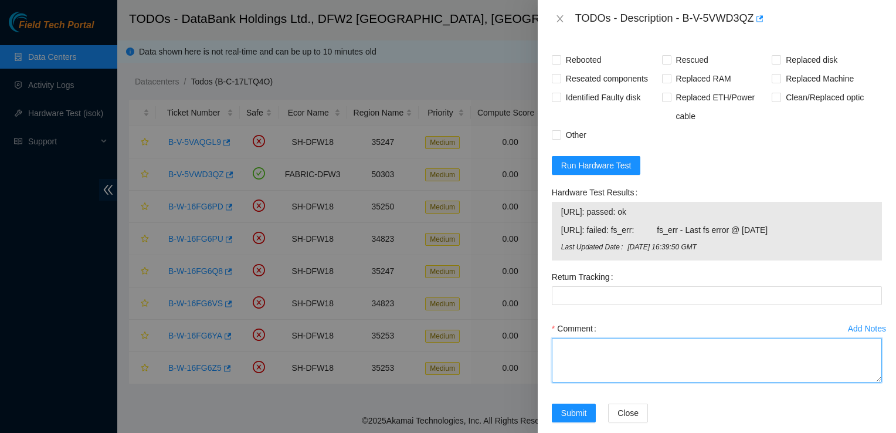
click at [643, 339] on textarea "Comment" at bounding box center [717, 360] width 330 height 45
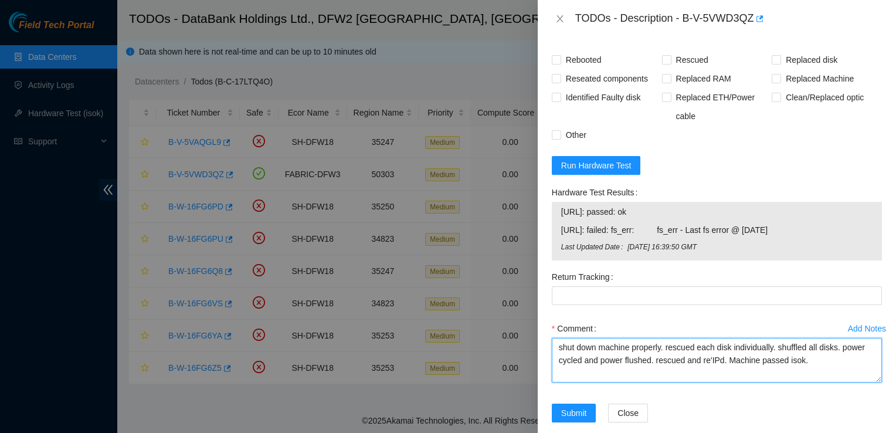
scroll to position [512, 0]
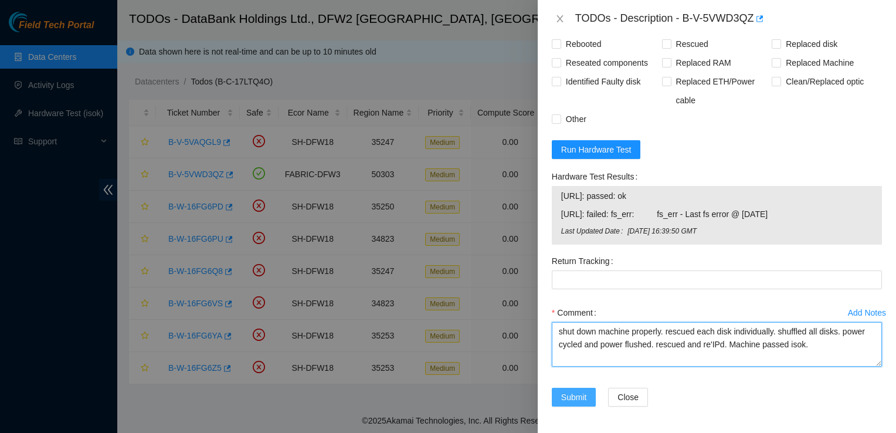
type textarea "shut down machine properly. rescued each disk individually. shuffled all disks.…"
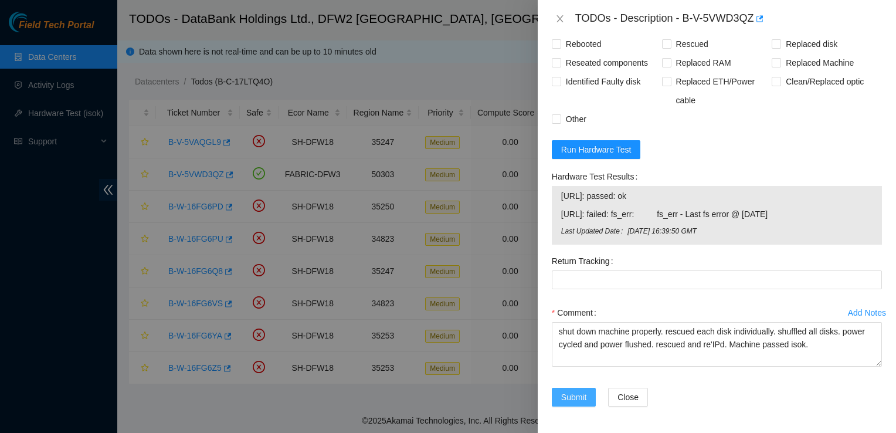
drag, startPoint x: 589, startPoint y: 402, endPoint x: 762, endPoint y: 110, distance: 339.6
click at [762, 110] on form "Resolutions Rebooted Rescued Replaced disk Reseated components Replaced RAM Rep…" at bounding box center [717, 210] width 330 height 422
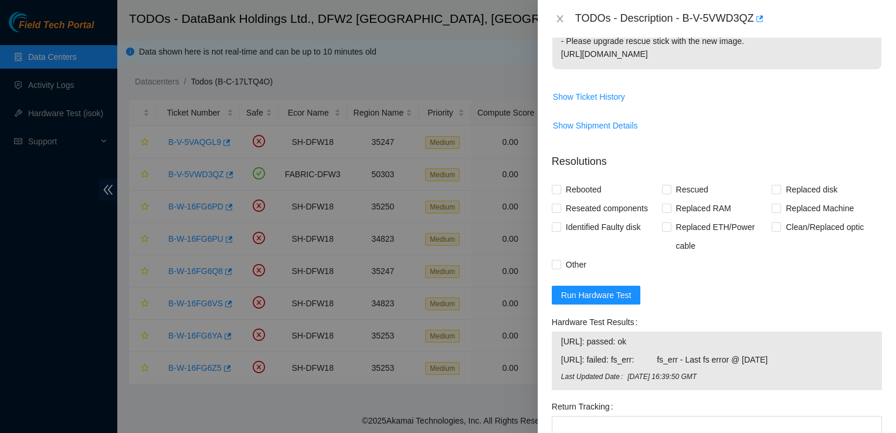
scroll to position [366, 0]
click at [558, 186] on input "Rebooted" at bounding box center [556, 189] width 8 height 8
checkbox input "true"
click at [664, 191] on input "Rescued" at bounding box center [666, 189] width 8 height 8
checkbox input "true"
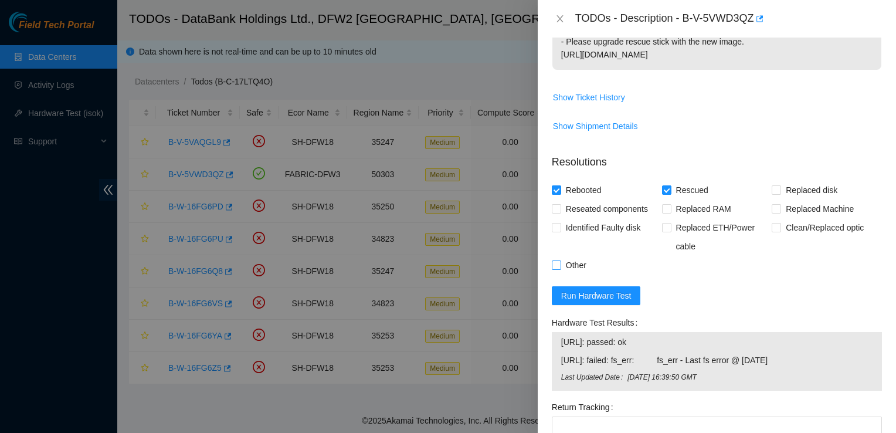
click at [556, 265] on input "Other" at bounding box center [556, 264] width 8 height 8
checkbox input "true"
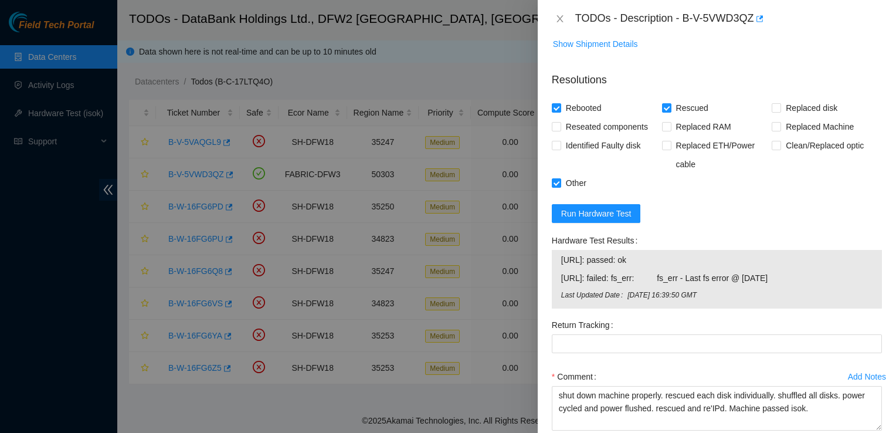
scroll to position [512, 0]
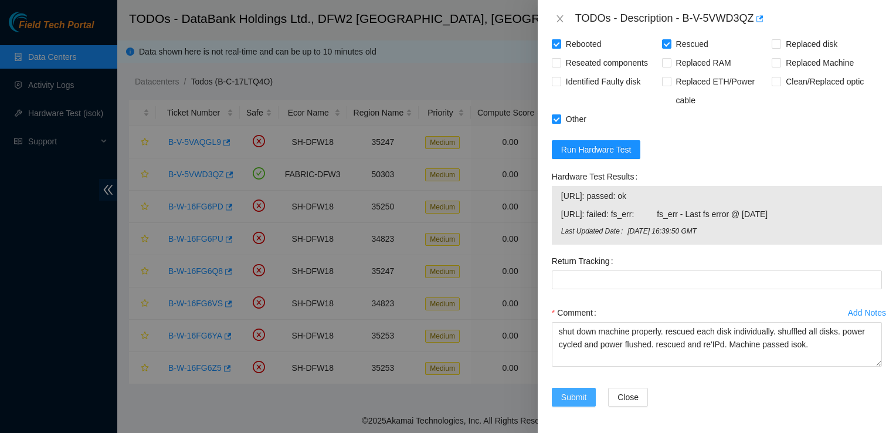
click at [576, 399] on span "Submit" at bounding box center [574, 396] width 26 height 13
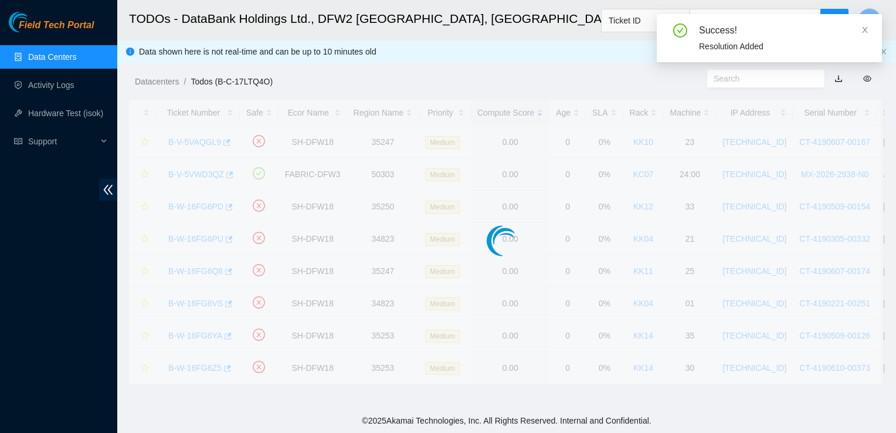
scroll to position [296, 0]
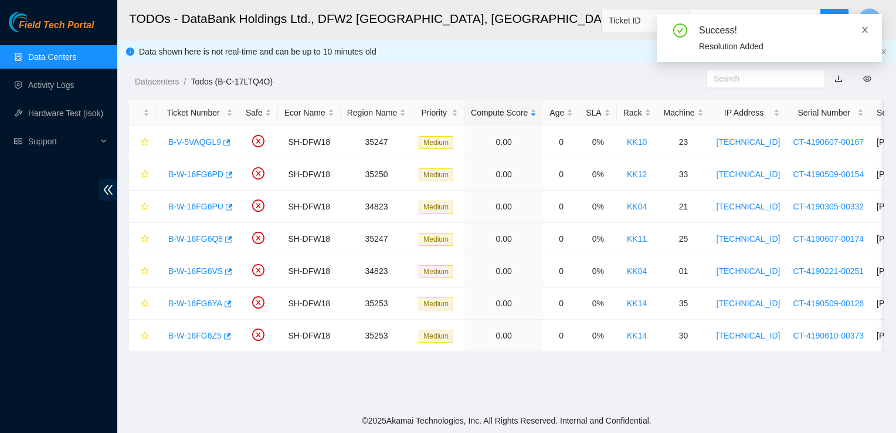
click at [864, 25] on span at bounding box center [865, 29] width 8 height 9
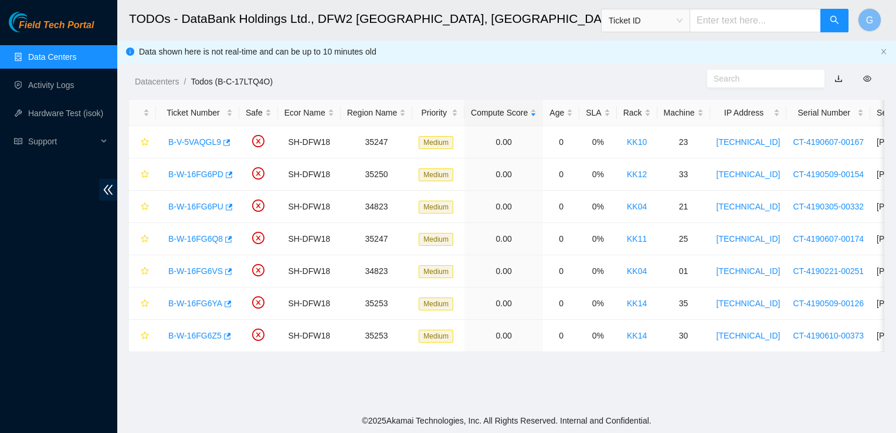
drag, startPoint x: 470, startPoint y: 36, endPoint x: 474, endPoint y: 32, distance: 6.2
click at [474, 32] on h2 "TODOs - DataBank Holdings Ltd., DFW2 [GEOGRAPHIC_DATA], [GEOGRAPHIC_DATA]" at bounding box center [434, 19] width 611 height 38
click at [61, 86] on link "Activity Logs" at bounding box center [51, 84] width 46 height 9
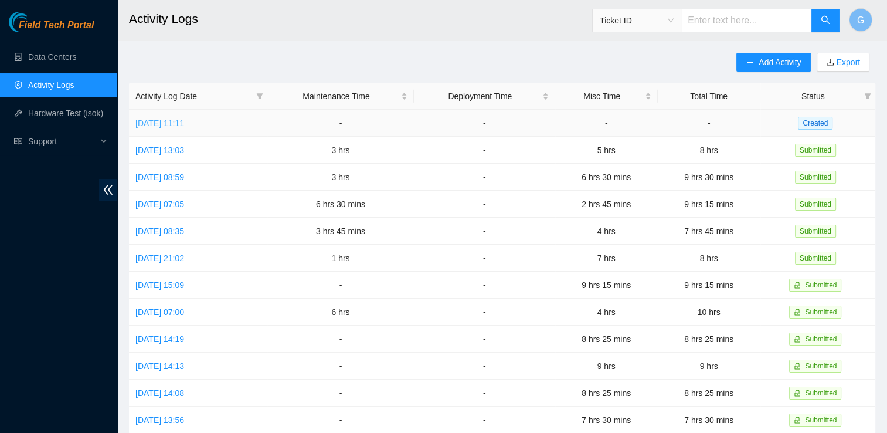
click at [158, 121] on link "[DATE] 11:11" at bounding box center [159, 122] width 49 height 9
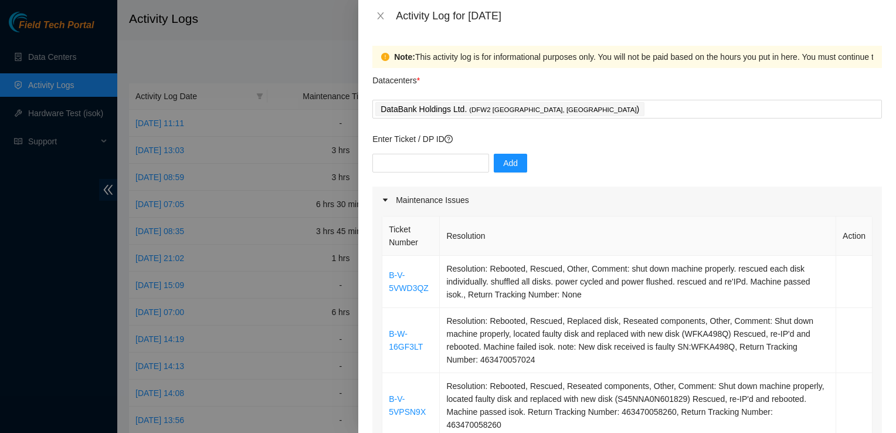
click at [261, 32] on div at bounding box center [448, 216] width 896 height 433
click at [378, 13] on icon "close" at bounding box center [380, 15] width 9 height 9
